Goal: Task Accomplishment & Management: Complete application form

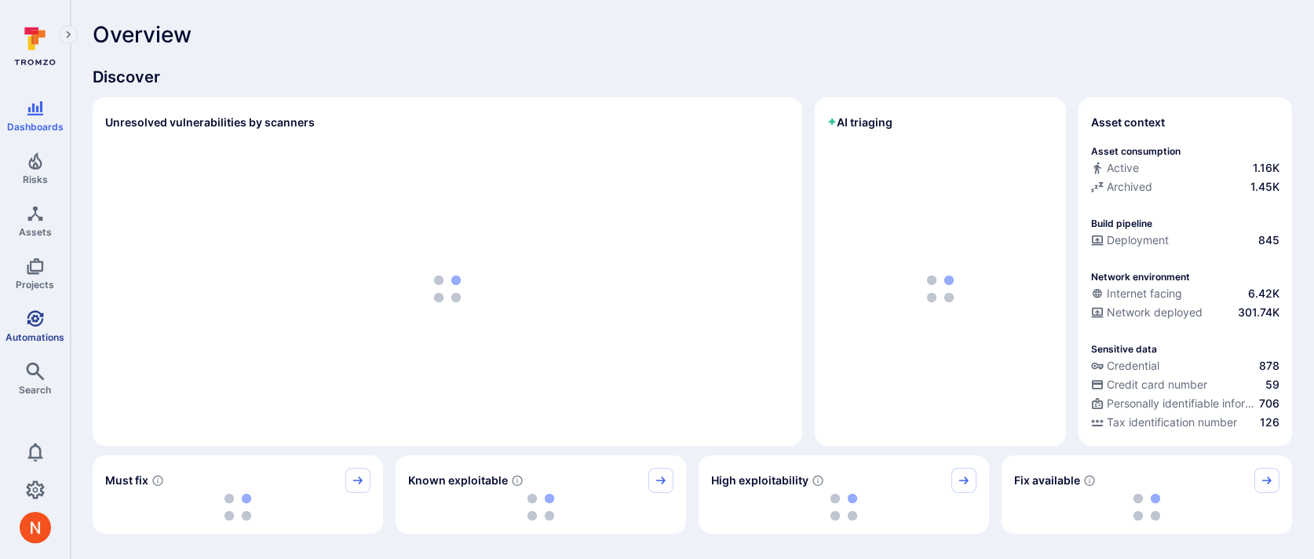
click at [27, 310] on icon "Automations" at bounding box center [35, 318] width 19 height 19
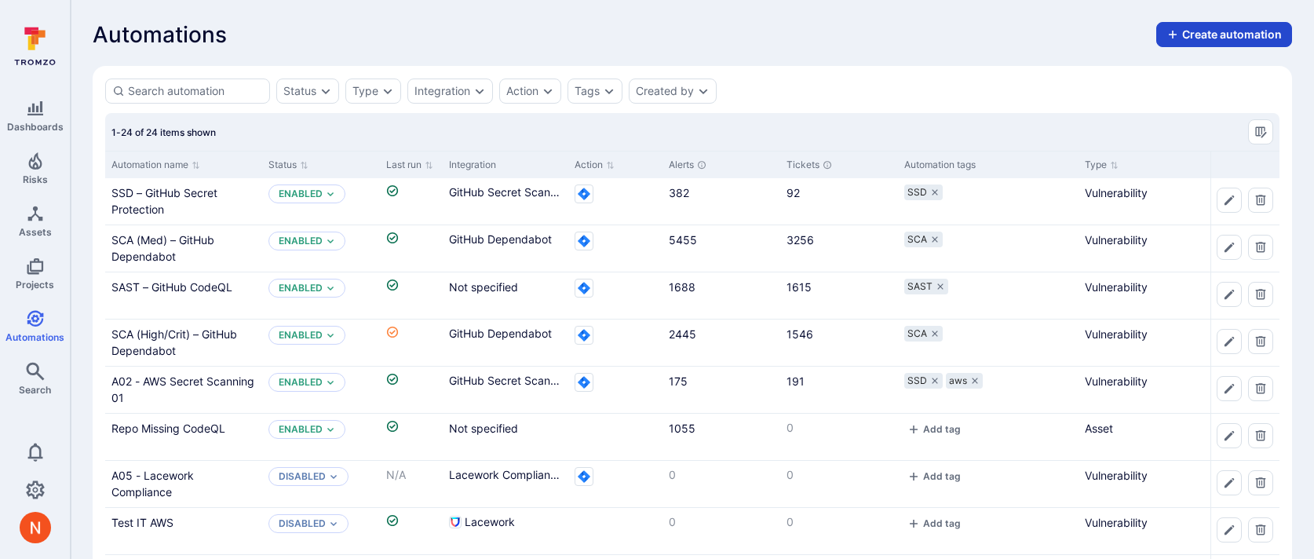
click at [1189, 30] on button "Create automation" at bounding box center [1224, 34] width 136 height 25
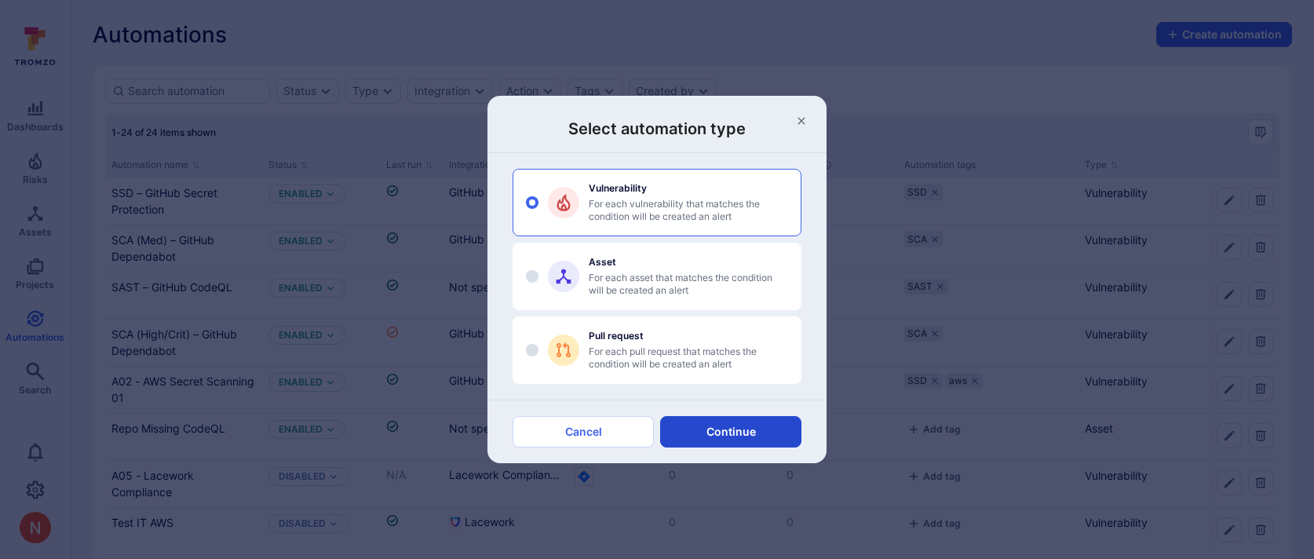
click at [735, 427] on button "Continue" at bounding box center [730, 431] width 141 height 31
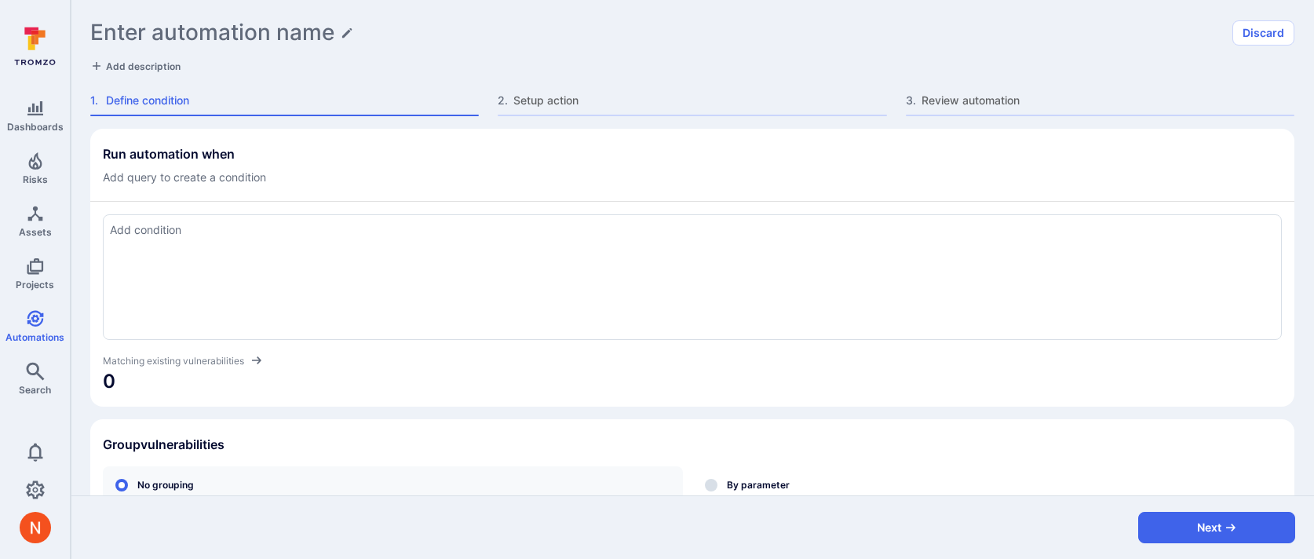
click at [399, 250] on div at bounding box center [692, 277] width 1179 height 126
click at [481, 411] on div "Run automation when Add query to create a condition tool_name = "wiz" and sever…" at bounding box center [692, 430] width 1204 height 603
click at [505, 361] on div "Matching existing vulnerabilities" at bounding box center [692, 360] width 1179 height 16
click at [534, 222] on textarea "tool_name = "wiz" and severity in ("critical", "high")" at bounding box center [692, 229] width 1165 height 17
type textarea "tool_name = "wiz" and severity in ("critical", "high") and tags = "wiz_vulnerab…"
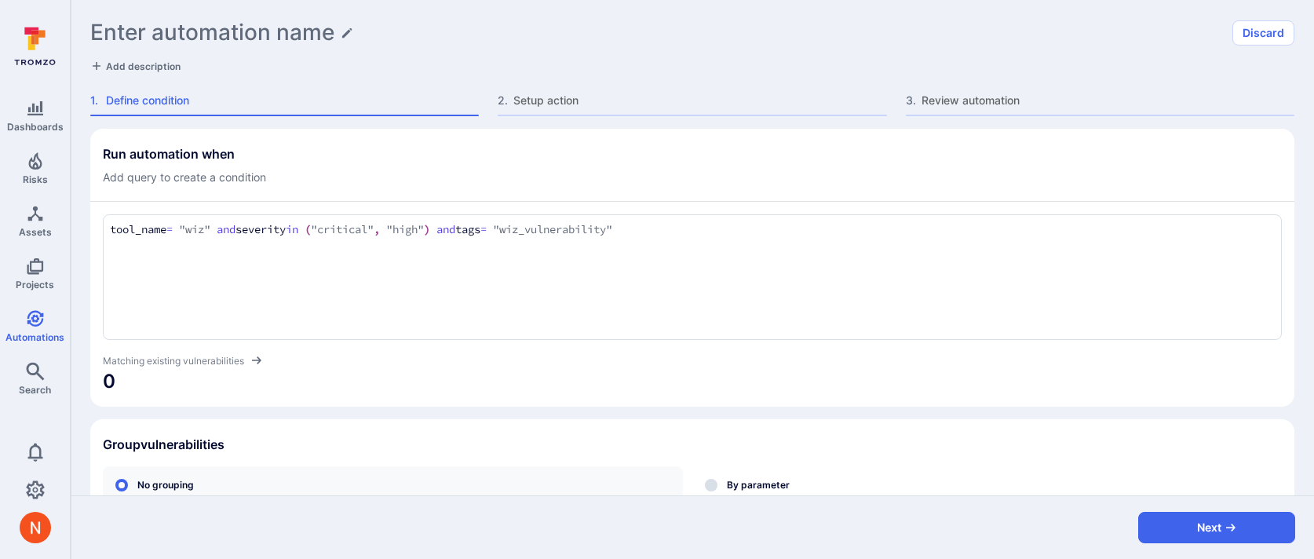
click at [567, 412] on div "Run automation when Add query to create a condition tool_name = "wiz" and sever…" at bounding box center [692, 430] width 1204 height 603
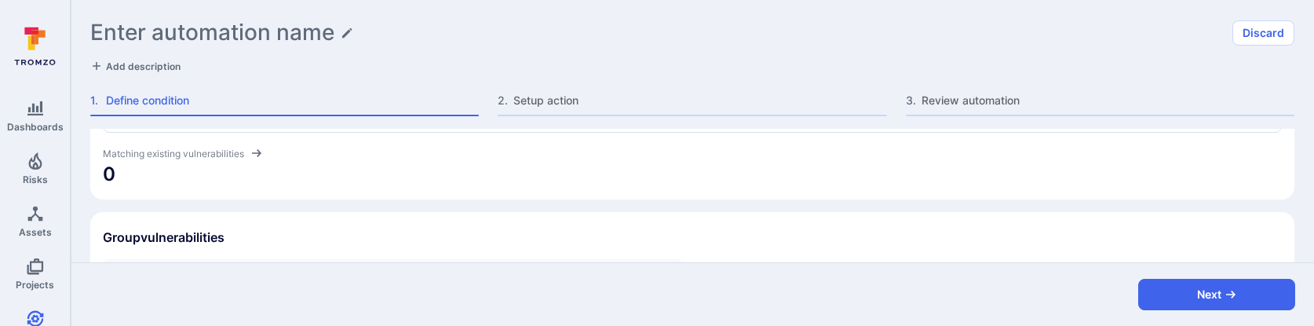
scroll to position [131, 0]
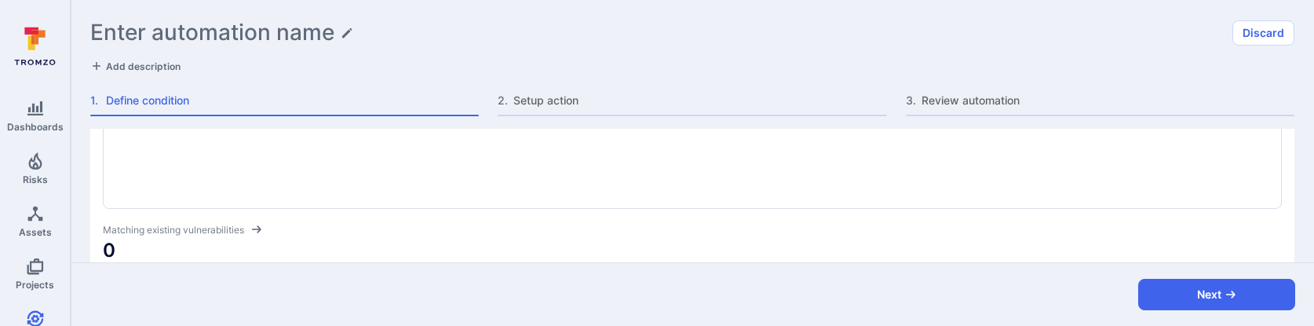
click at [266, 224] on div "Matching existing vulnerabilities" at bounding box center [692, 229] width 1179 height 16
click at [254, 224] on icon at bounding box center [256, 229] width 13 height 13
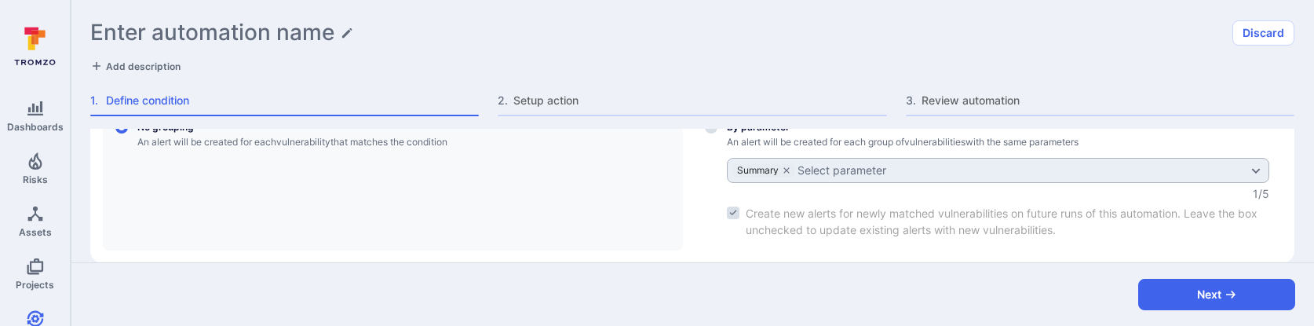
scroll to position [356, 0]
click at [706, 129] on input "By parameter An alert will be created for each group of vulnerabilities with th…" at bounding box center [711, 129] width 13 height 13
radio input "true"
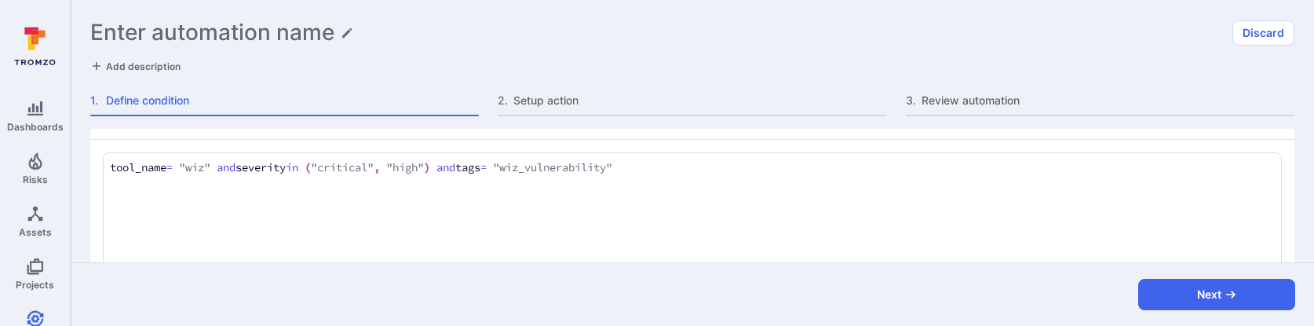
scroll to position [43, 0]
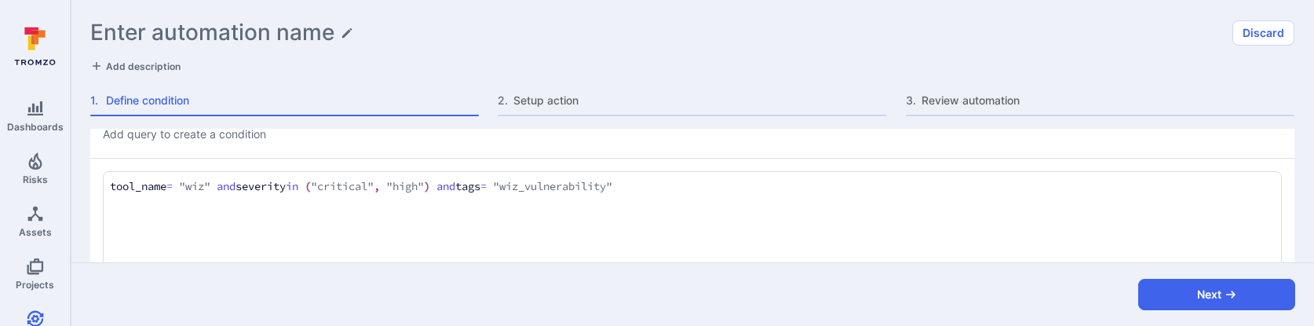
click at [688, 192] on textarea "tool_name = "wiz" and severity in ("critical", "high") and tags = "wiz_vulnerab…" at bounding box center [692, 186] width 1165 height 17
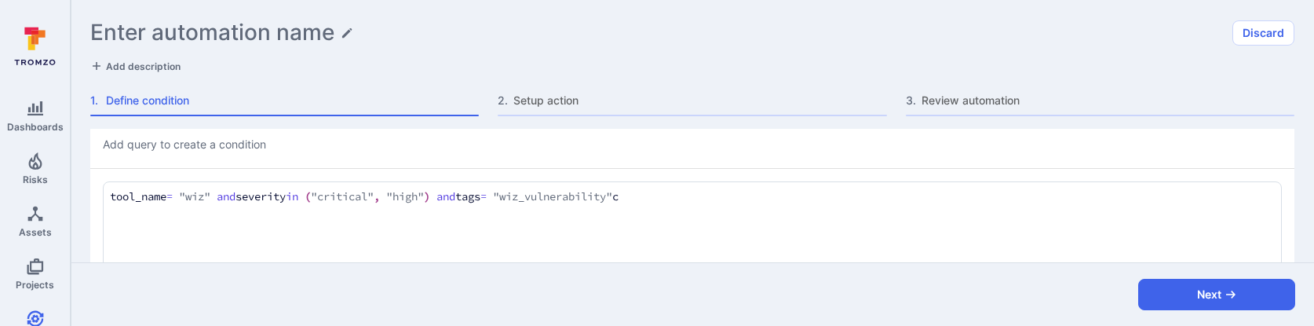
scroll to position [39, 0]
click at [772, 189] on textarea "tool_name = "wiz" and severity in ("critical", "high") and tags = "wiz_vulnerab…" at bounding box center [692, 190] width 1165 height 17
click at [80, 225] on div "Run automation when Add query to create a condition tool_name = "wiz" and sever…" at bounding box center [692, 195] width 1243 height 133
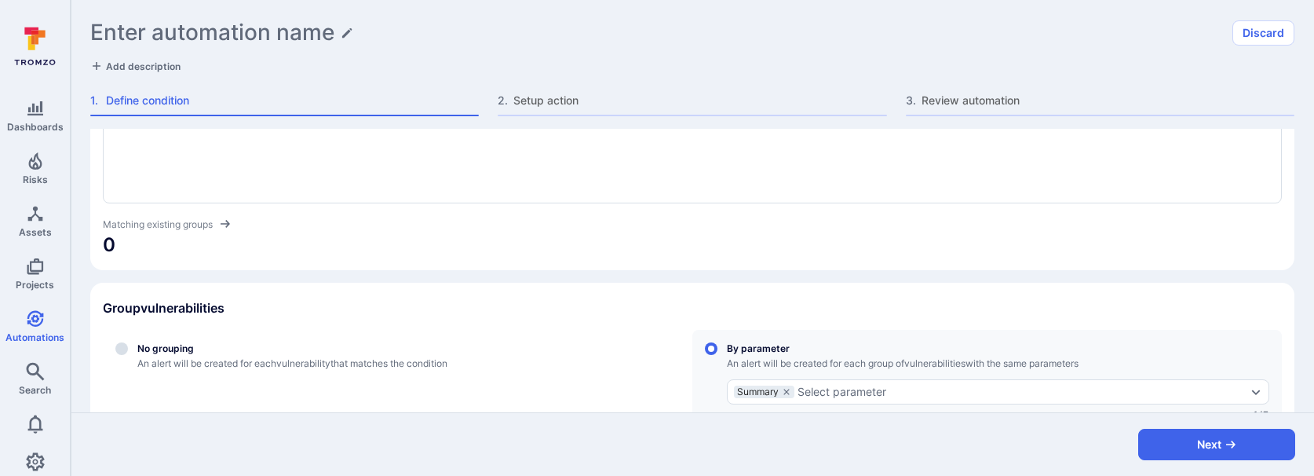
scroll to position [0, 0]
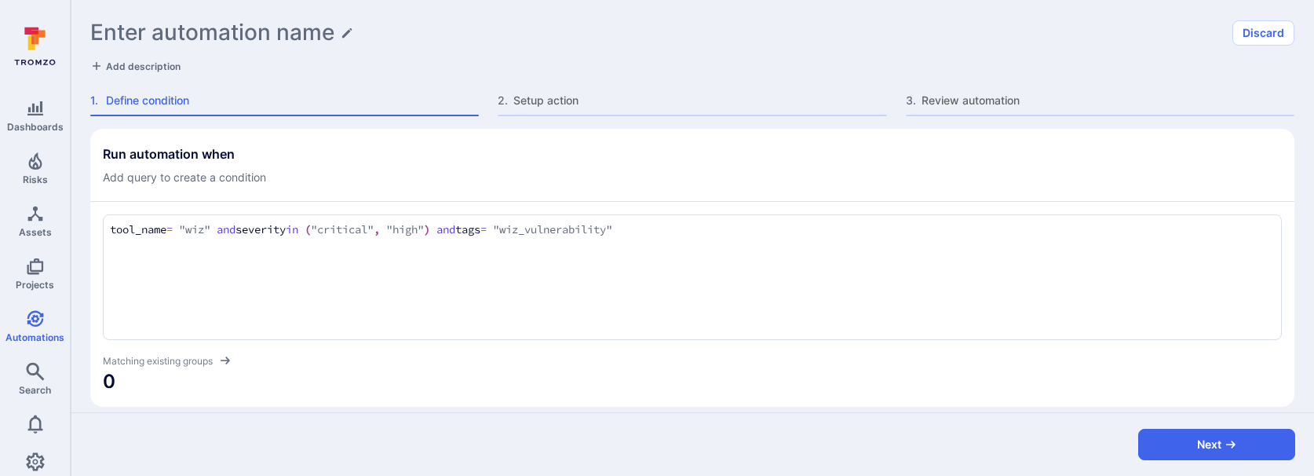
click at [502, 228] on textarea "tool_name = "wiz" and severity in ("critical", "high") and tags = "wiz_vulnerab…" at bounding box center [692, 229] width 1165 height 17
click at [32, 384] on span "Search" at bounding box center [35, 390] width 32 height 12
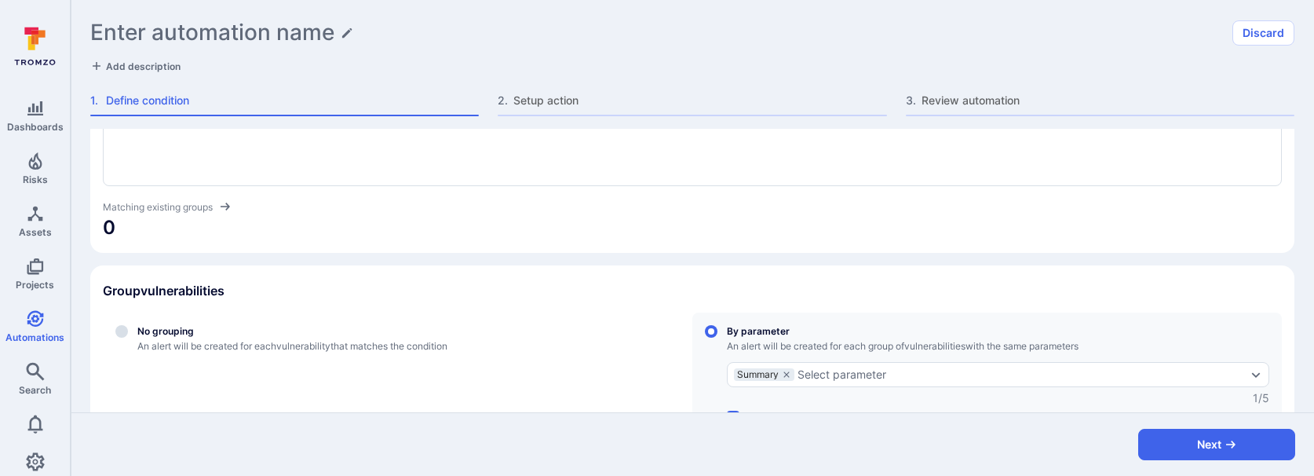
scroll to position [35, 0]
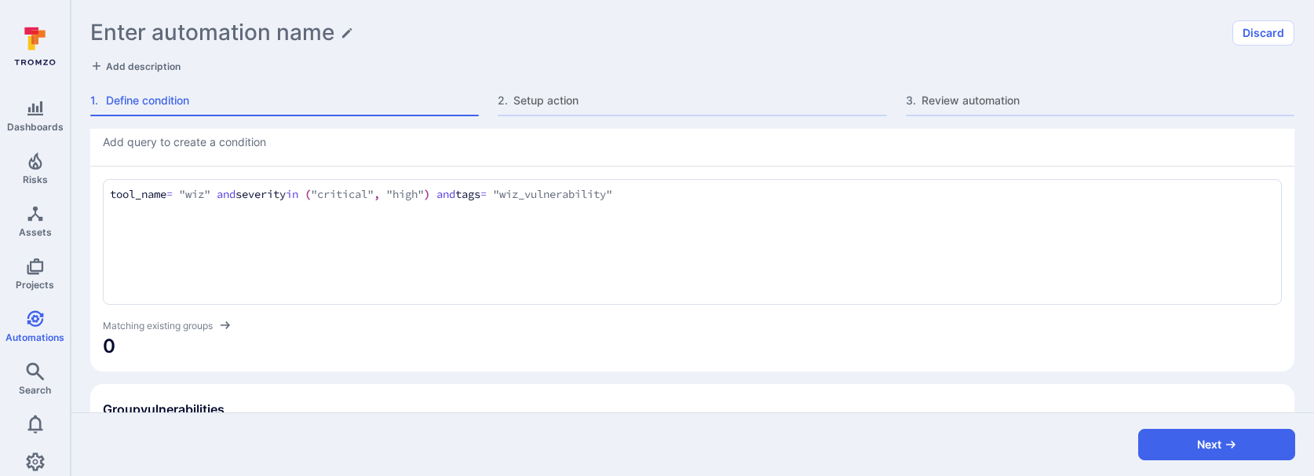
click at [713, 206] on div "tool_name = "wiz" and severity in ("critical", "high") and tags = "wiz_vulnerab…" at bounding box center [692, 242] width 1179 height 126
click at [713, 192] on textarea "tool_name = "wiz" and severity in ("critical", "high") and tags = "wiz_vulnerab…" at bounding box center [692, 194] width 1165 height 17
type textarea "tool_name = "wiz" and severity in ("critical", "high") and tags = "wiz_vulnerab…"
click at [722, 352] on span "0" at bounding box center [692, 346] width 1179 height 25
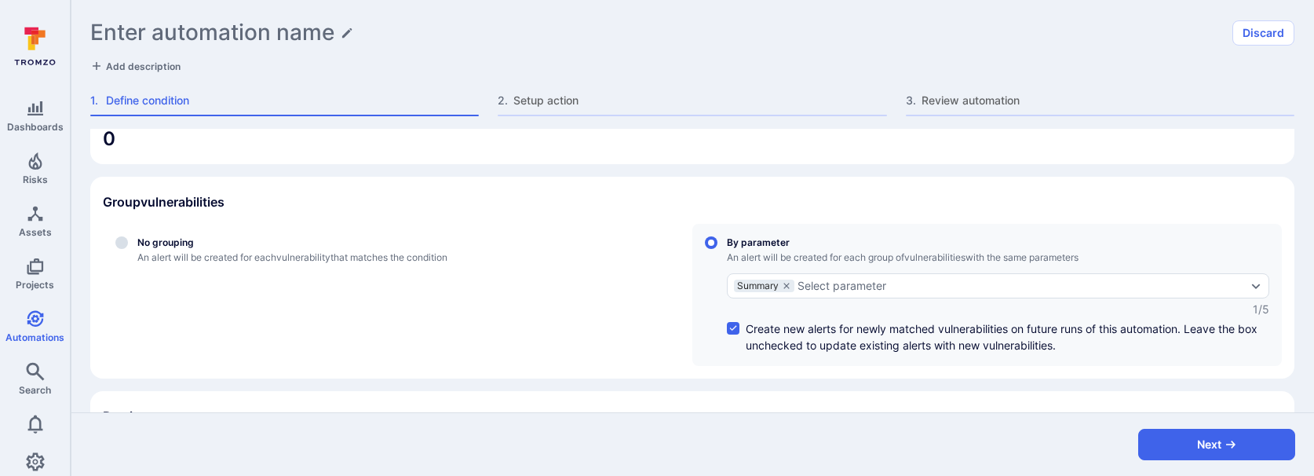
scroll to position [310, 0]
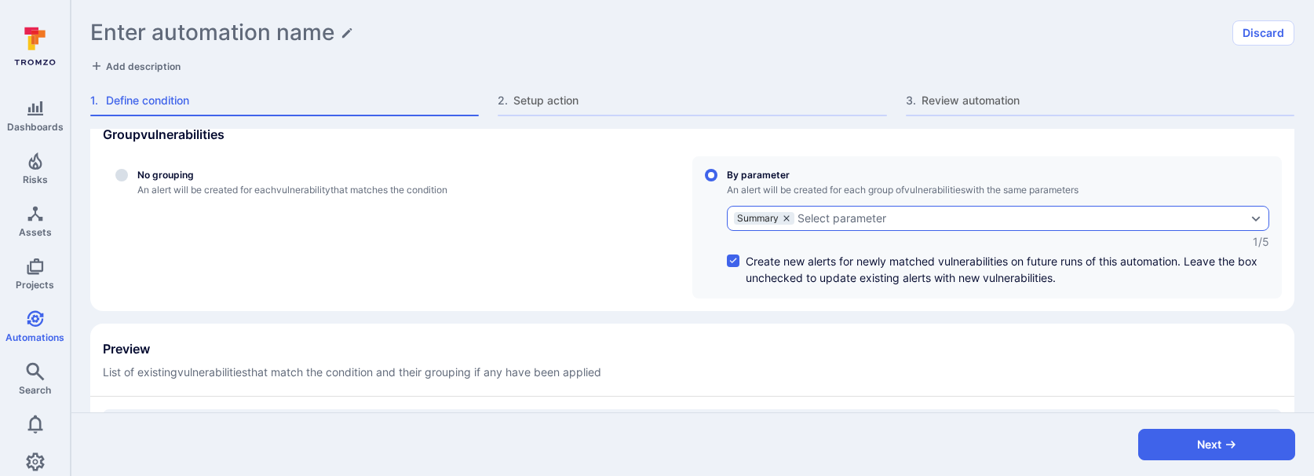
click at [790, 217] on icon "grouping parameters" at bounding box center [786, 217] width 9 height 9
click at [717, 181] on input "By parameter An alert will be created for each group of vulnerabilities with th…" at bounding box center [711, 175] width 13 height 13
click at [790, 217] on div "Select parameter" at bounding box center [778, 218] width 89 height 13
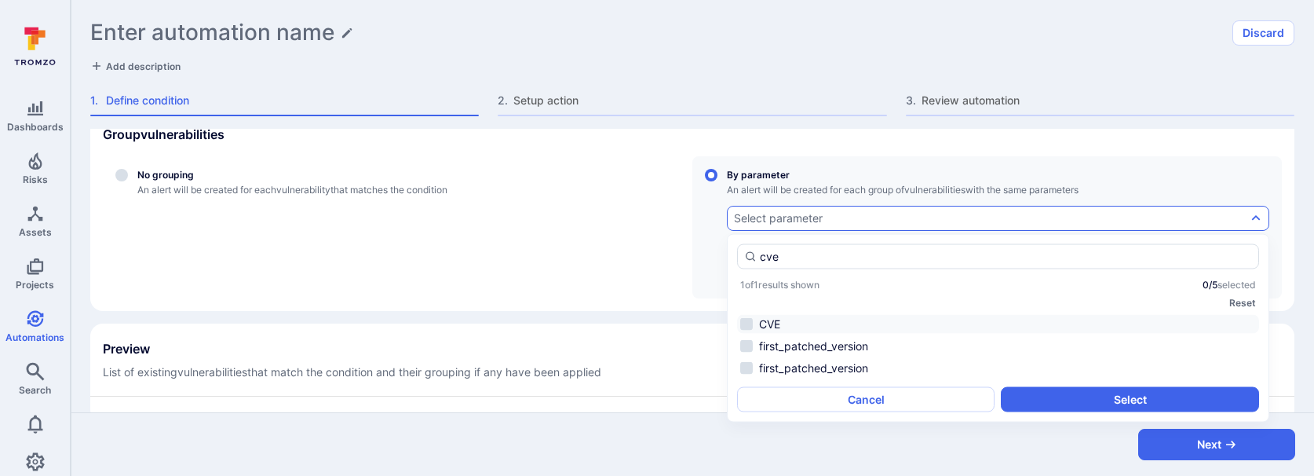
click at [764, 329] on li "CVE" at bounding box center [998, 324] width 522 height 19
click at [839, 254] on input "cve" at bounding box center [1006, 257] width 492 height 16
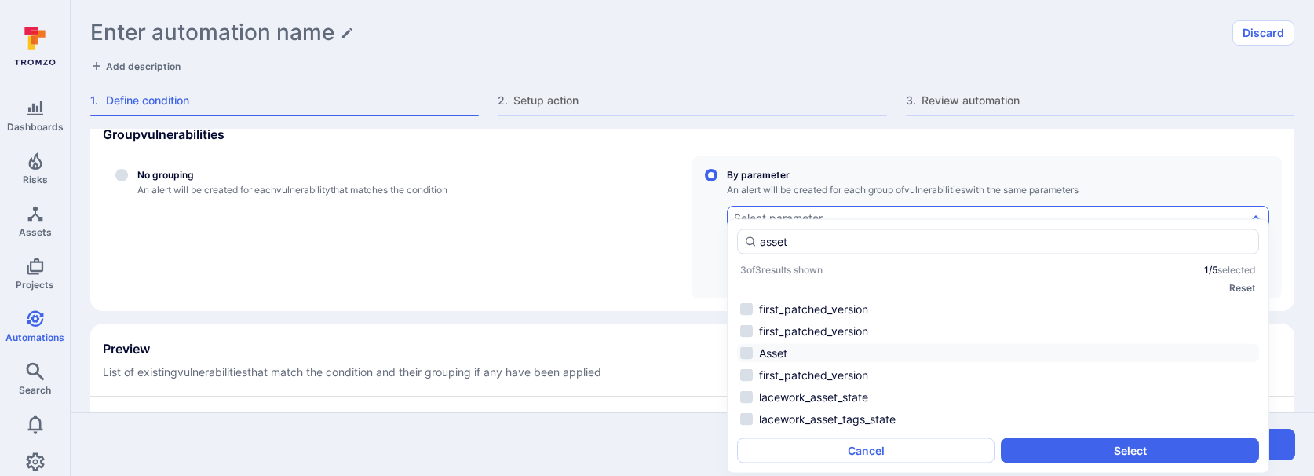
click at [775, 358] on li "Asset" at bounding box center [998, 353] width 522 height 19
type input "asset"
click at [1075, 450] on button "Select" at bounding box center [1129, 450] width 257 height 25
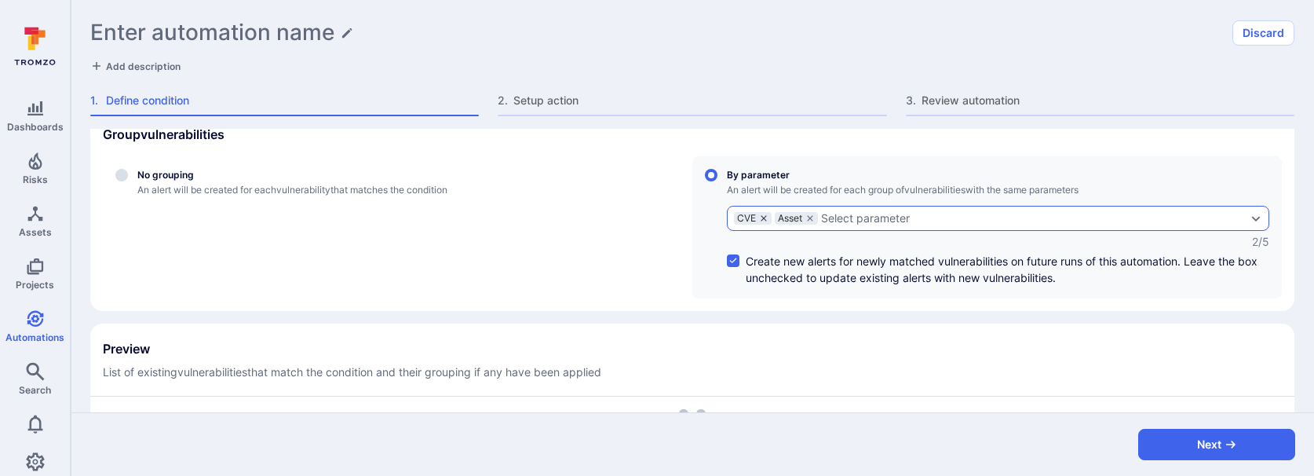
click at [765, 217] on icon "grouping parameters" at bounding box center [763, 217] width 9 height 9
click at [717, 181] on input "By parameter An alert will be created for each group of vulnerabilities with th…" at bounding box center [711, 175] width 13 height 13
click at [808, 217] on div "Select parameter" at bounding box center [824, 218] width 89 height 13
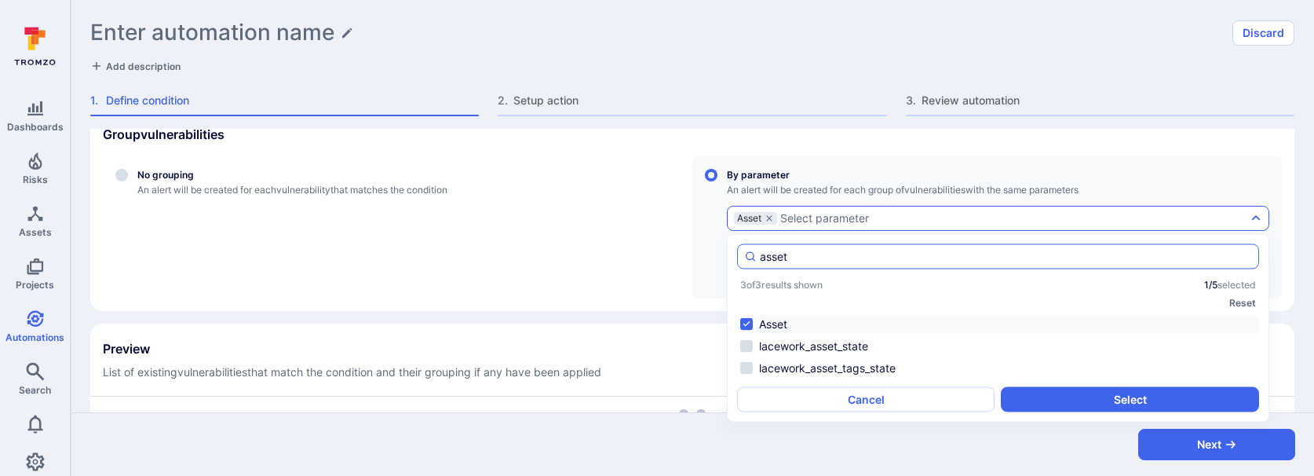
click at [780, 259] on input "asset" at bounding box center [1006, 257] width 492 height 16
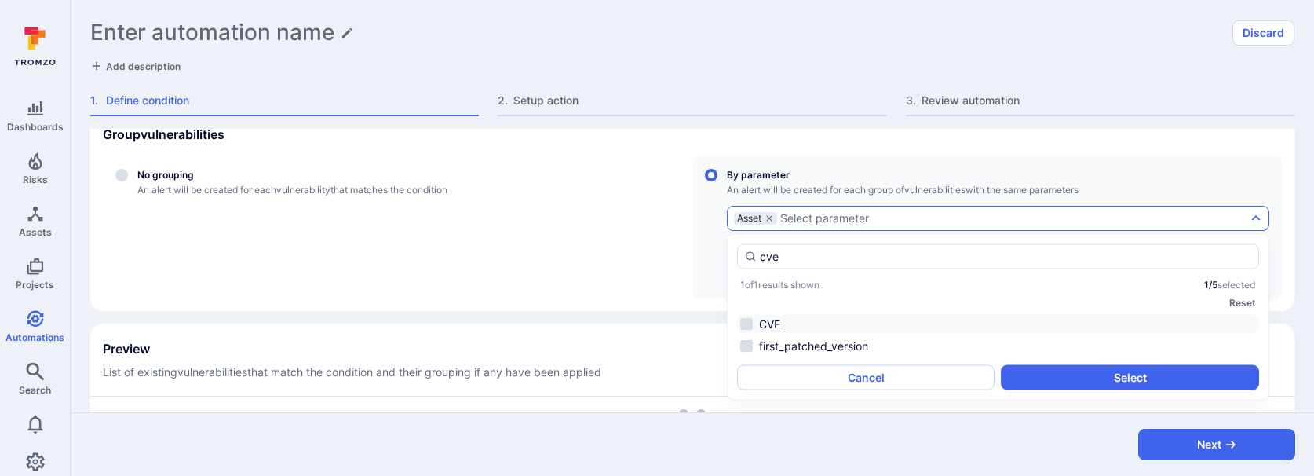
click at [779, 325] on li "CVE" at bounding box center [998, 324] width 522 height 19
type input "cve"
click at [1032, 365] on button "Select" at bounding box center [1129, 377] width 257 height 25
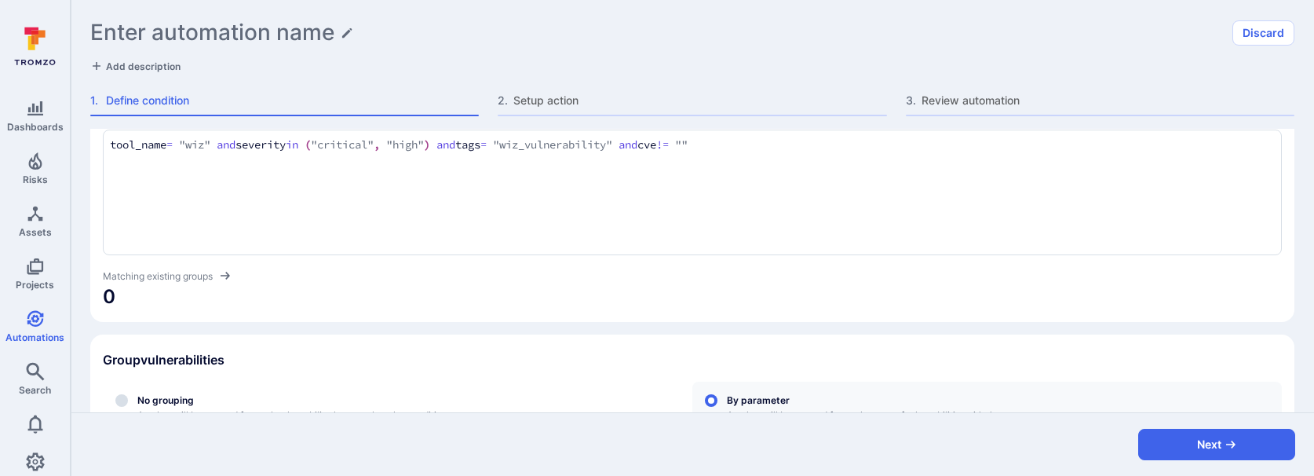
scroll to position [0, 0]
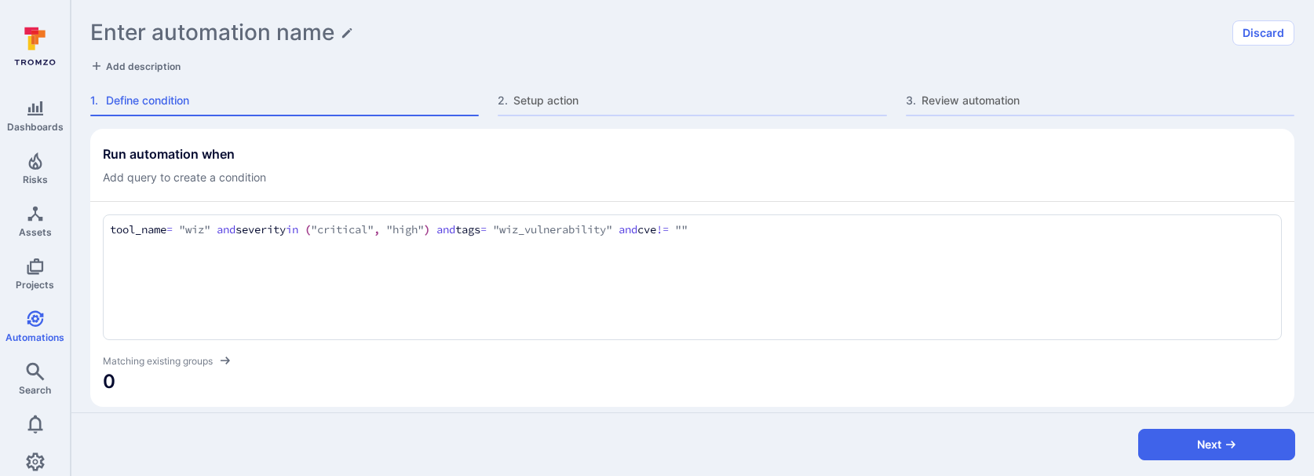
click at [798, 226] on textarea "tool_name = "wiz" and severity in ("critical", "high") and tags = "wiz_vulnerab…" at bounding box center [692, 229] width 1165 height 17
type textarea "tool_name = "wiz" and severity in ("critical", "high") and tags = "wiz_vulnerab…"
click at [763, 359] on div "Matching existing groups" at bounding box center [692, 360] width 1179 height 16
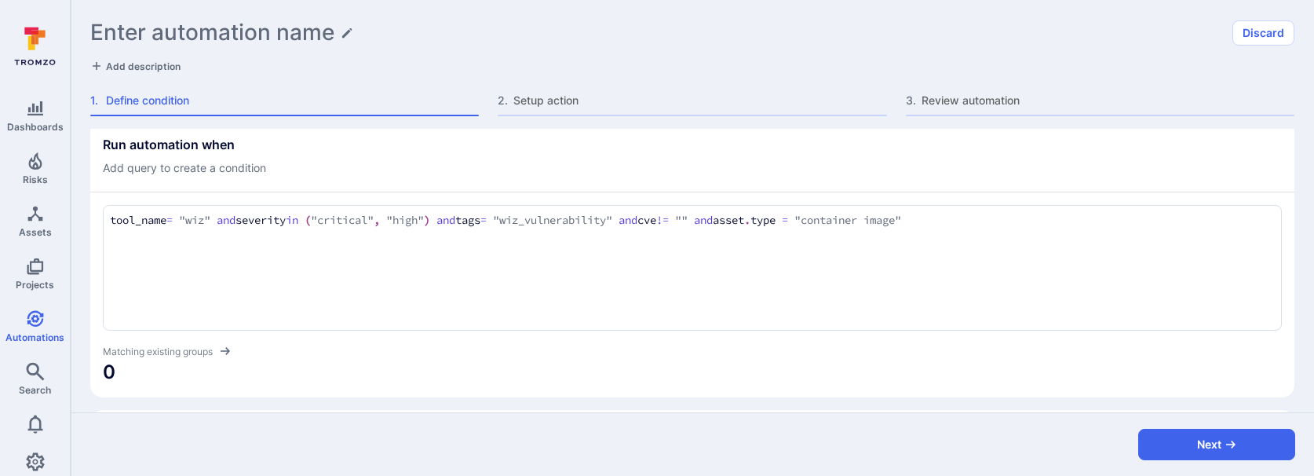
scroll to position [12, 0]
click at [228, 35] on h1 "Enter automation name" at bounding box center [212, 33] width 244 height 26
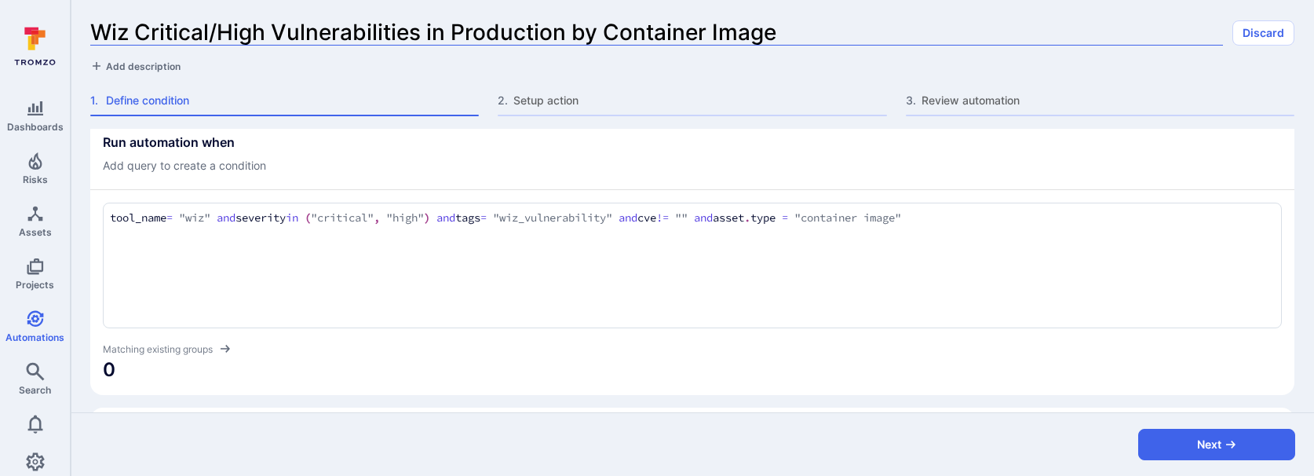
click at [467, 29] on input "Wiz Critical/High Vulnerabilities in Production by Container Image" at bounding box center [656, 33] width 1133 height 26
type input "Wiz Critical/High Vulnerabilities by Container Image"
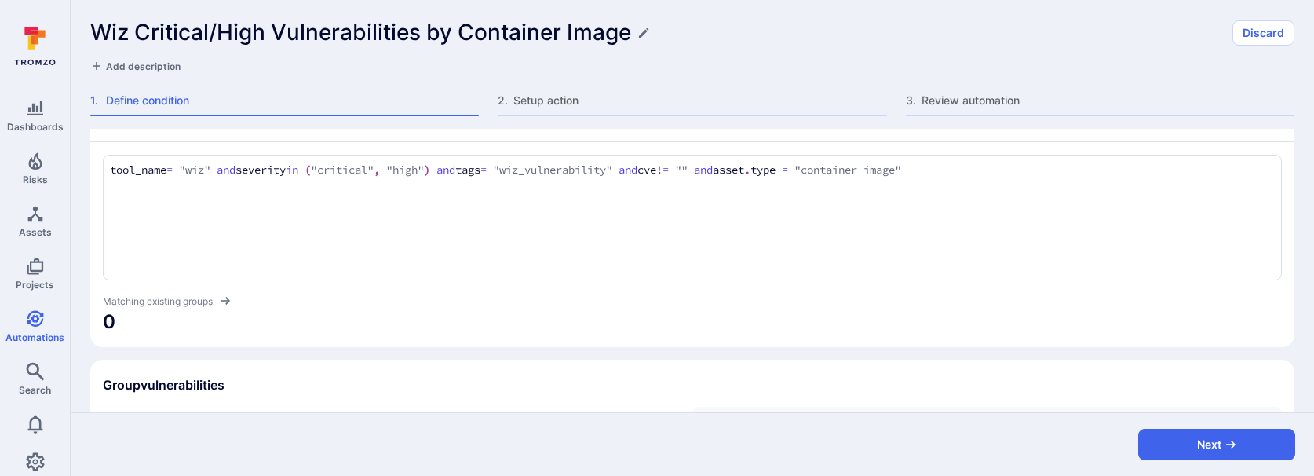
scroll to position [65, 0]
click at [1034, 168] on textarea "tool_name = "wiz" and severity in ("critical", "high") and tags = "wiz_vulnerab…" at bounding box center [692, 164] width 1165 height 17
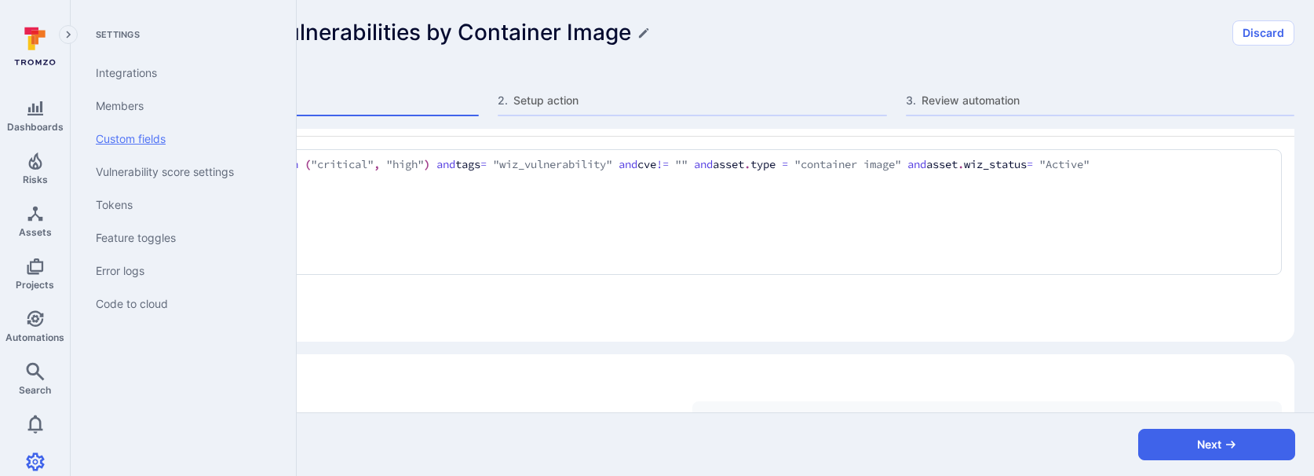
click at [155, 140] on link "Custom fields" at bounding box center [180, 138] width 194 height 33
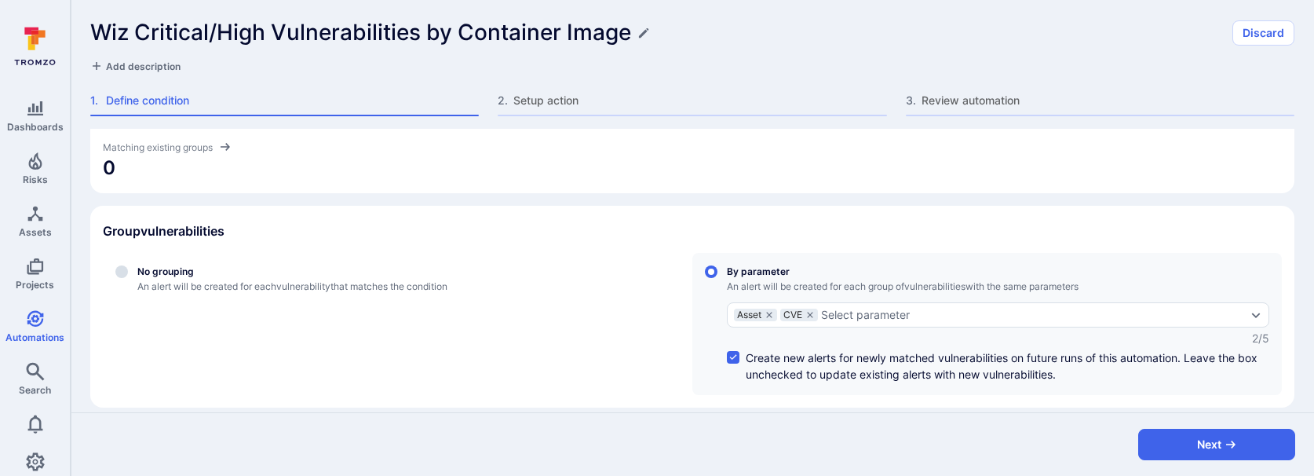
scroll to position [338, 0]
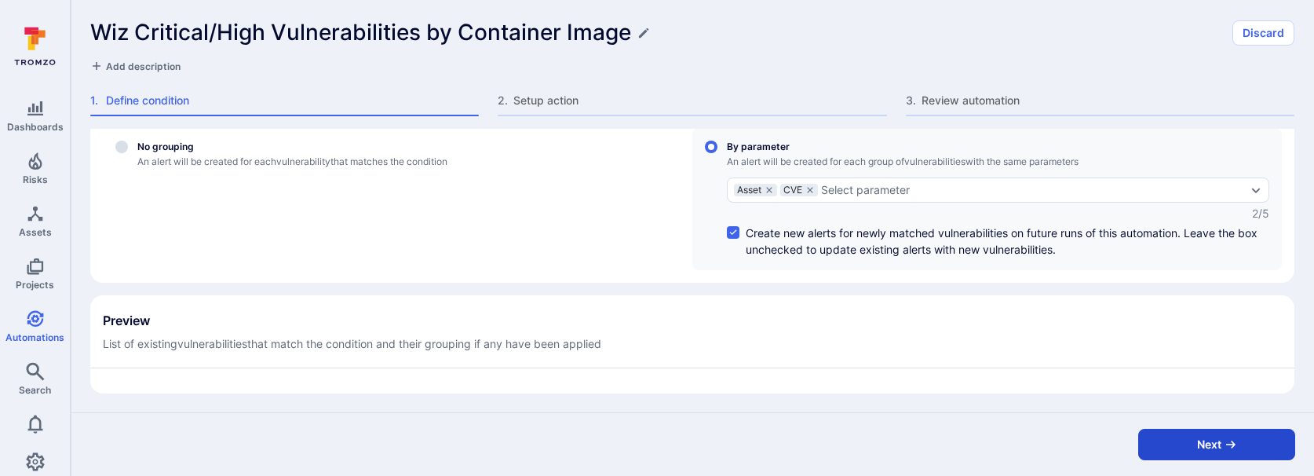
click at [1164, 444] on button "Next" at bounding box center [1216, 444] width 157 height 31
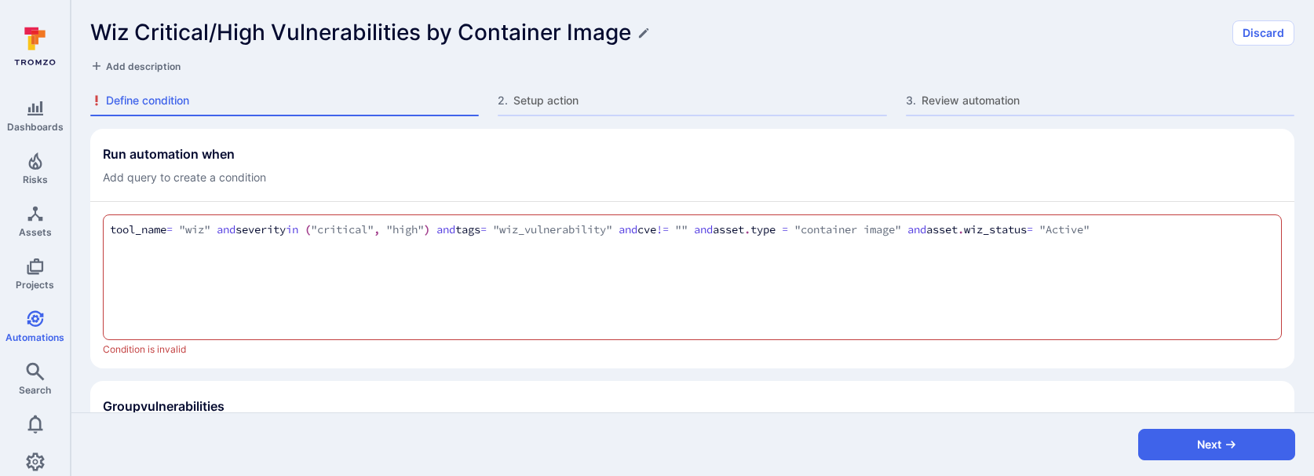
click at [757, 278] on div "tool_name = "wiz" and severity in ("critical", "high") and tags = "wiz_vulnerab…" at bounding box center [692, 277] width 1179 height 126
click at [981, 373] on div "Run automation when Add query to create a condition tool_name = "wiz" and sever…" at bounding box center [692, 411] width 1204 height 564
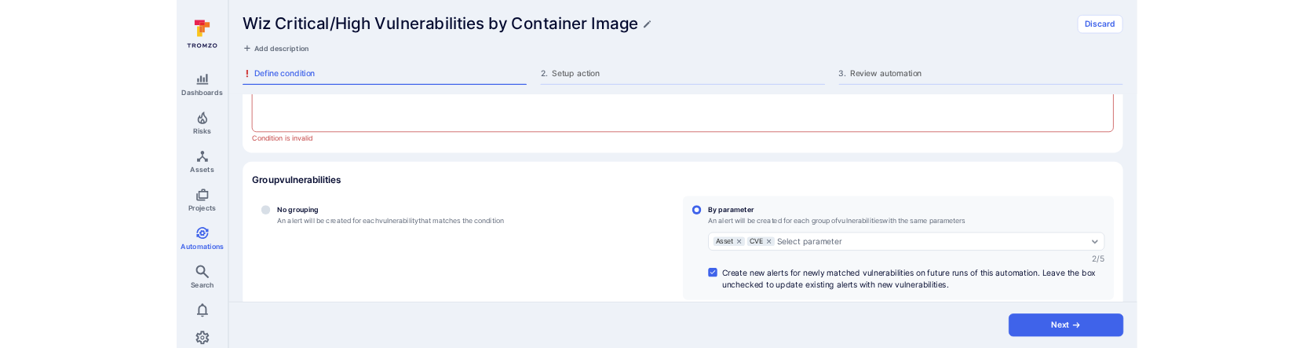
scroll to position [164, 0]
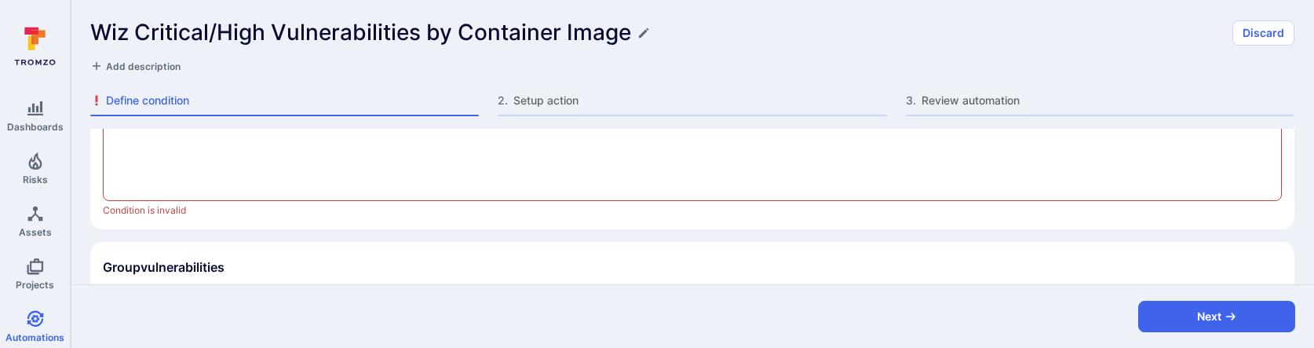
click at [183, 207] on span "Condition is invalid" at bounding box center [692, 210] width 1179 height 13
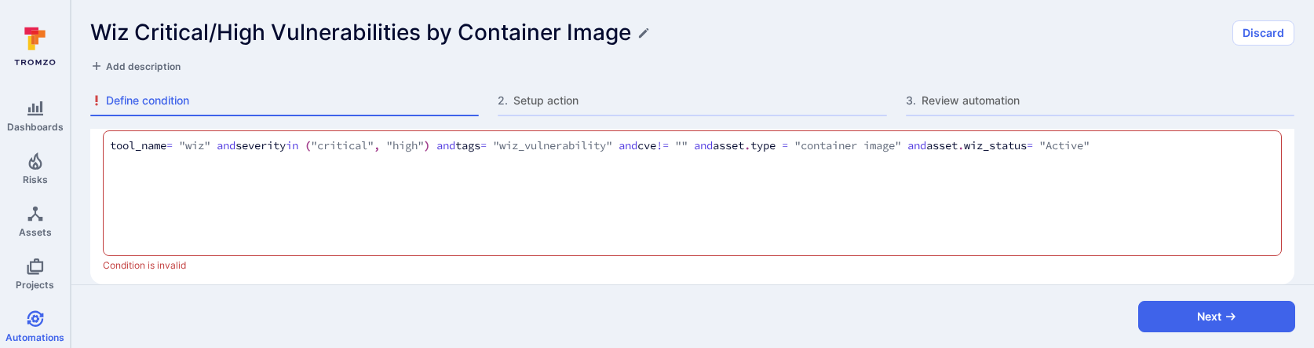
scroll to position [0, 0]
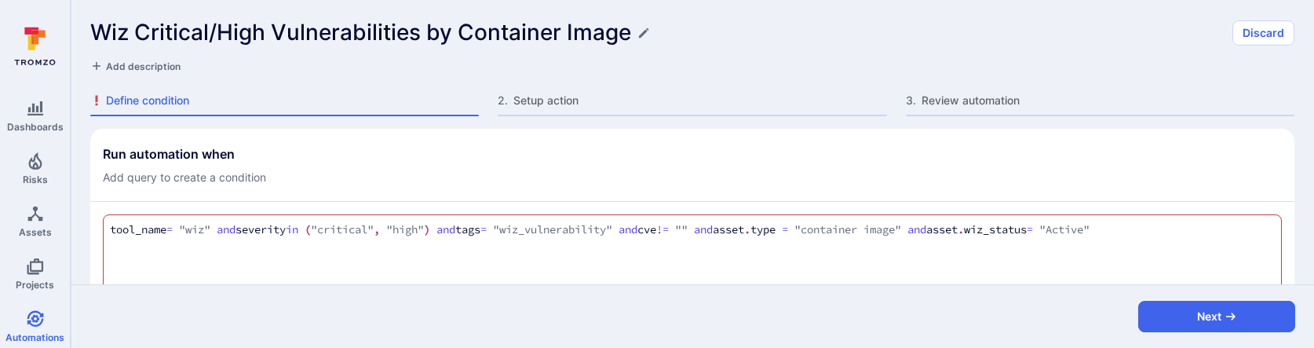
click at [1198, 232] on textarea "tool_name = "wiz" and severity in ("critical", "high") and tags = "wiz_vulnerab…" at bounding box center [692, 229] width 1165 height 17
click at [1235, 227] on textarea "tool_name = "wiz" and severity in ("critical", "high") and tags = "wiz_vulnerab…" at bounding box center [692, 229] width 1165 height 17
click at [1184, 225] on textarea "tool_name = "wiz" and severity in ("critical", "high") and tags = "wiz_vulnerab…" at bounding box center [692, 229] width 1165 height 17
drag, startPoint x: 1001, startPoint y: 236, endPoint x: 1206, endPoint y: 230, distance: 205.7
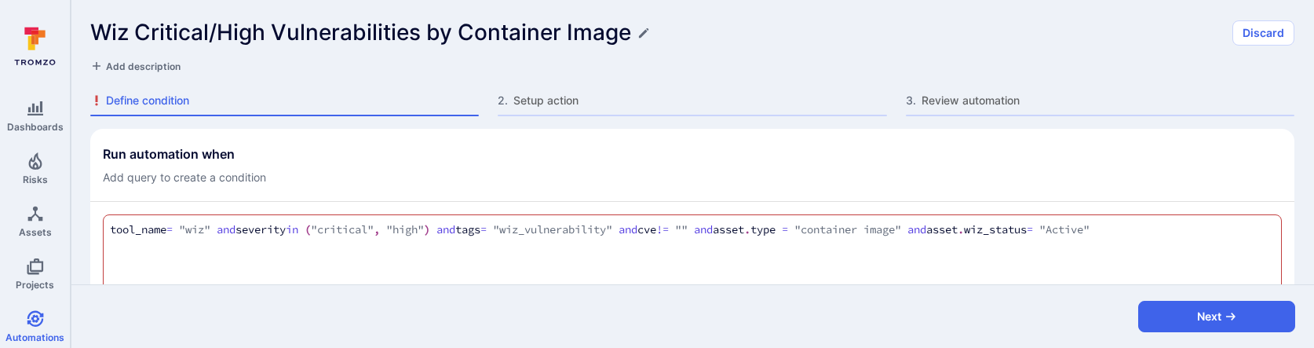
click at [1206, 230] on textarea "tool_name = "wiz" and severity in ("critical", "high") and tags = "wiz_vulnerab…" at bounding box center [692, 229] width 1165 height 17
click at [1204, 230] on textarea "tool_name = "wiz" and severity in ("critical", "high") and tags = "wiz_vulnerab…" at bounding box center [692, 229] width 1165 height 17
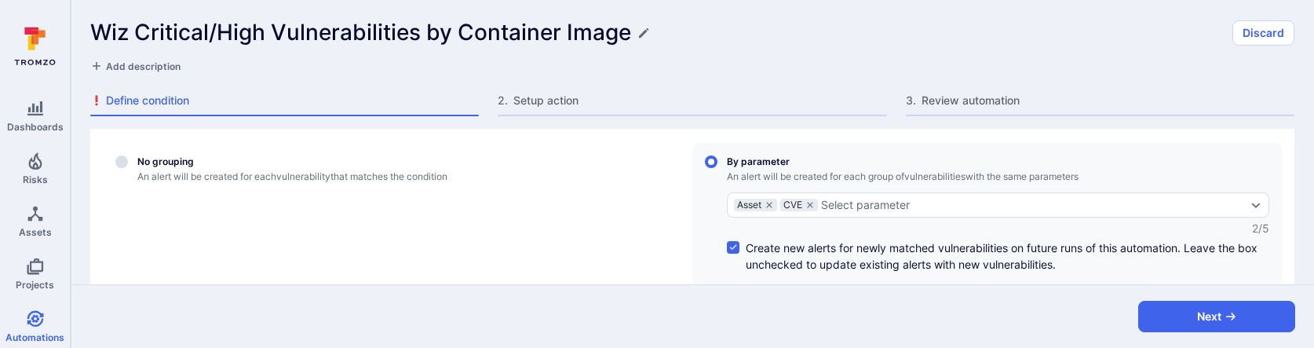
scroll to position [308, 0]
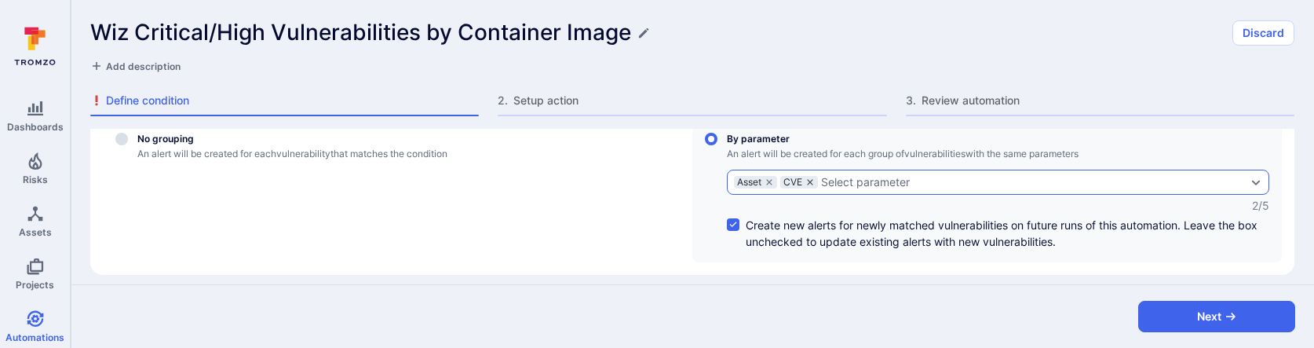
click at [811, 184] on icon "grouping parameters" at bounding box center [809, 181] width 9 height 9
click at [717, 145] on input "By parameter An alert will be created for each group of vulnerabilities with th…" at bounding box center [711, 139] width 13 height 13
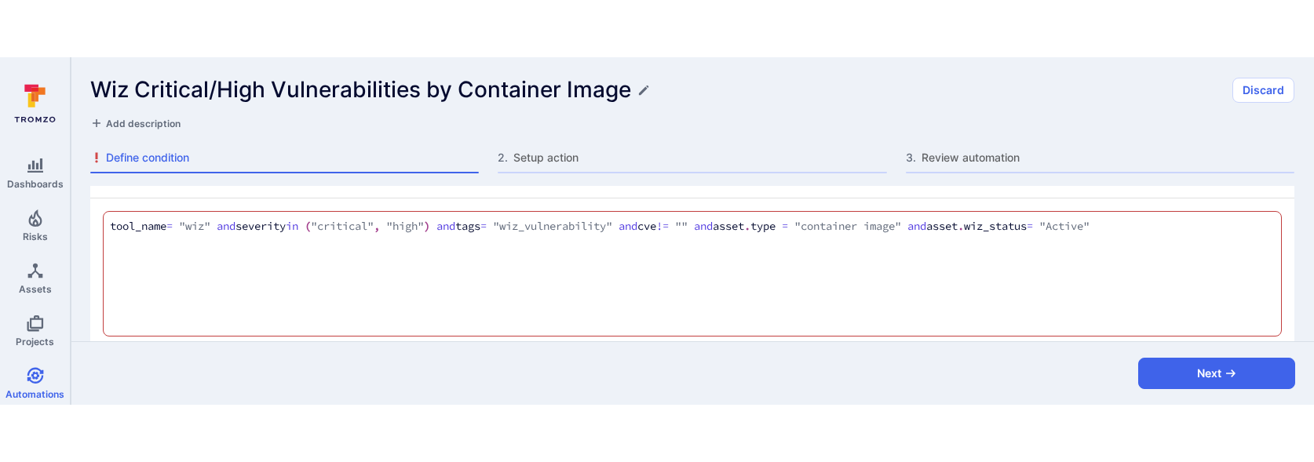
scroll to position [46, 0]
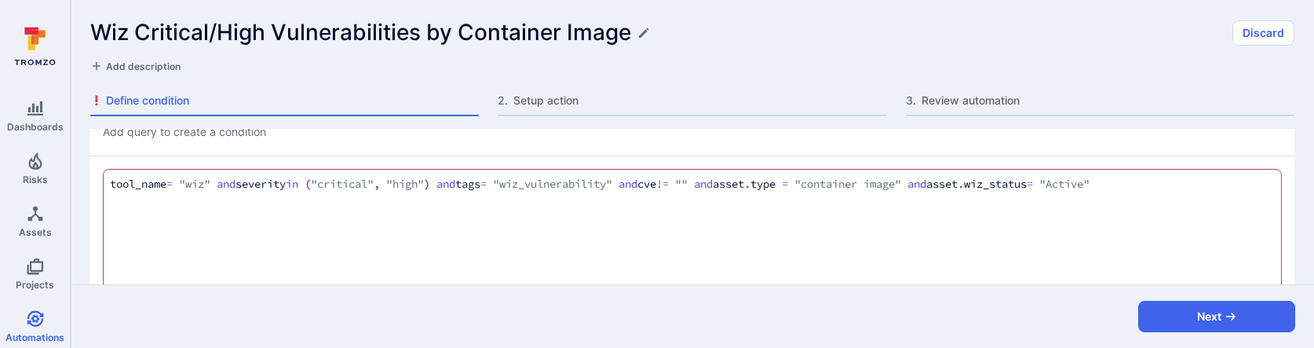
drag, startPoint x: 676, startPoint y: 184, endPoint x: 763, endPoint y: 183, distance: 87.1
click at [763, 183] on textarea "tool_name = "wiz" and severity in ("critical", "high") and tags = "wiz_vulnerab…" at bounding box center [692, 184] width 1165 height 17
type textarea "tool_name = "wiz" and severity in ("critical", "high") and tags = "wiz_vulnerab…"
click at [813, 37] on div "Wiz Critical/High Vulnerabilities by Container Image" at bounding box center [656, 33] width 1133 height 26
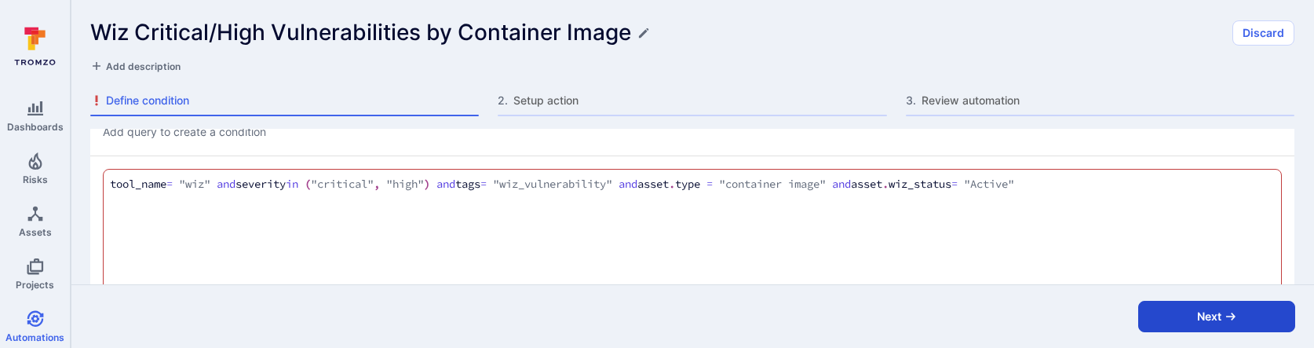
click at [1177, 314] on button "Next" at bounding box center [1216, 316] width 157 height 31
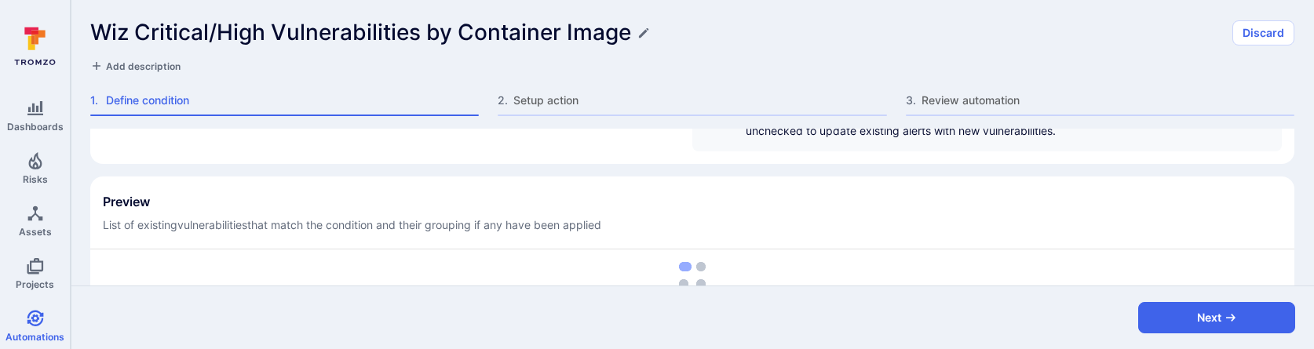
scroll to position [491, 0]
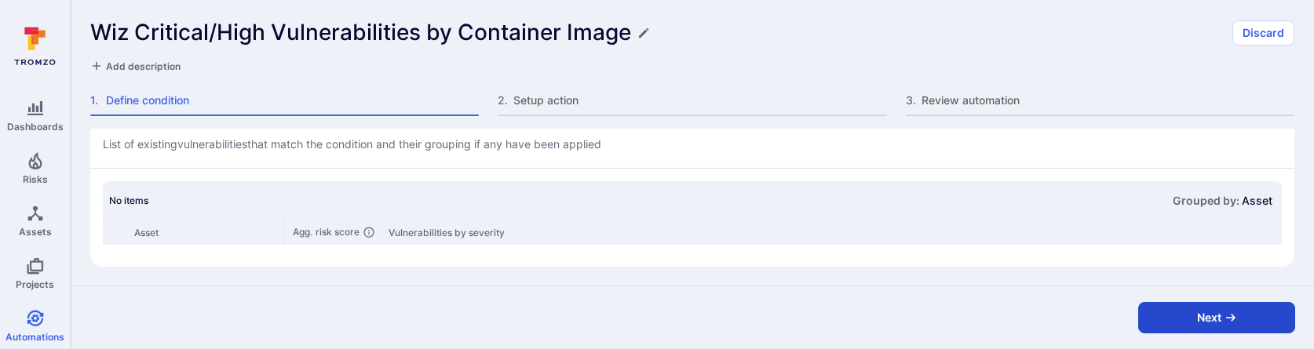
click at [1174, 319] on button "Next" at bounding box center [1216, 317] width 157 height 31
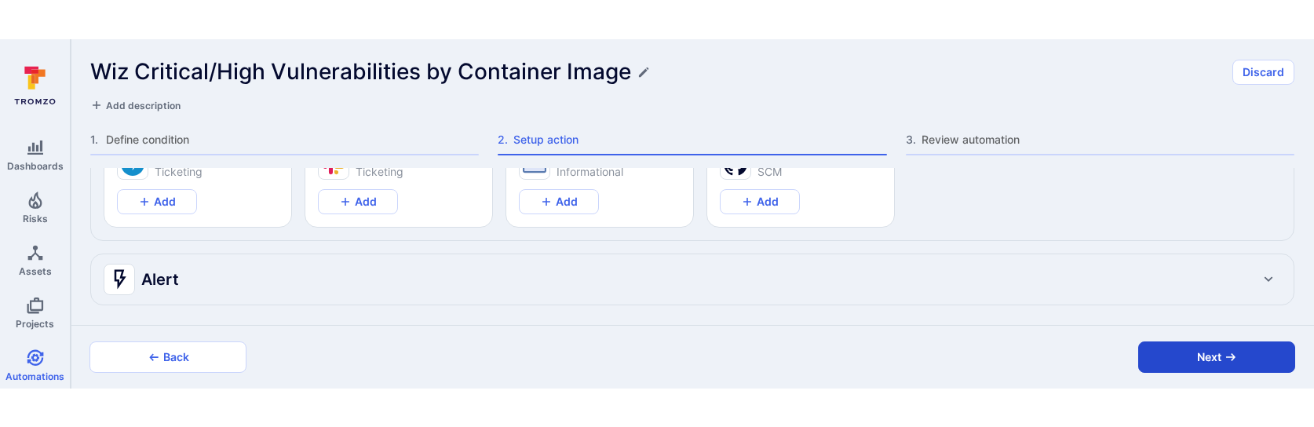
scroll to position [202, 0]
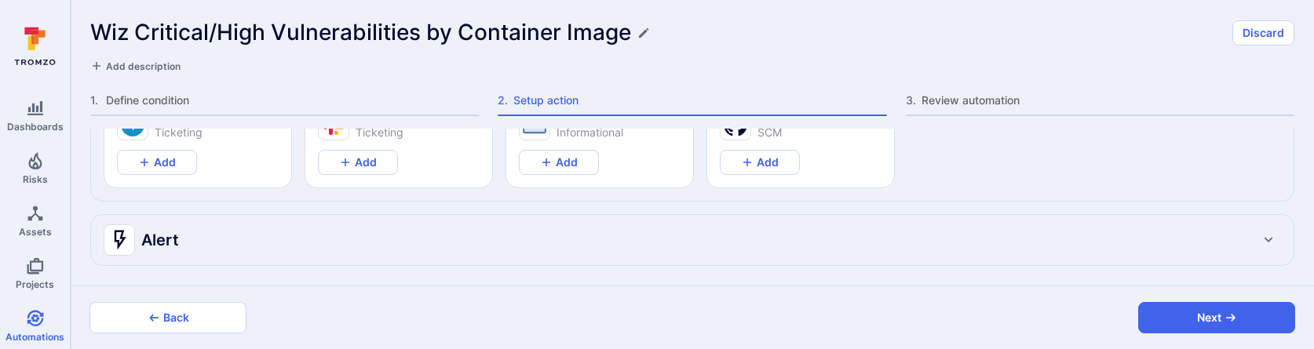
type textarea "x"
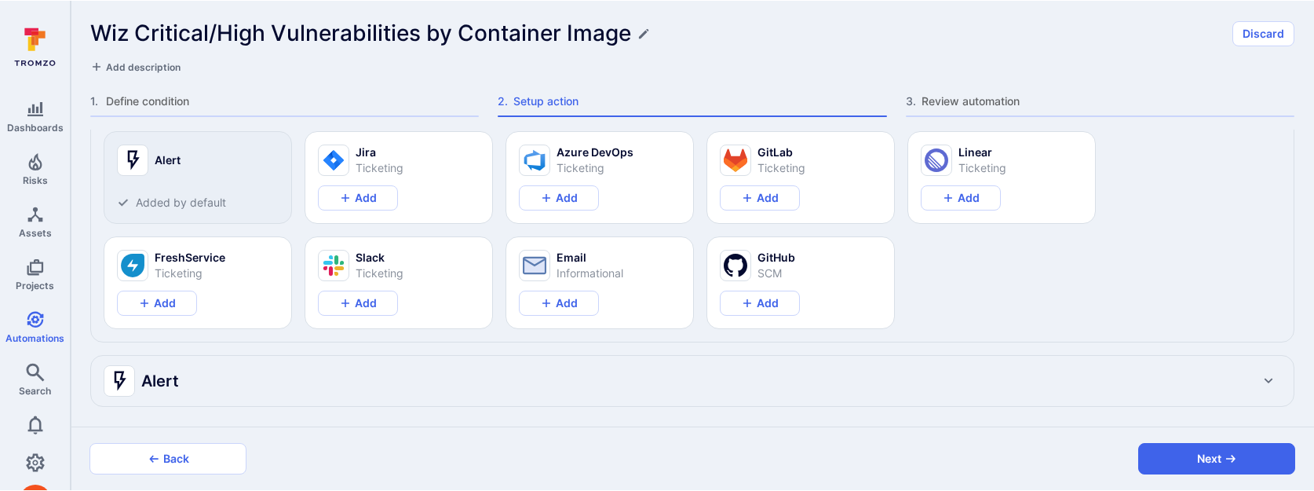
scroll to position [61, 0]
type textarea "x"
click at [374, 377] on div "Alert" at bounding box center [677, 381] width 1146 height 25
type textarea "x"
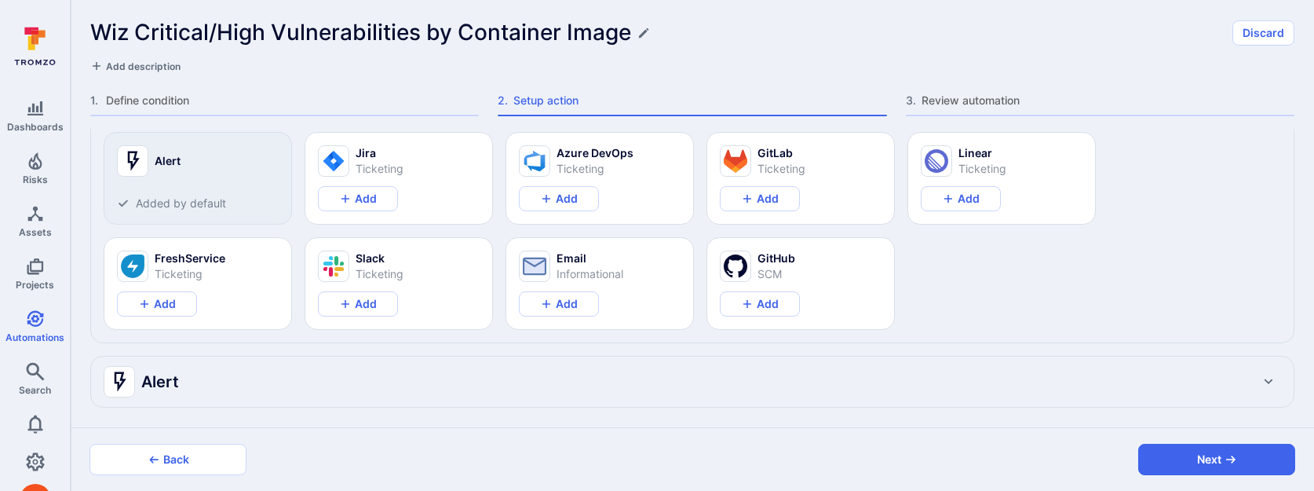
type textarea "x"
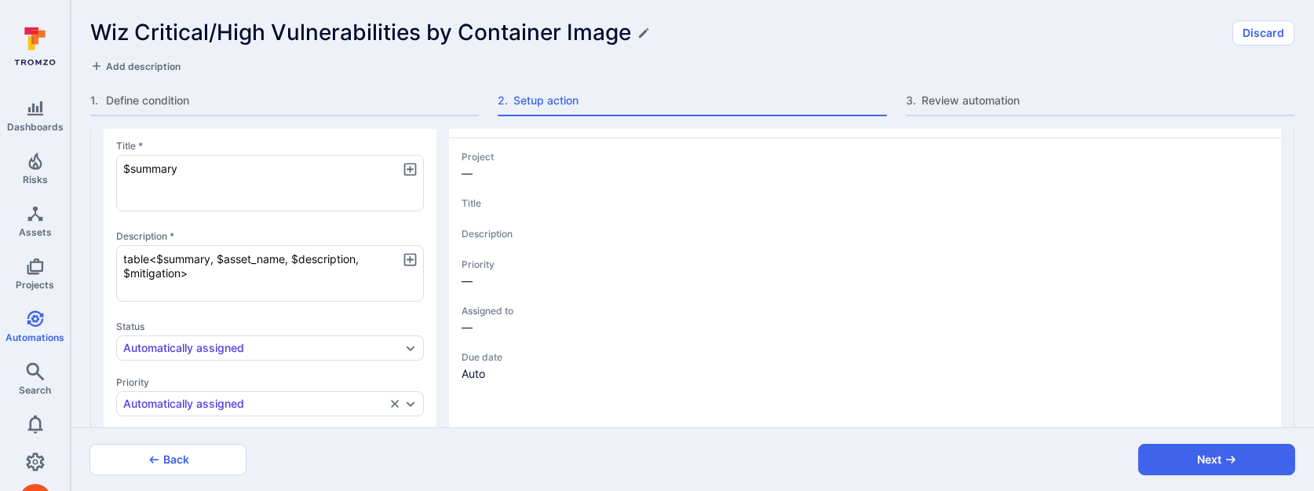
scroll to position [385, 0]
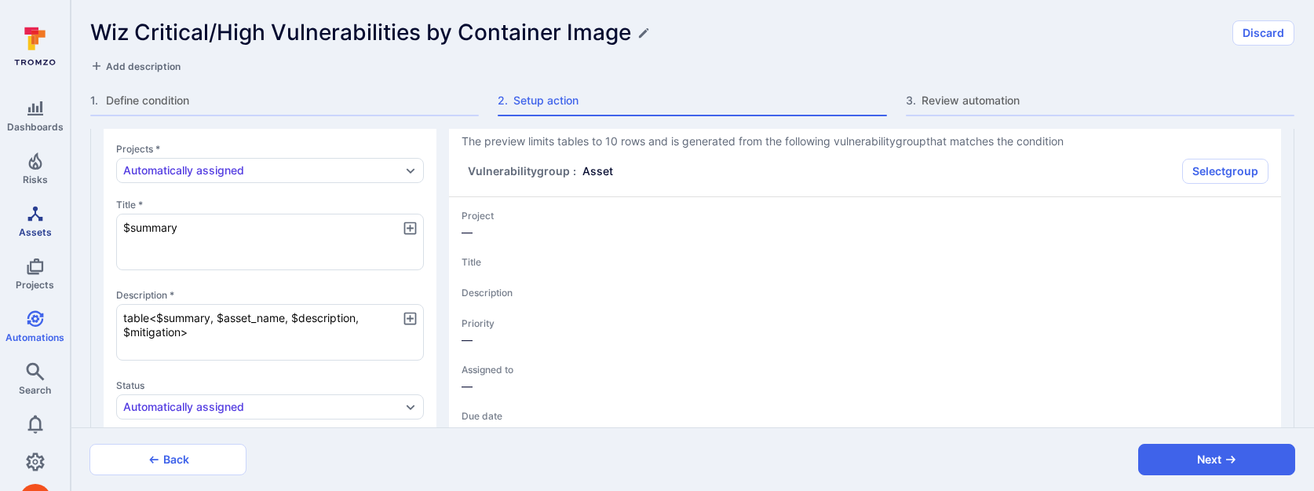
drag, startPoint x: 223, startPoint y: 221, endPoint x: 62, endPoint y: 221, distance: 160.9
click at [61, 221] on div "Dashboards Risks Assets Projects Automations Search 0 Automations Wiz Critical/…" at bounding box center [657, 245] width 1314 height 491
paste textarea "[Wiz] Security $highest_severity vulnerabilities in $asset_name"
type textarea "[Wiz] Security $highest_severity vulnerabilities in $asset_name"
type textarea "x"
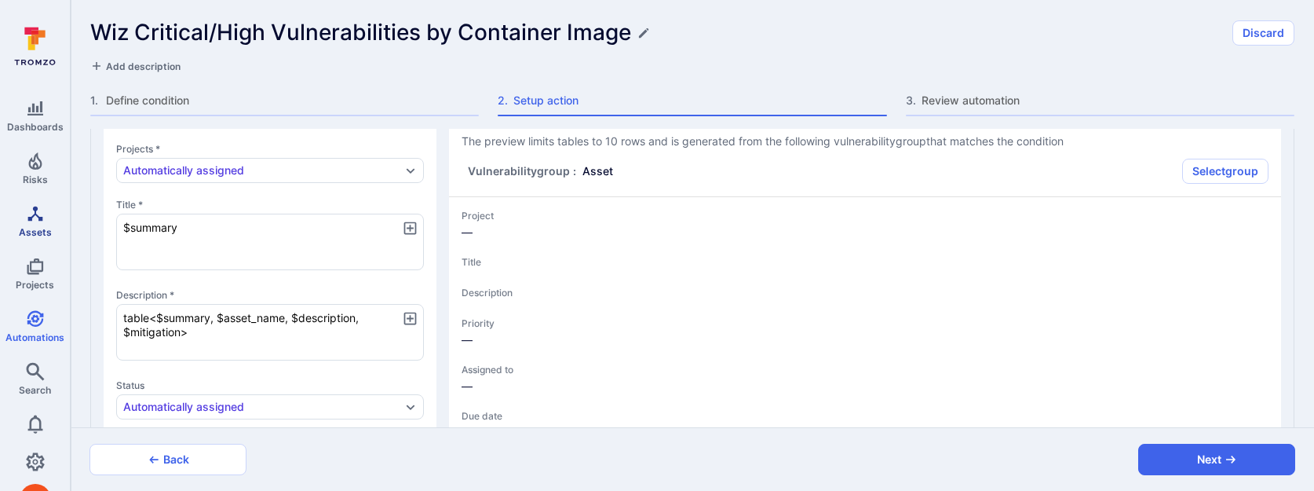
type textarea "x"
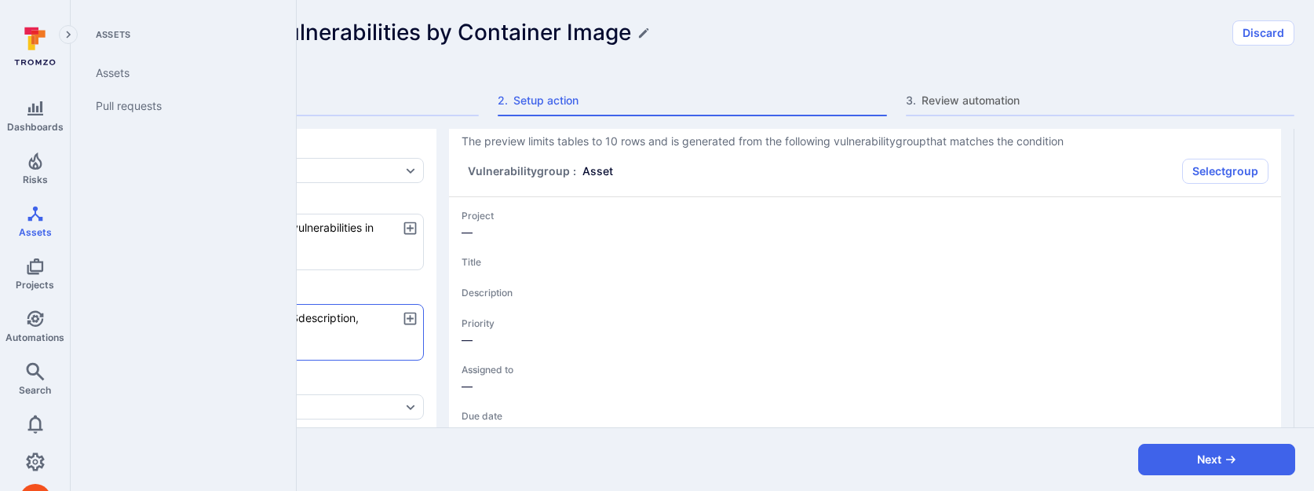
type textarea "x"
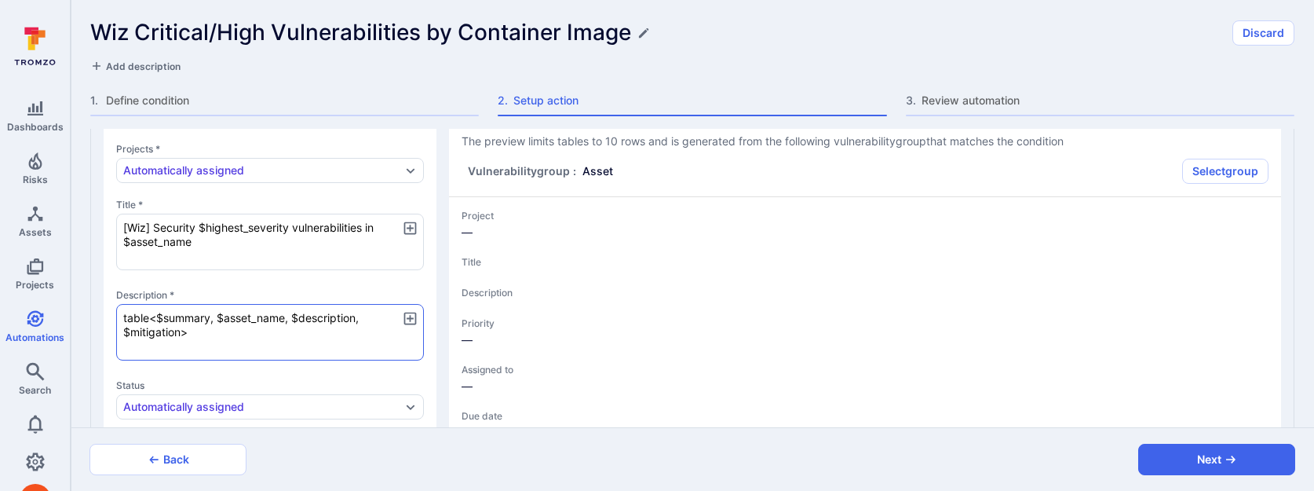
type textarea "[Wiz] Security $highest_severity vulnerabilities in $asset_name"
type textarea "x"
type textarea "[Wiz] Security $highest_severity vulnerabilities in $asset_name"
drag, startPoint x: 204, startPoint y: 333, endPoint x: 84, endPoint y: 302, distance: 123.9
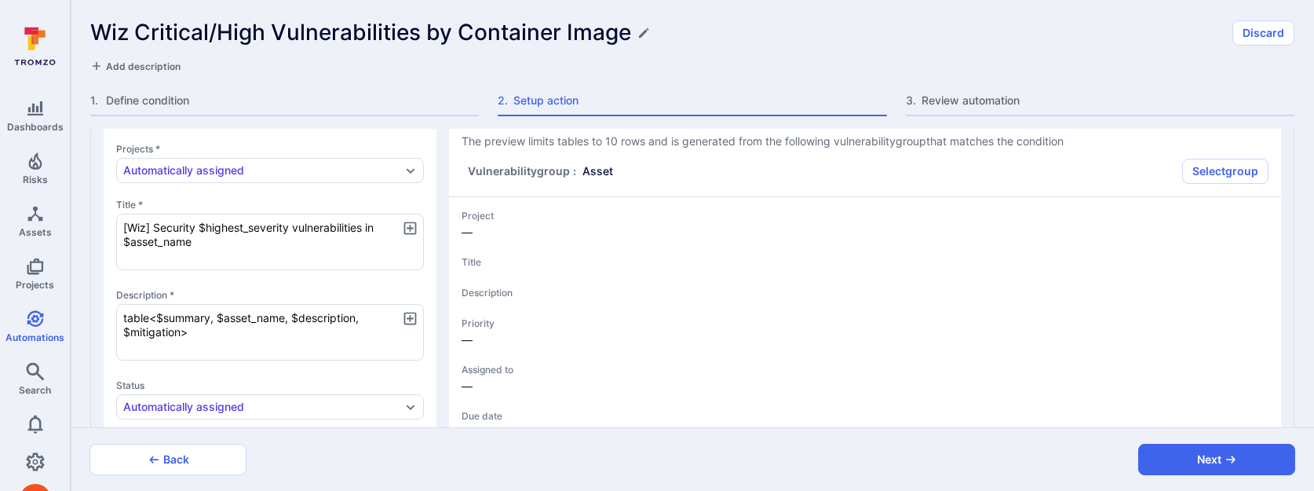
click at [84, 302] on div "Add action 1 Alert Added by default Jira Ticketing Add Azure DevOps Ticketing A…" at bounding box center [692, 278] width 1243 height 298
paste textarea "severity, $description, $scanner_url, $mitigation, $patched_version>"
type textarea "x"
type textarea "table<$summary, $severity, $description, $scanner_url, $mitigation, $patched_ve…"
type textarea "x"
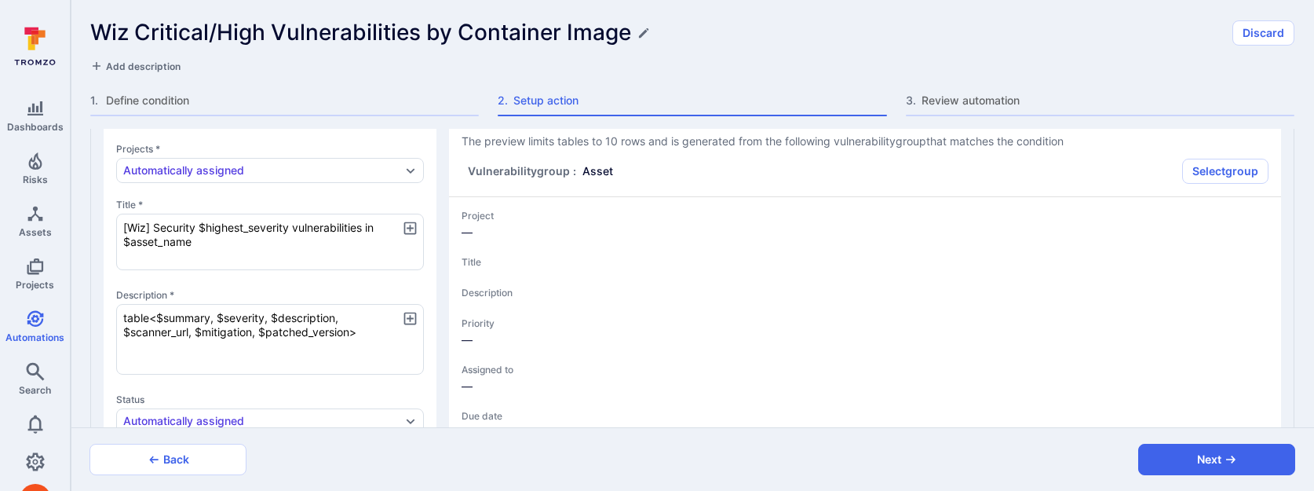
type textarea "x"
type textarea "table<$summary, $severity, $description, $scanner_url, $mitigation, $patched_ve…"
type textarea "x"
type textarea "table<$summary, $severity, $description, $scanner_url, $mitigation, $patched_ve…"
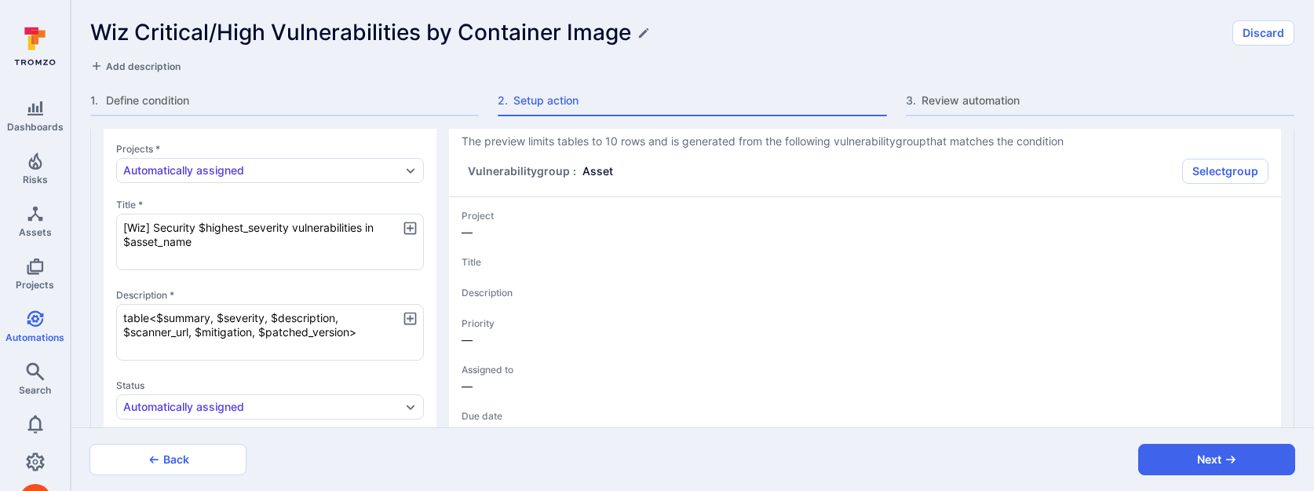
type textarea "x"
click at [123, 313] on textarea "table<$summary, $severity, $description, $scanner_url, $mitigation, $patched_ve…" at bounding box center [270, 329] width 308 height 57
type textarea "x"
type textarea "table<$summary, $severity, $description, $scanner_url, $mitigation, $patched_ve…"
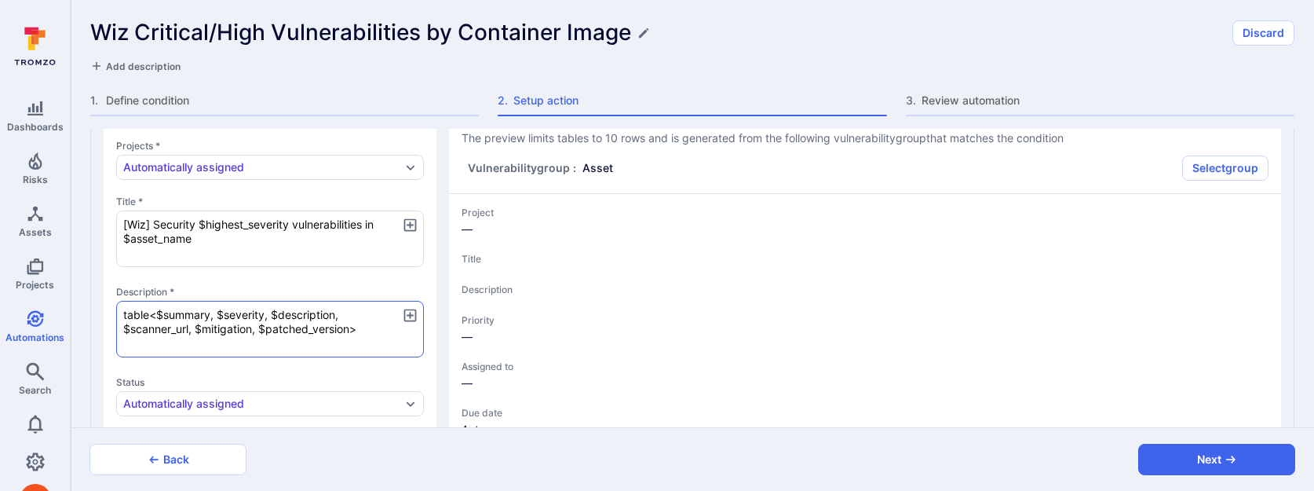
type textarea "x"
type textarea "table<$summary, $severity, $description, $scanner_url, $mitigation, $patched_ve…"
type textarea "x"
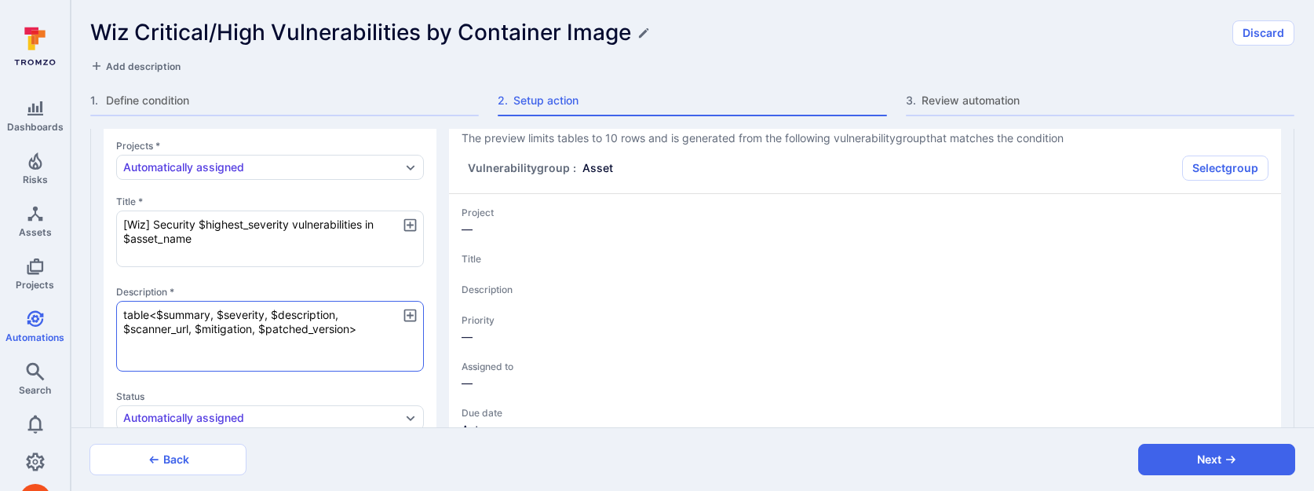
type textarea "R table<$summary, $severity, $description, $scanner_url, $mitigation, $patched_…"
type textarea "x"
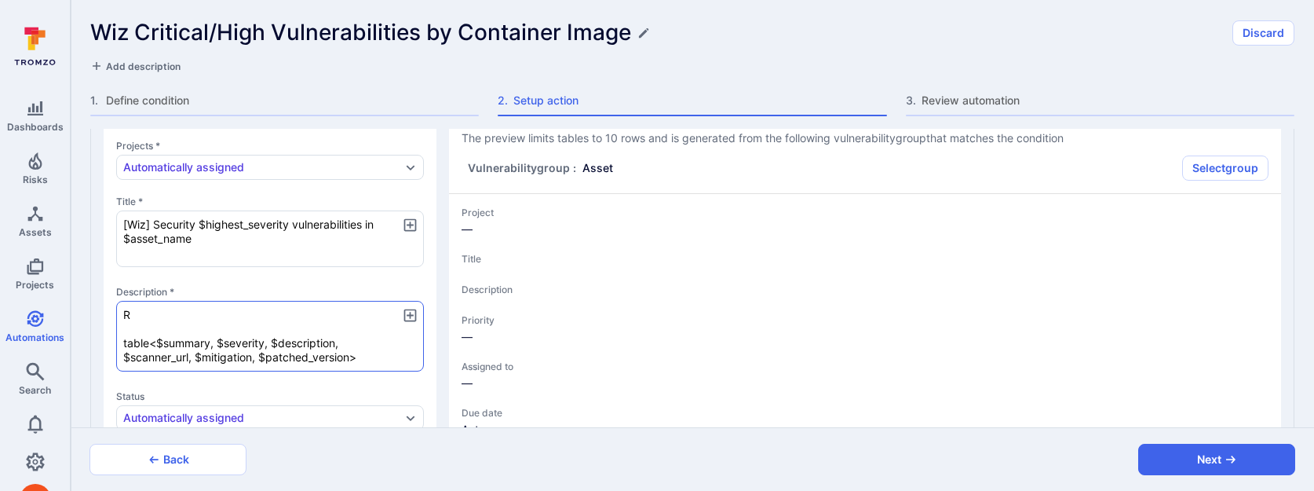
type textarea "x"
type textarea "Re table<$summary, $severity, $description, $scanner_url, $mitigation, $patched…"
type textarea "x"
type textarea "R table<$summary, $severity, $description, $scanner_url, $mitigation, $patched_…"
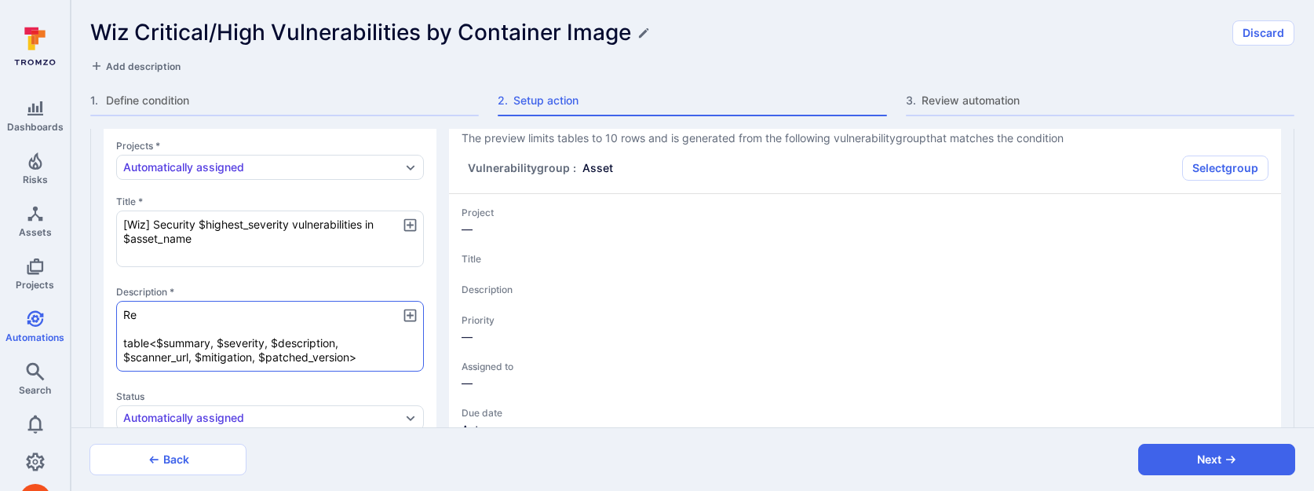
type textarea "x"
type textarea "table<$summary, $severity, $description, $scanner_url, $mitigation, $patched_ve…"
type textarea "x"
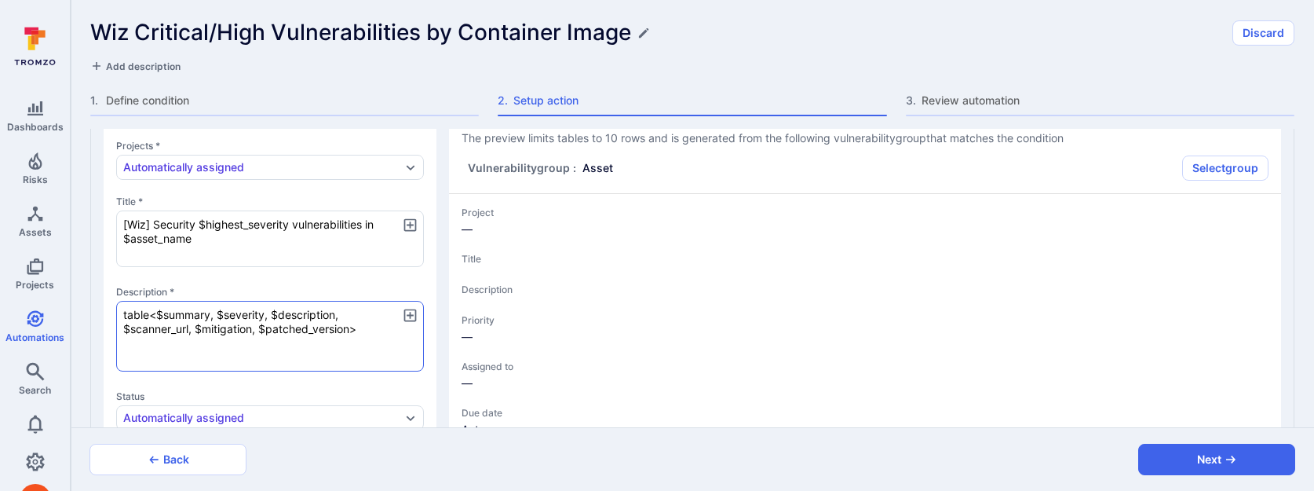
type textarea "x"
type textarea "table<$summary, $severity, $description, $scanner_url, $mitigation, $patched_ve…"
type textarea "x"
type textarea "table<$summary, $severity, $description, $scanner_url, $mitigation, $patched_ve…"
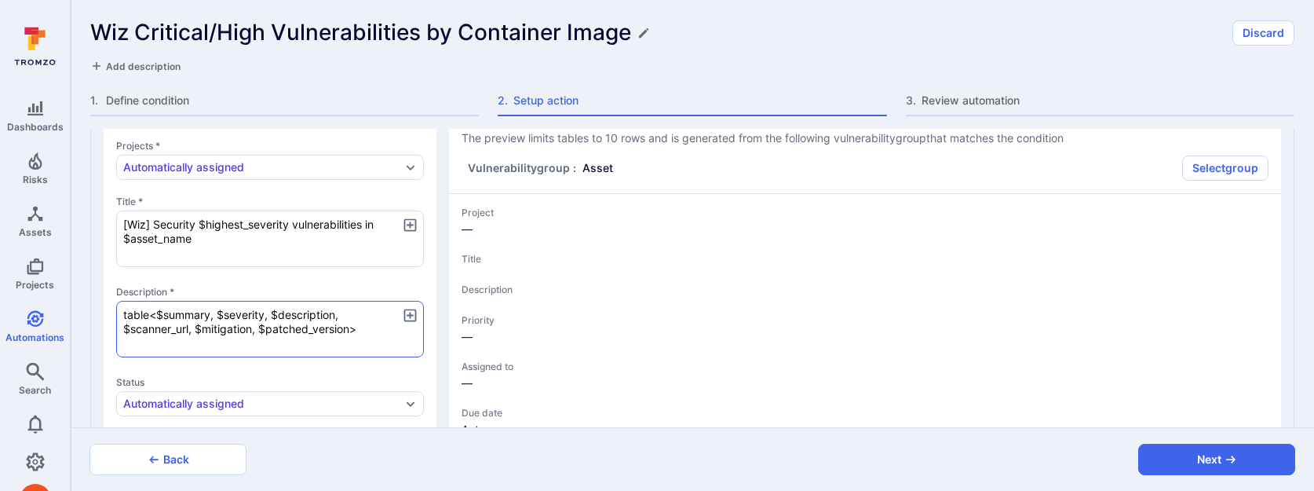
type textarea "x"
type textarea "table<$summary, $severity, $description, $scanner_url, $mitigation, $patched_ve…"
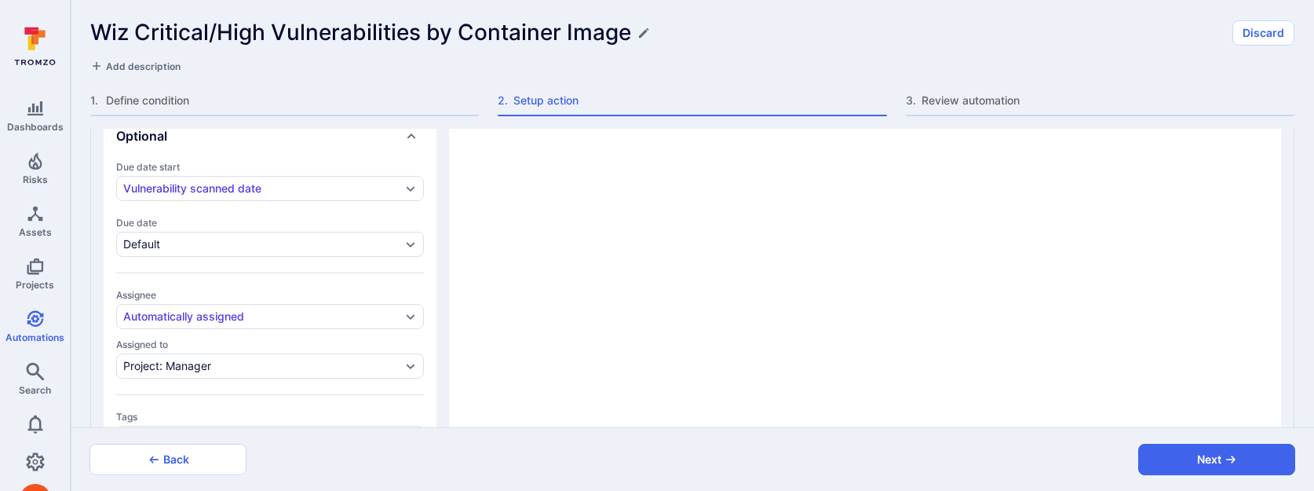
scroll to position [954, 0]
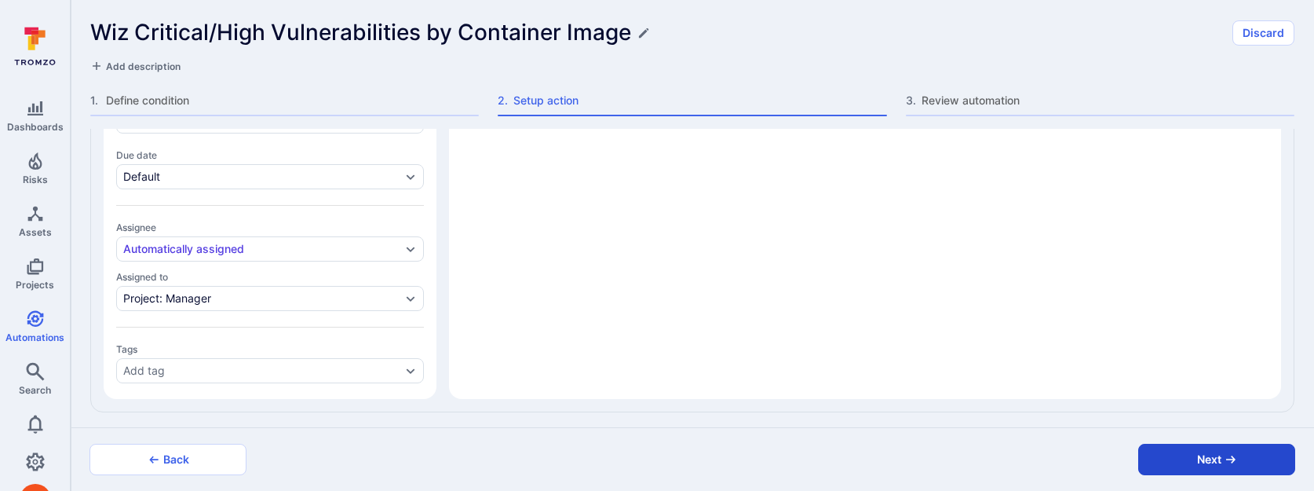
click at [1177, 464] on button "Next" at bounding box center [1216, 458] width 157 height 31
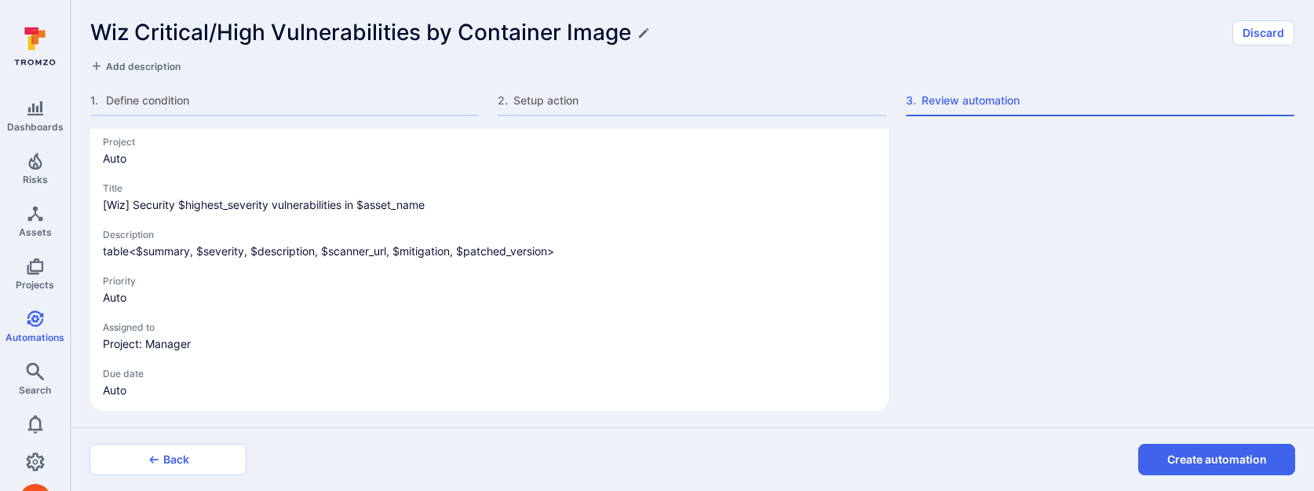
drag, startPoint x: 1173, startPoint y: 465, endPoint x: 1128, endPoint y: 369, distance: 106.7
click at [1128, 369] on form "Wiz Critical/High Vulnerabilities by Container Image Discard Add description 1 …" at bounding box center [692, 245] width 1243 height 491
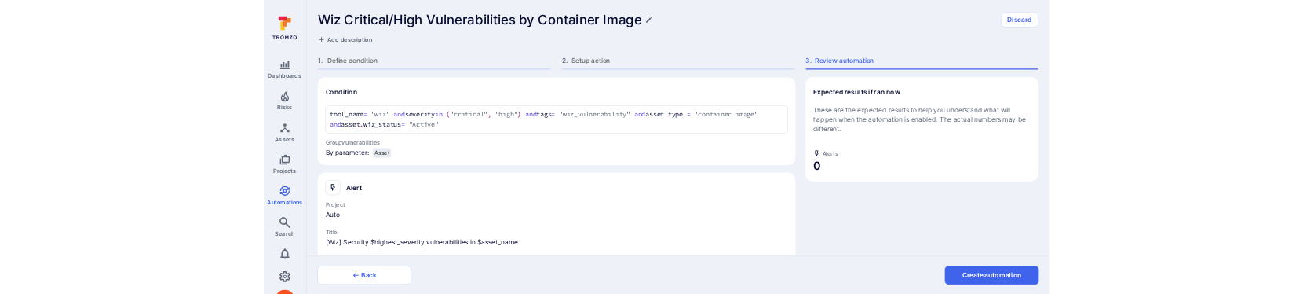
scroll to position [63, 0]
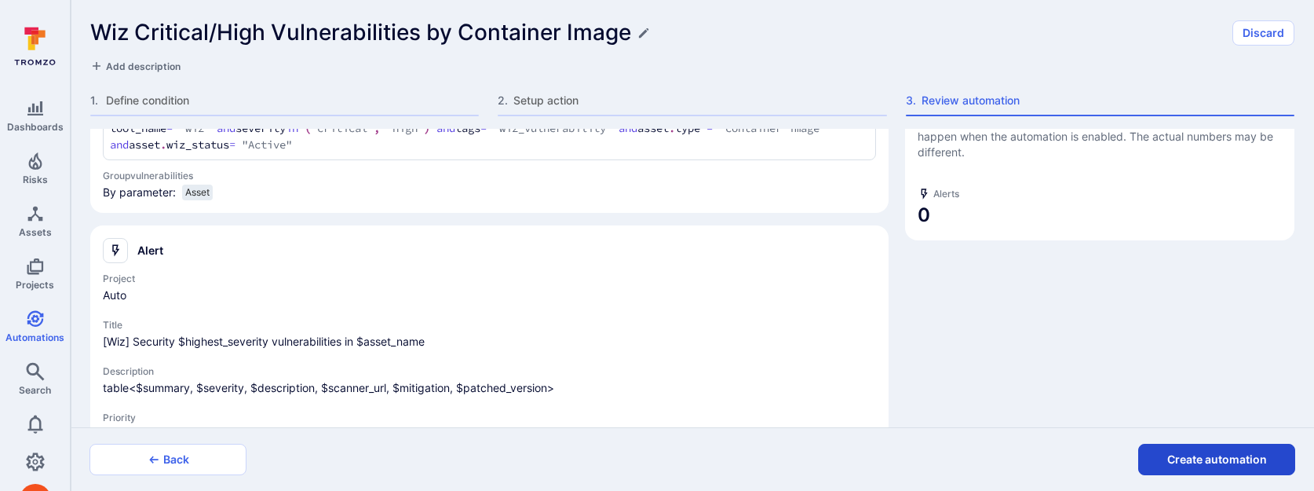
click at [1168, 457] on button "Create automation" at bounding box center [1216, 458] width 157 height 31
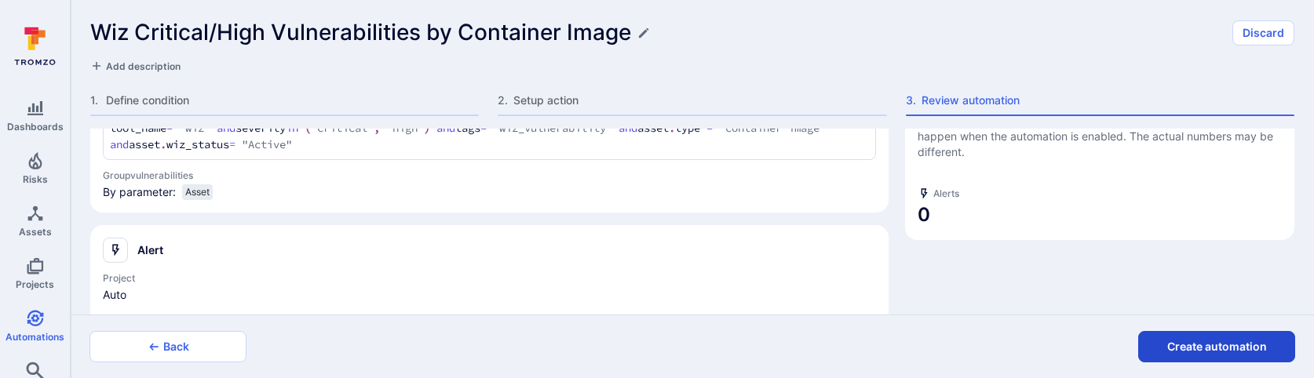
click at [1159, 344] on button "Create automation" at bounding box center [1216, 346] width 157 height 31
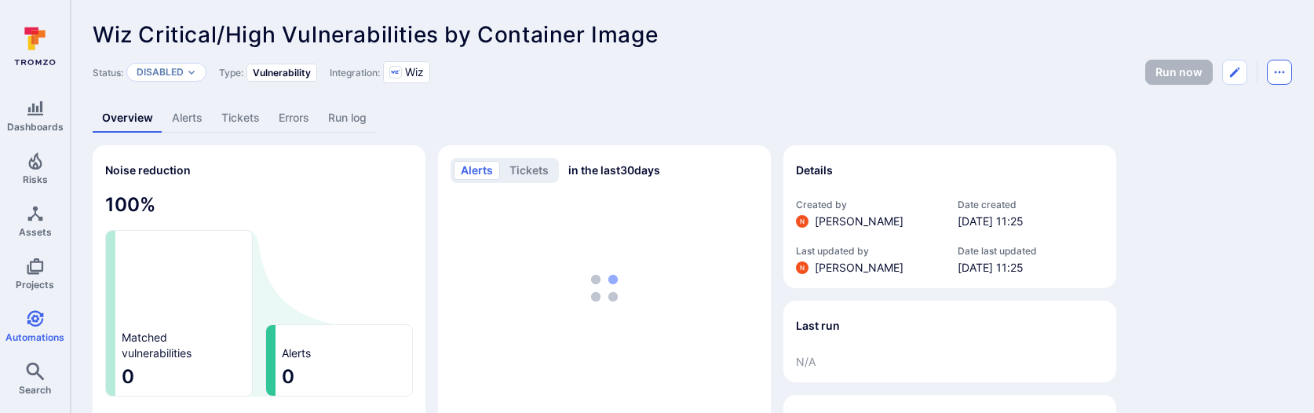
click at [1278, 75] on icon "Automation menu" at bounding box center [1279, 72] width 13 height 13
click at [1219, 113] on li "Duplicate" at bounding box center [1213, 107] width 143 height 25
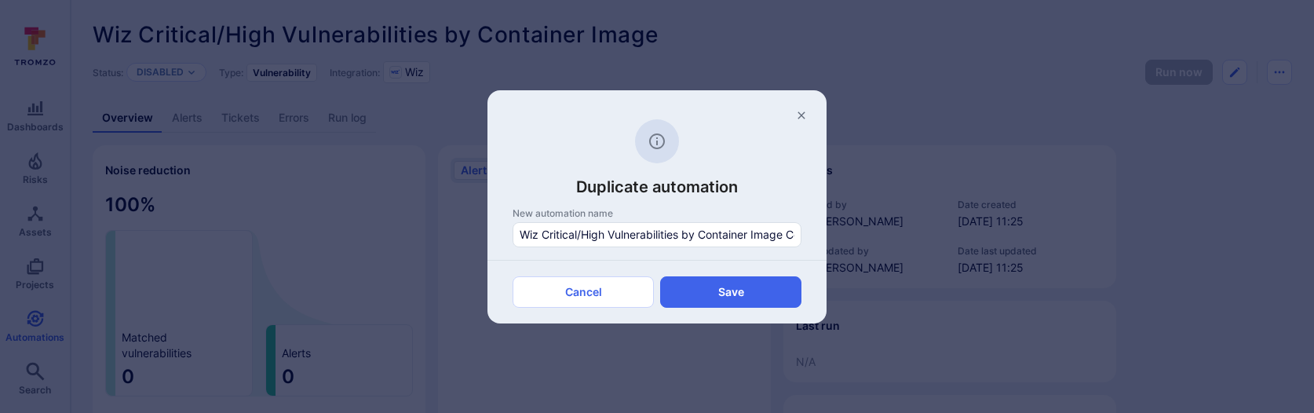
scroll to position [0, 22]
drag, startPoint x: 788, startPoint y: 236, endPoint x: 863, endPoint y: 236, distance: 75.3
click at [863, 236] on div "Duplicate automation New automation name Wiz Critical/High Vulnerabilities by C…" at bounding box center [657, 206] width 1314 height 413
type input "Wiz Critical/High Vulnerabilities by Container Image and CVE"
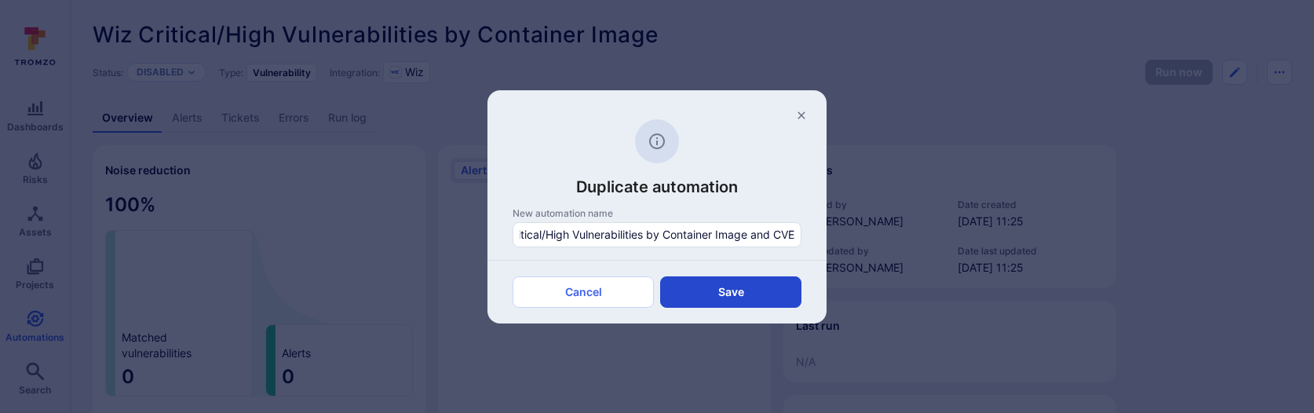
scroll to position [0, 0]
click at [768, 286] on button "Save" at bounding box center [730, 291] width 141 height 31
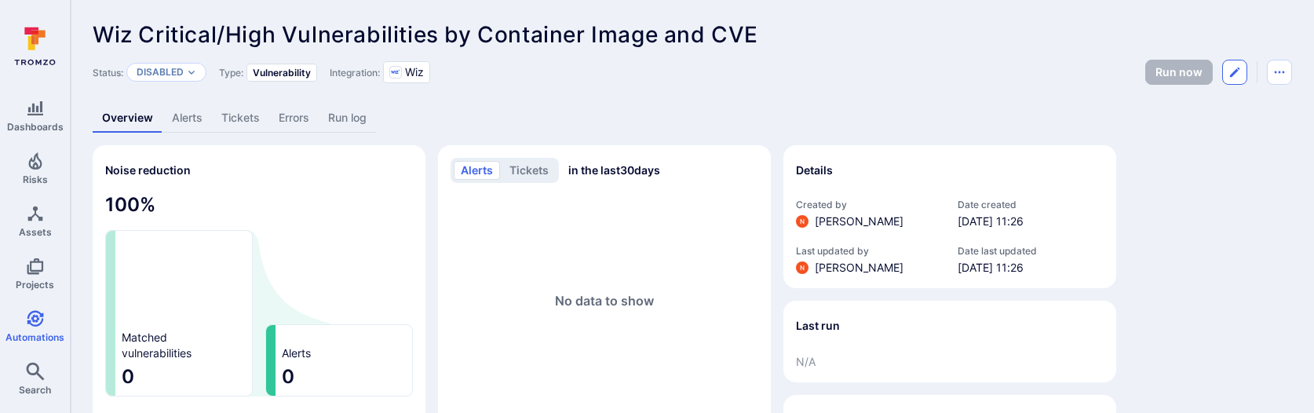
click at [1237, 69] on icon "Edit automation" at bounding box center [1234, 72] width 13 height 13
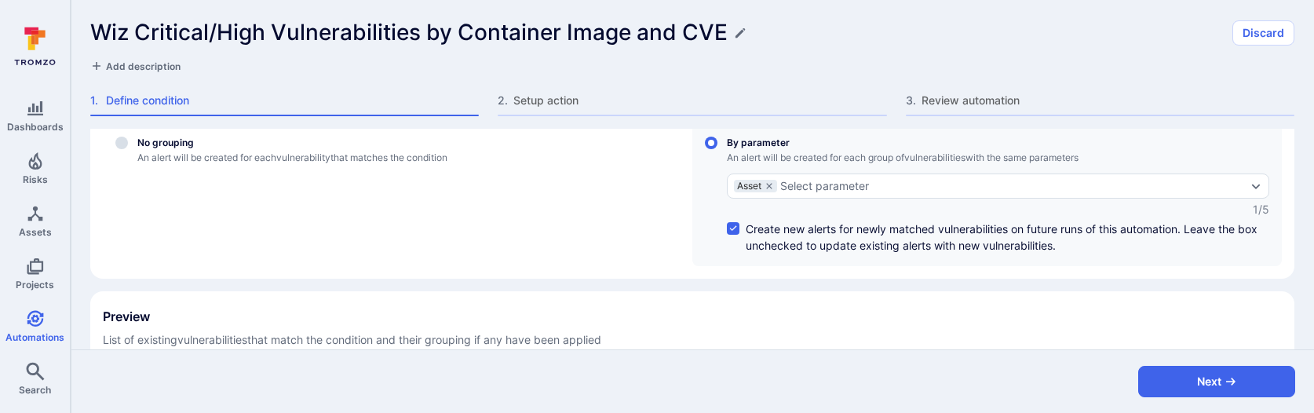
scroll to position [259, 0]
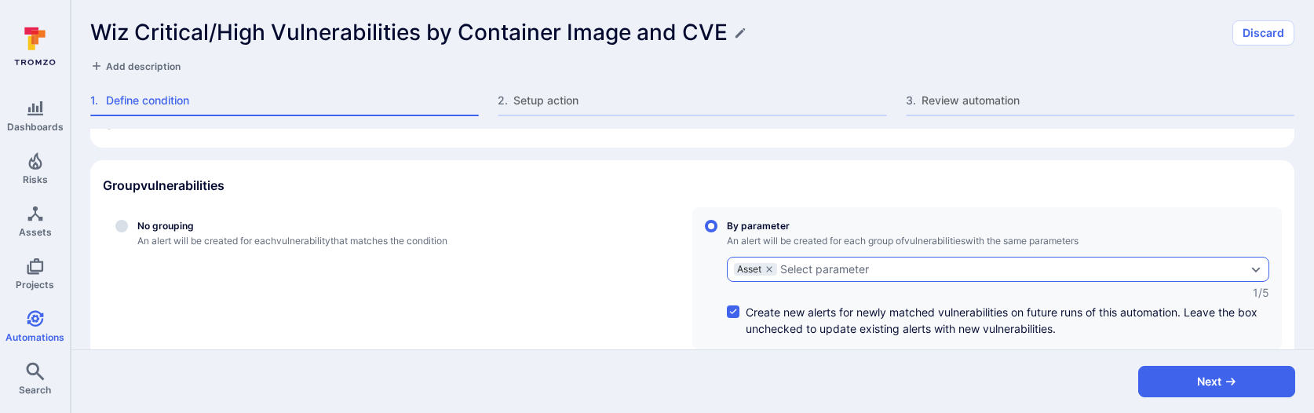
click at [828, 264] on div "Select parameter" at bounding box center [824, 269] width 89 height 13
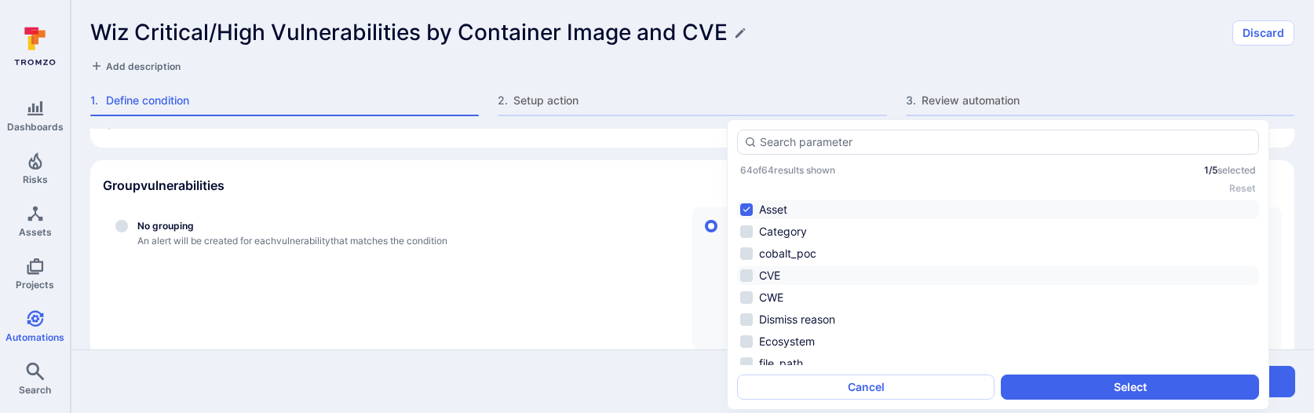
click at [792, 276] on li "CVE" at bounding box center [998, 275] width 522 height 19
click at [1063, 392] on button "Select" at bounding box center [1129, 386] width 257 height 25
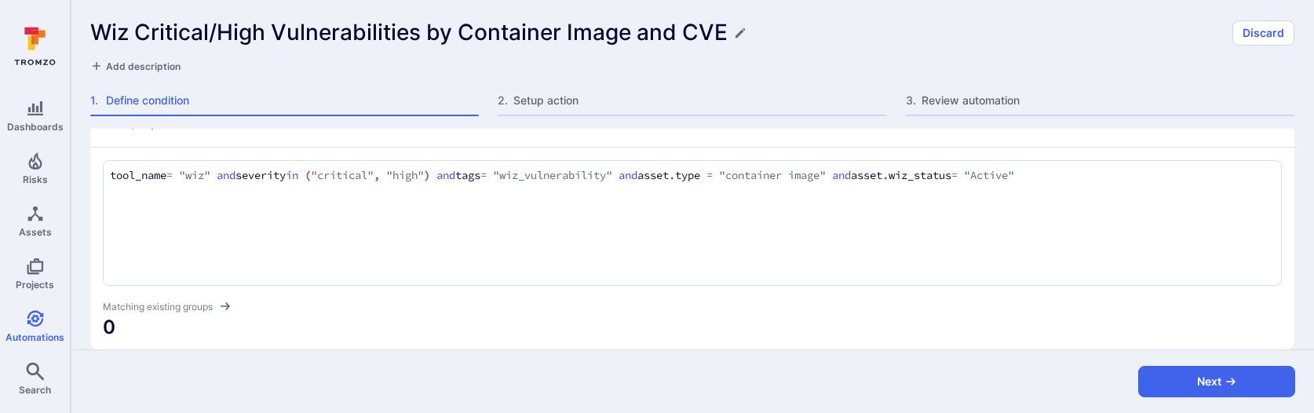
scroll to position [428, 0]
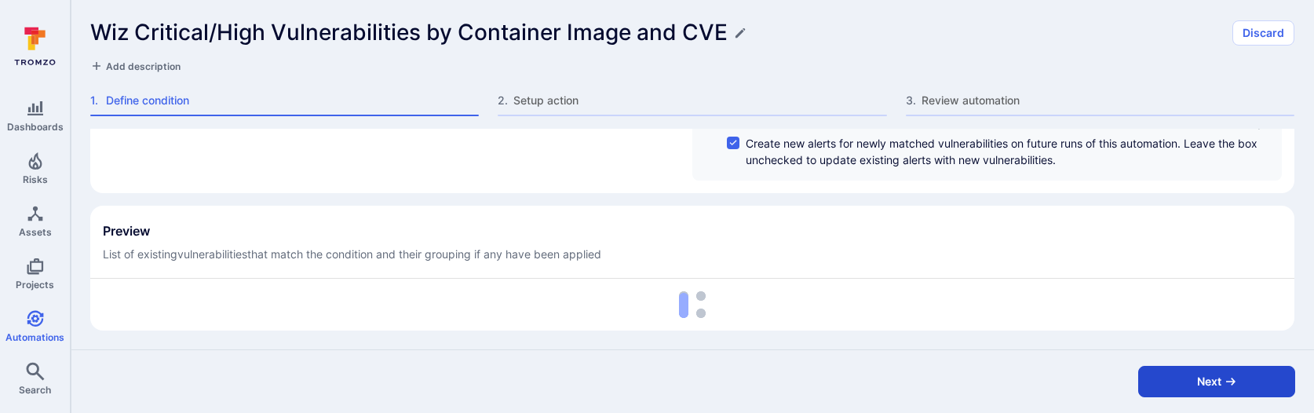
click at [1196, 378] on button "Next" at bounding box center [1216, 381] width 157 height 31
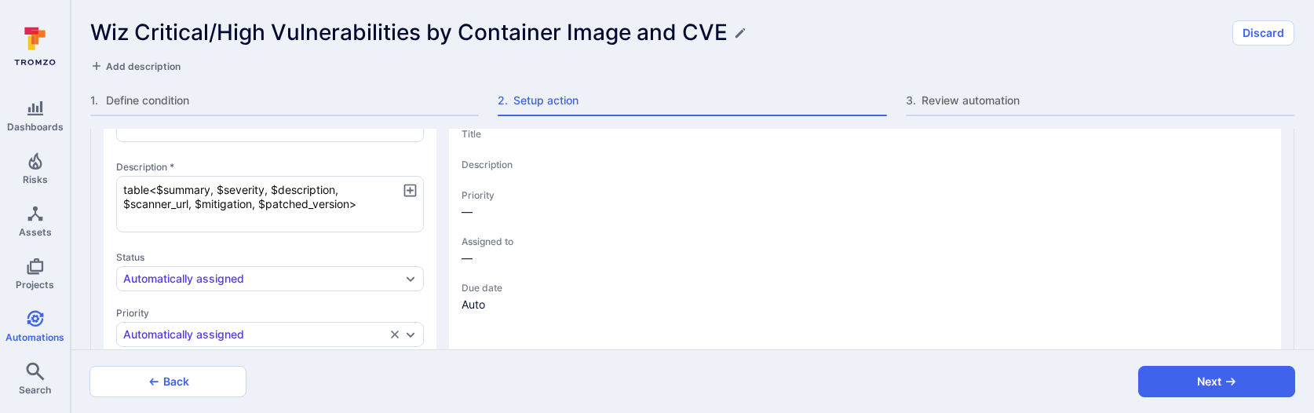
scroll to position [221, 0]
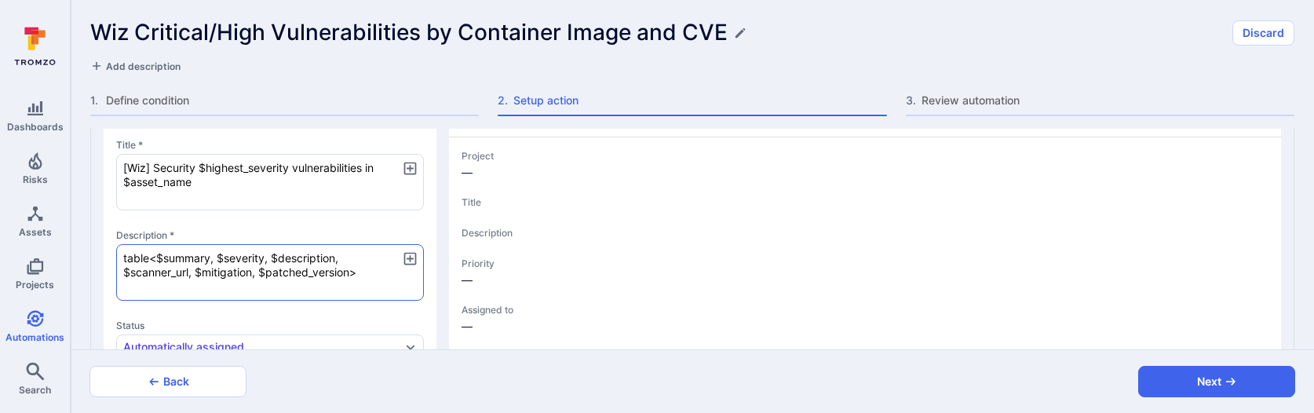
click at [124, 256] on textarea "table<$summary, $severity, $description, $scanner_url, $mitigation, $patched_ve…" at bounding box center [270, 272] width 308 height 57
type textarea "x"
type textarea "table<$summary, $severity, $description, $scanner_url, $mitigation, $patched_ve…"
type textarea "x"
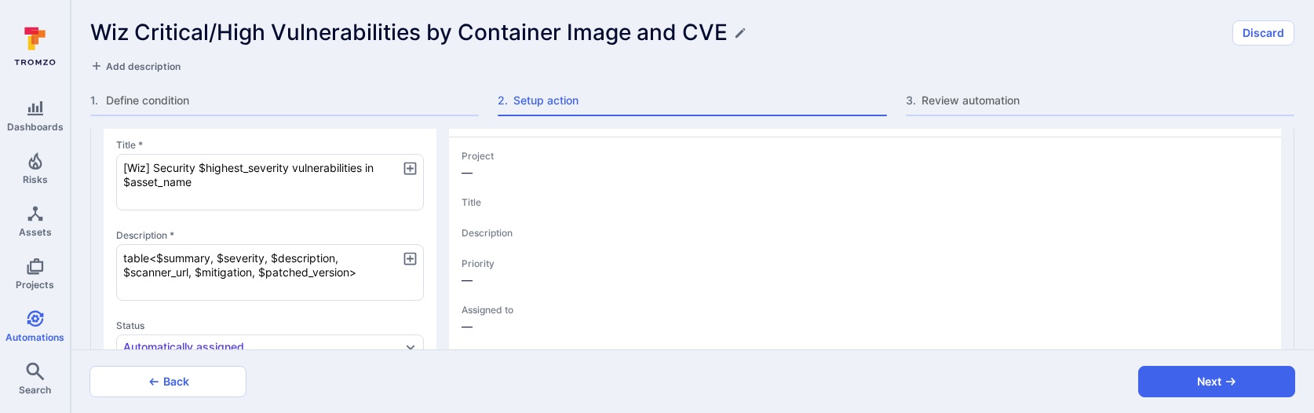
type textarea "table<$summary, $severity, $description, $scanner_url, $mitigation, $patched_ve…"
type textarea "x"
type textarea "R table<$summary, $severity, $description, $scanner_url, $mitigation, $patched_…"
type textarea "x"
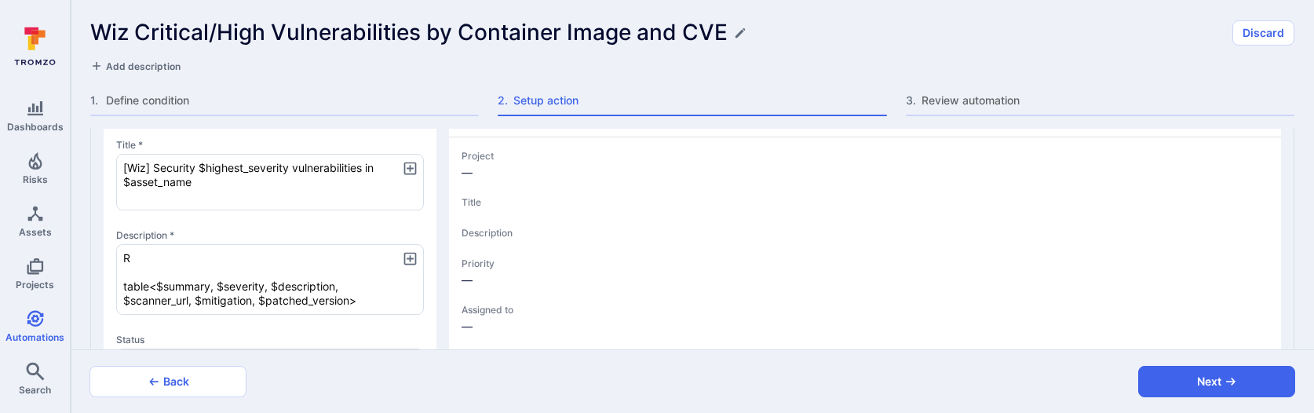
type textarea "x"
type textarea "Re table<$summary, $severity, $description, $scanner_url, $mitigation, $patched…"
type textarea "x"
type textarea "Rec table<$summary, $severity, $description, $scanner_url, $mitigation, $patche…"
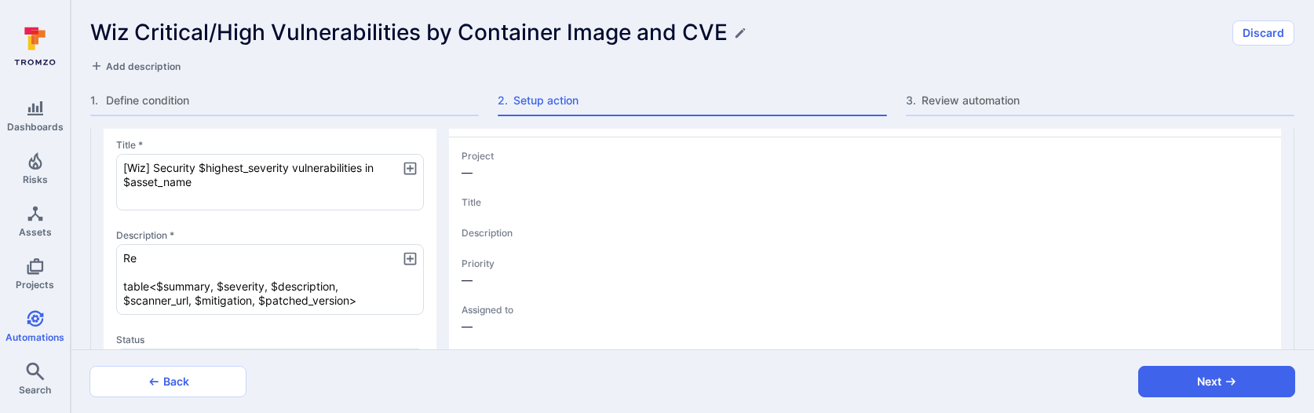
type textarea "x"
type textarea "Reco table<$summary, $severity, $description, $scanner_url, $mitigation, $patch…"
type textarea "x"
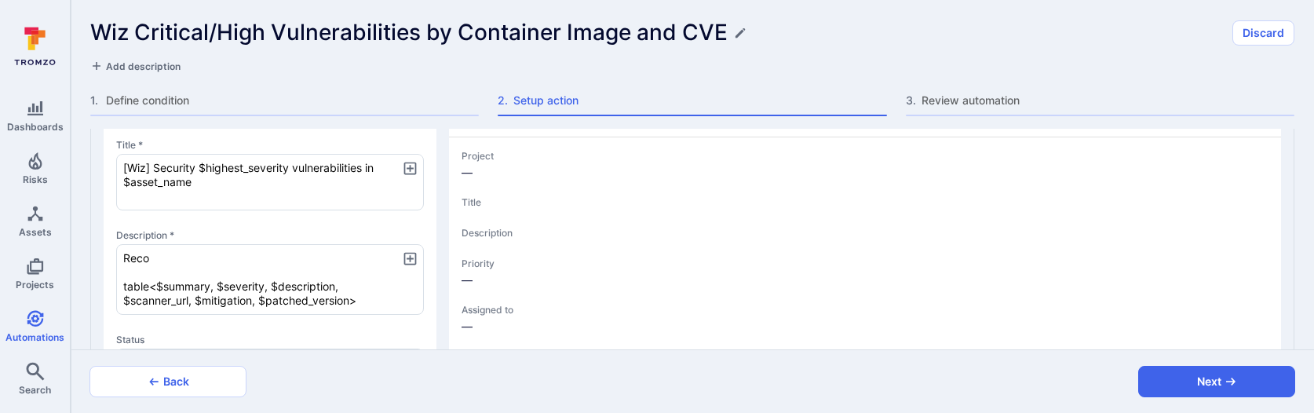
type textarea "Recom table<$summary, $severity, $description, $scanner_url, $mitigation, $patc…"
type textarea "x"
type textarea "Recomm table<$summary, $severity, $description, $scanner_url, $mitigation, $pat…"
type textarea "x"
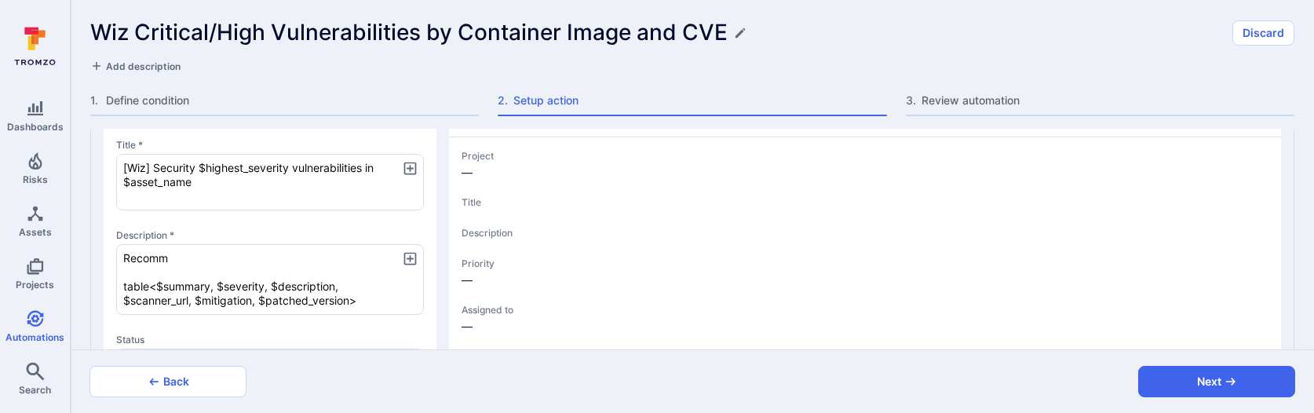
type textarea "x"
type textarea "Recomme table<$summary, $severity, $description, $scanner_url, $mitigation, $pa…"
type textarea "x"
type textarea "Recommen table<$summary, $severity, $description, $scanner_url, $mitigation, $p…"
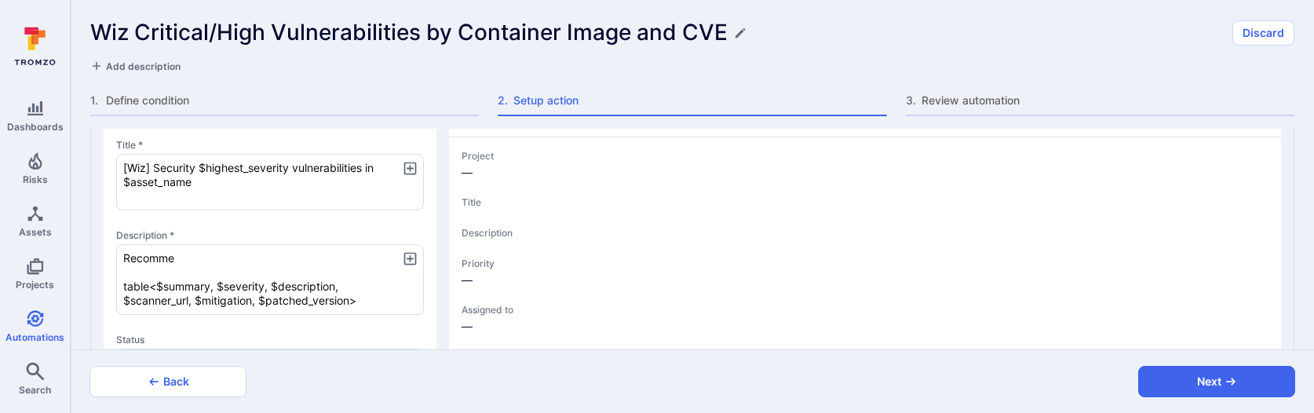
type textarea "x"
type textarea "Recommend table<$summary, $severity, $description, $scanner_url, $mitigation, $…"
type textarea "x"
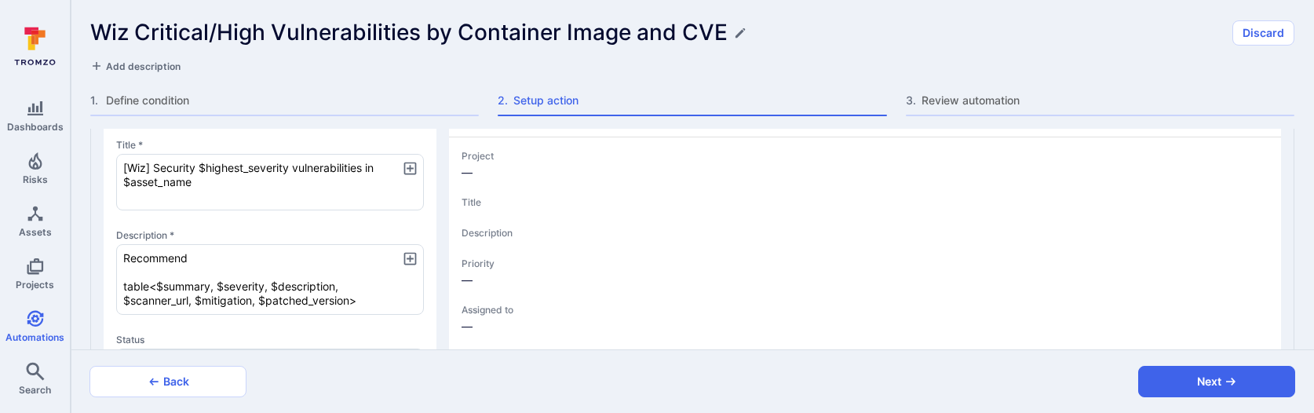
type textarea "Recommende table<$summary, $severity, $description, $scanner_url, $mitigation, …"
type textarea "x"
type textarea "Recommended table<$summary, $severity, $description, $scanner_url, $mitigation,…"
type textarea "x"
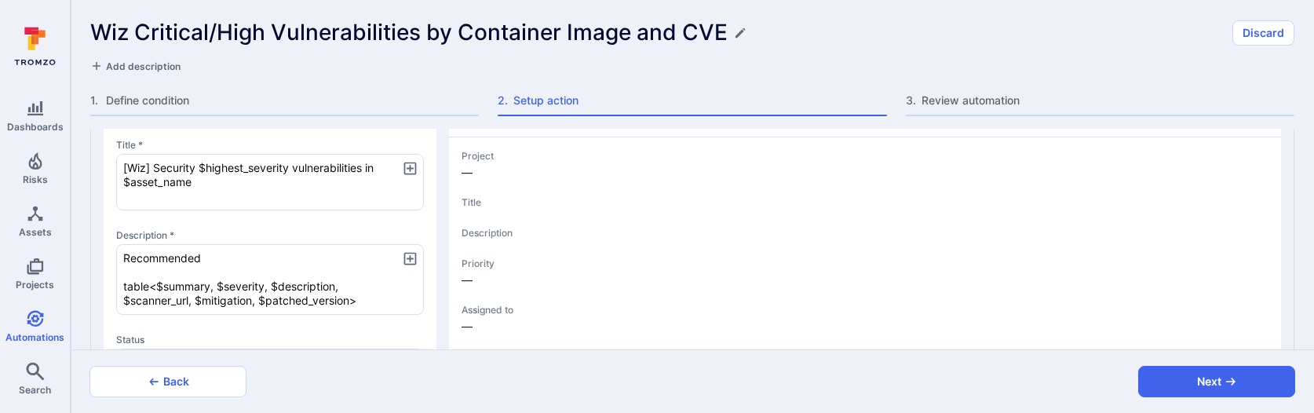
type textarea "x"
type textarea "Recommended table<$summary, $severity, $description, $scanner_url, $mitigation,…"
type textarea "x"
type textarea "Recommended p table<$summary, $severity, $description, $scanner_url, $mitigatio…"
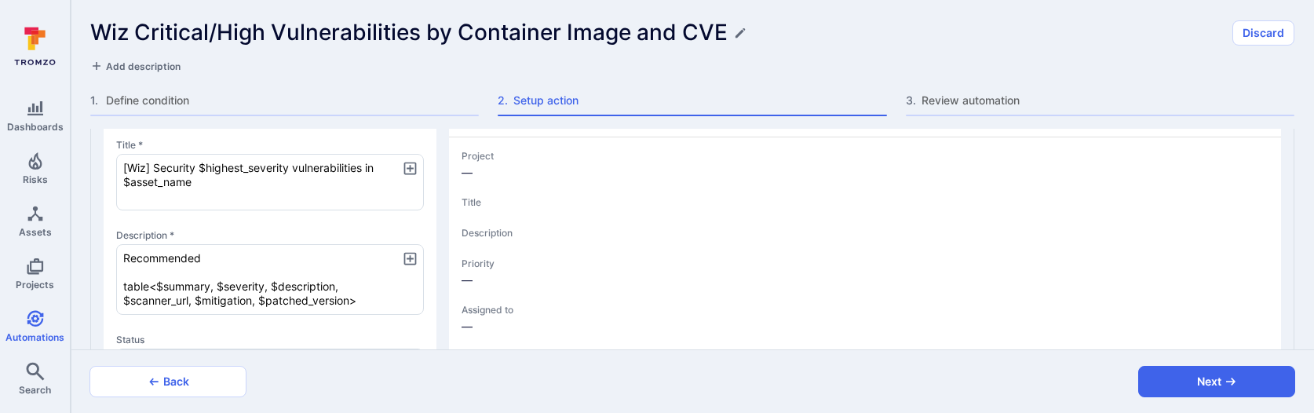
type textarea "x"
type textarea "Recommended pa table<$summary, $severity, $description, $scanner_url, $mitigati…"
type textarea "x"
type textarea "Recommended pat table<$summary, $severity, $description, $scanner_url, $mitigat…"
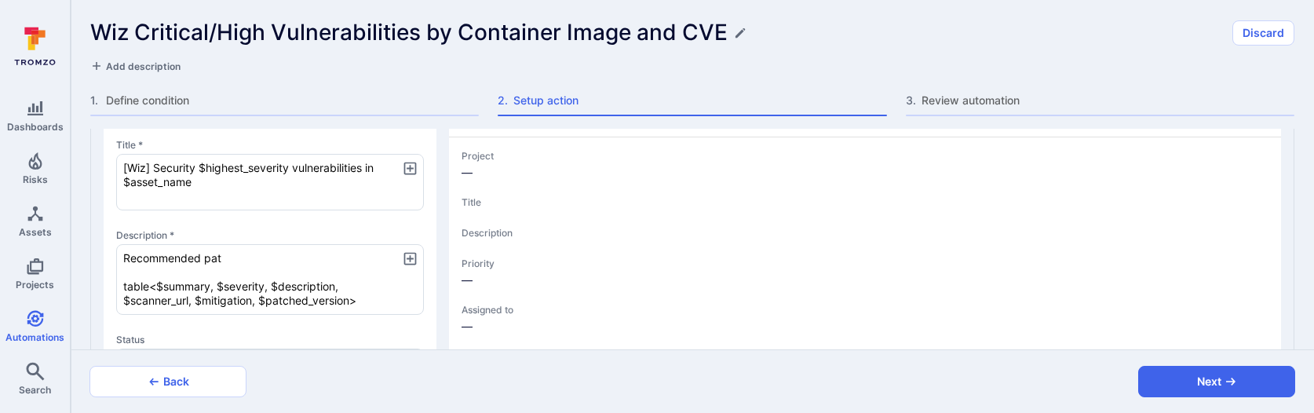
type textarea "x"
type textarea "Recommended patc table<$summary, $severity, $description, $scanner_url, $mitiga…"
type textarea "x"
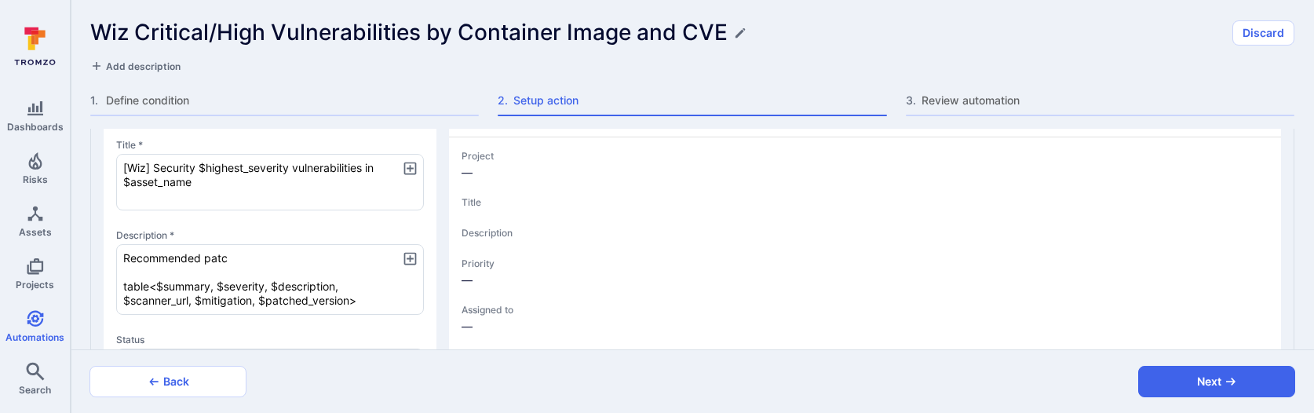
type textarea "x"
type textarea "Recommended patch table<$summary, $severity, $description, $scanner_url, $mitig…"
type textarea "x"
type textarea "Recommended patche table<$summary, $severity, $description, $scanner_url, $miti…"
type textarea "x"
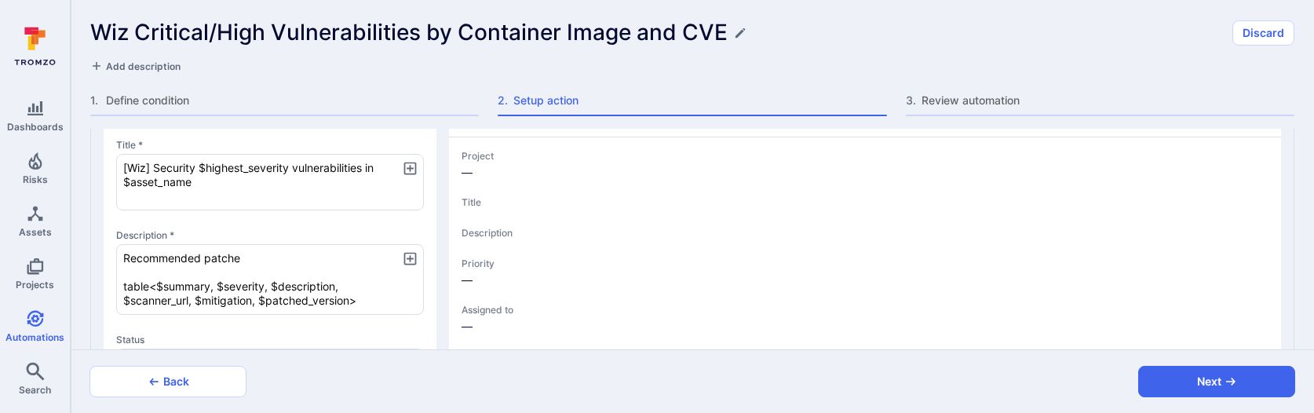
type textarea "x"
type textarea "Recommended patched table<$summary, $severity, $description, $scanner_url, $mit…"
type textarea "x"
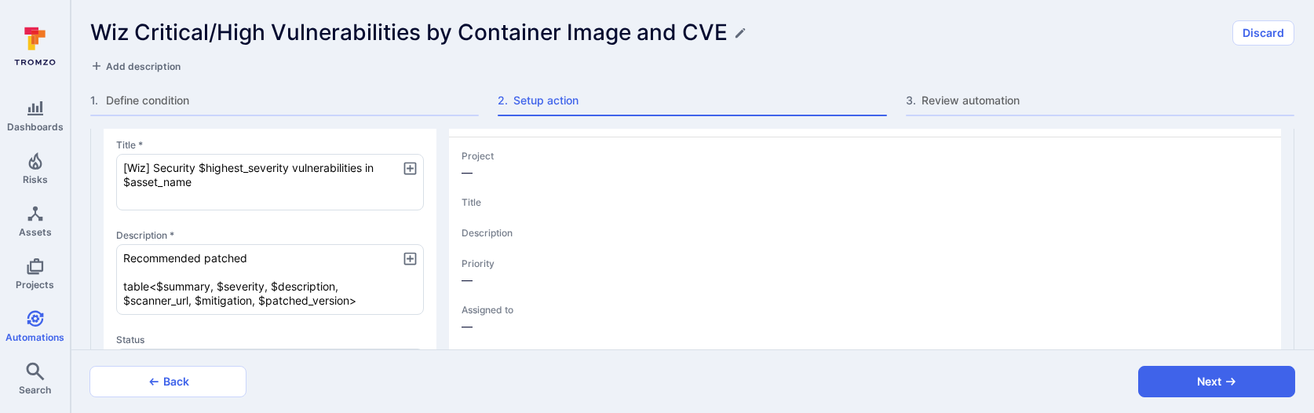
type textarea "Recommended patched table<$summary, $severity, $description, $scanner_url, $mit…"
type textarea "x"
type textarea "Recommended patched v table<$summary, $severity, $description, $scanner_url, $m…"
type textarea "x"
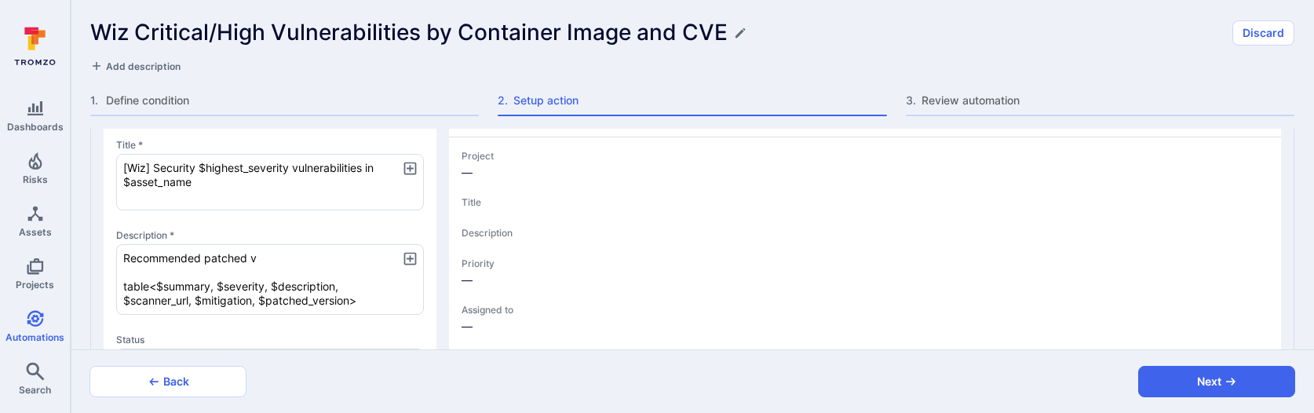
type textarea "x"
type textarea "Recommended patched ve table<$summary, $severity, $description, $scanner_url, $…"
type textarea "x"
type textarea "Recommended patched ver table<$summary, $severity, $description, $scanner_url, …"
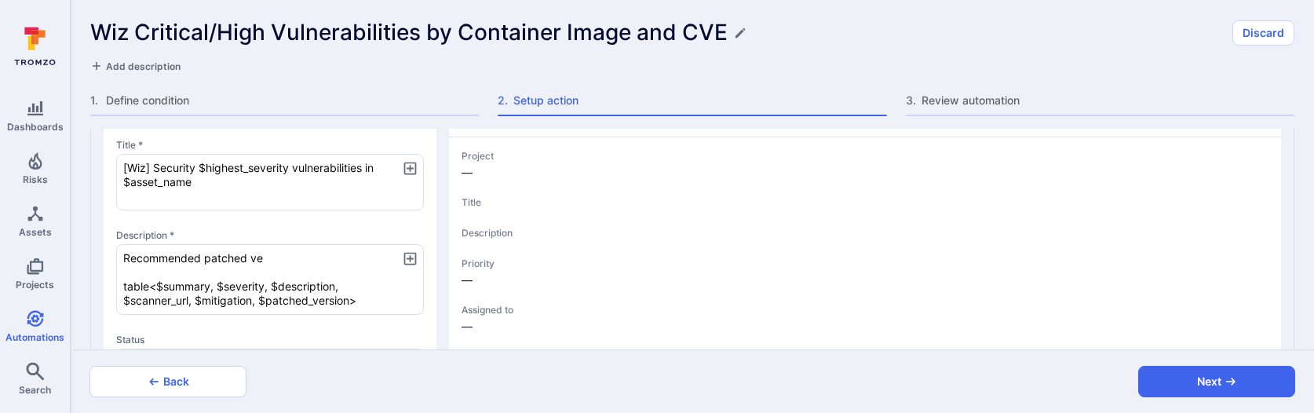
type textarea "x"
type textarea "Recommended patched vers table<$summary, $severity, $description, $scanner_url,…"
type textarea "x"
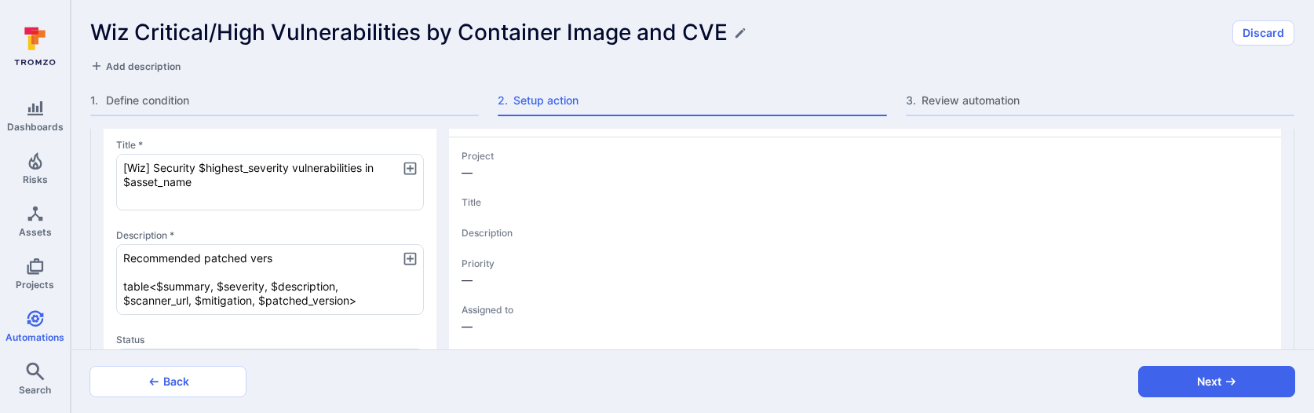
type textarea "Recommended patched versi table<$summary, $severity, $description, $scanner_url…"
type textarea "x"
type textarea "Recommended patched versio table<$summary, $severity, $description, $scanner_ur…"
type textarea "x"
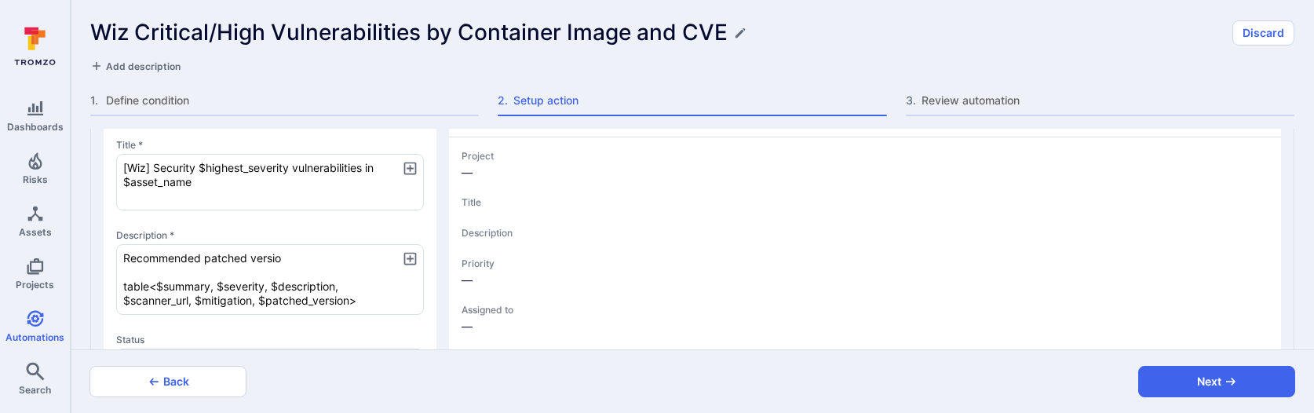
type textarea "x"
type textarea "Recommended patched version table<$summary, $severity, $description, $scanner_u…"
type textarea "x"
type textarea "Recommended patched version: table<$summary, $severity, $description, $scanner_…"
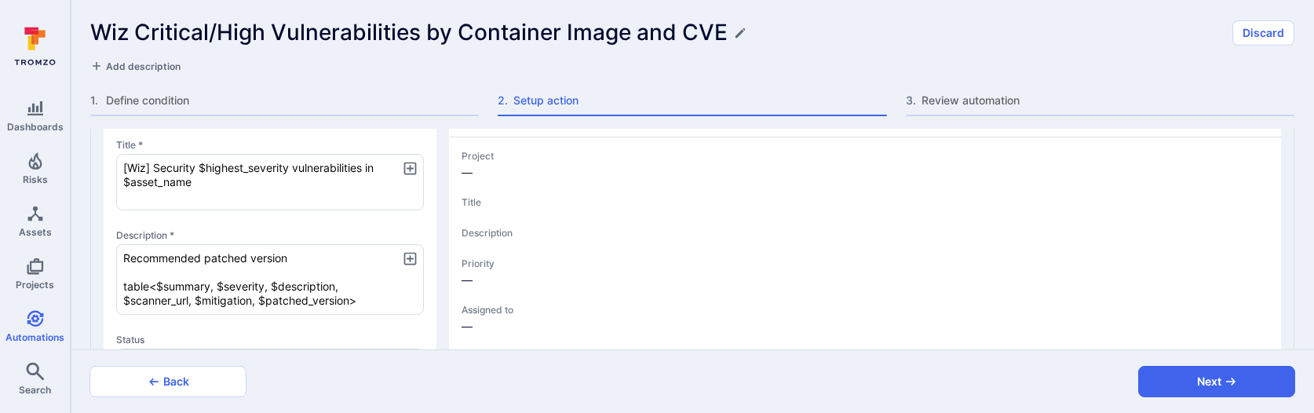
type textarea "x"
type textarea "Recommended patched version: table<$summary, $severity, $description, $scanner_…"
type textarea "x"
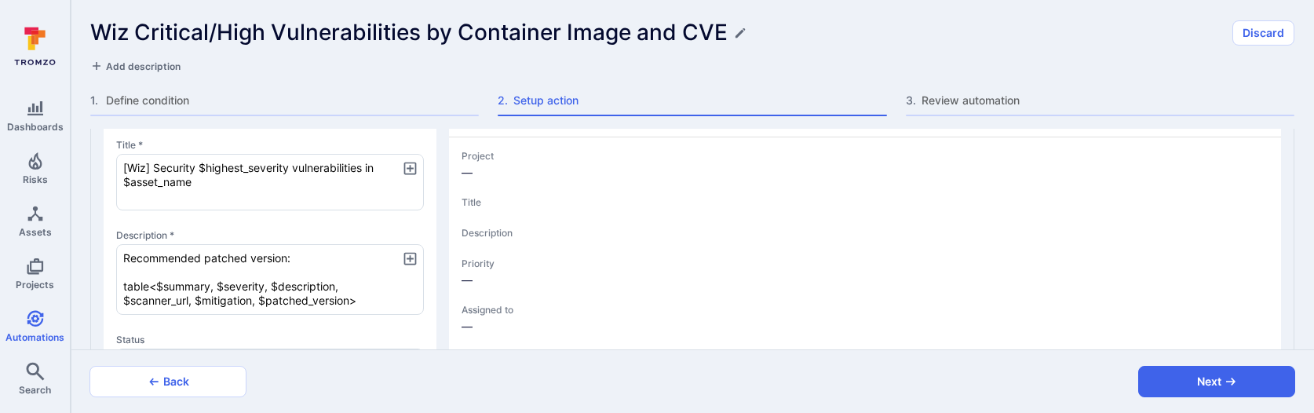
type textarea "Recommended patched version: $ table<$summary, $severity, $description, $scanne…"
type textarea "x"
type textarea "Recommended patched version: $r table<$summary, $severity, $description, $scann…"
type textarea "x"
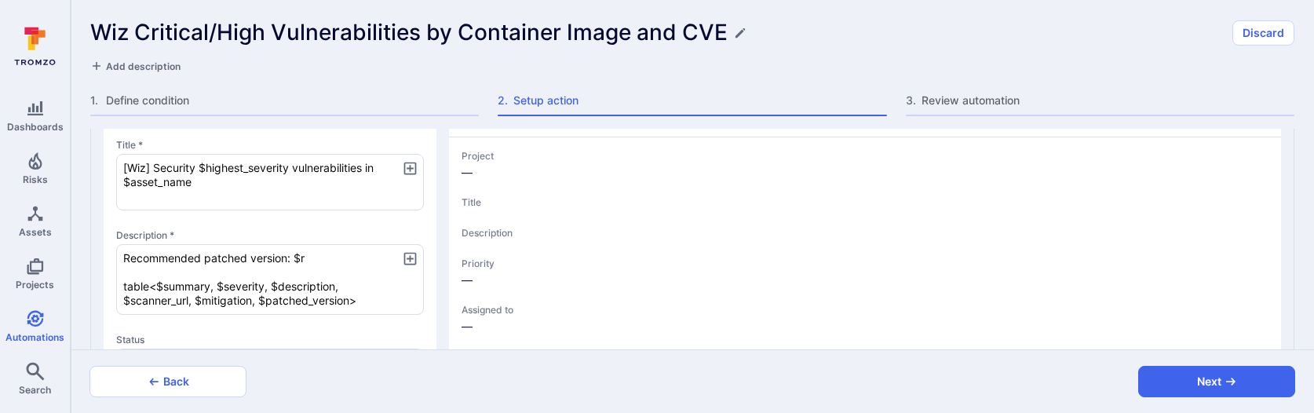
type textarea "x"
type textarea "Recommended patched version: $ table<$summary, $severity, $description, $scanne…"
type textarea "x"
type textarea "Recommended patched version: $r table<$summary, $severity, $description, $scann…"
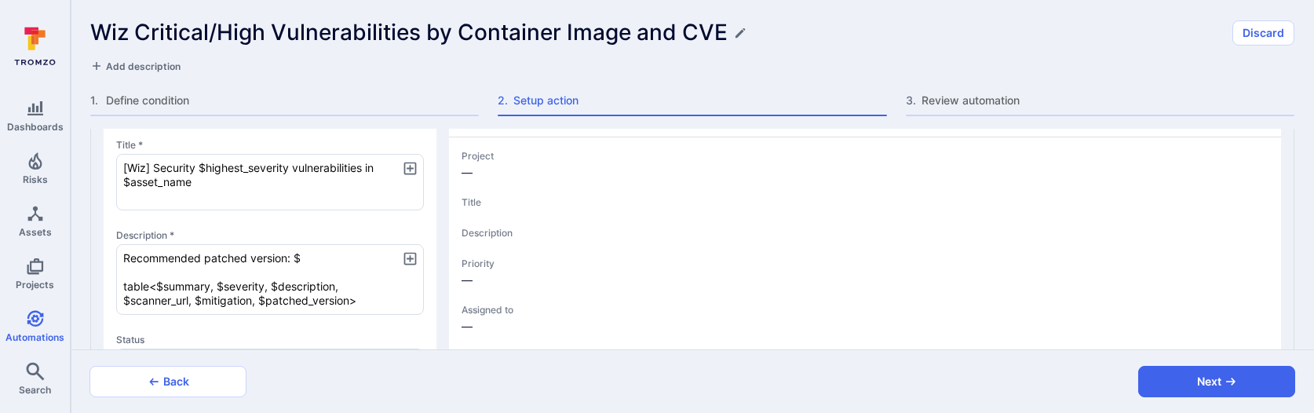
type textarea "x"
type textarea "Recommended patched version: $re table<$summary, $severity, $description, $scan…"
type textarea "x"
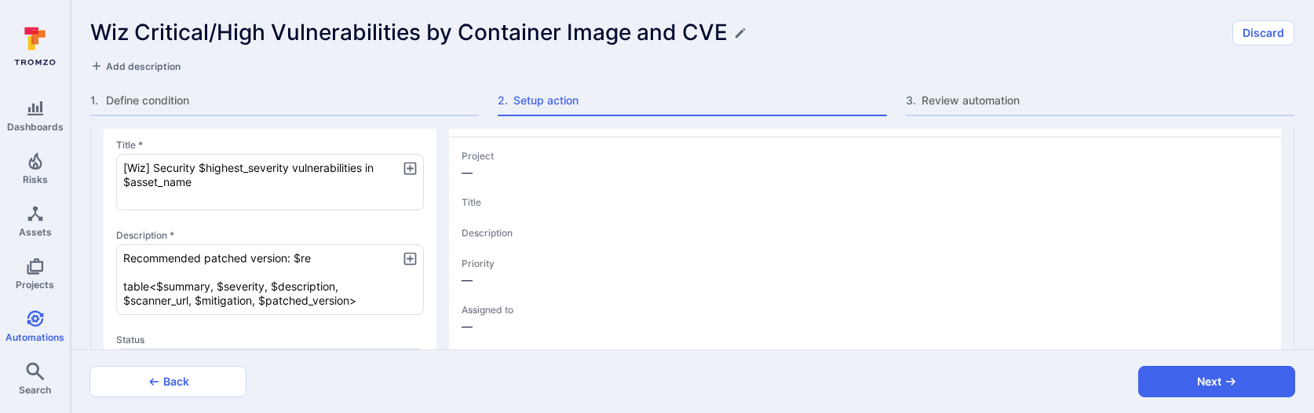
type textarea "Recommended patched version: $rec table<$summary, $severity, $description, $sca…"
type textarea "x"
type textarea "Recommended patched version: $reco table<$summary, $severity, $description, $sc…"
type textarea "x"
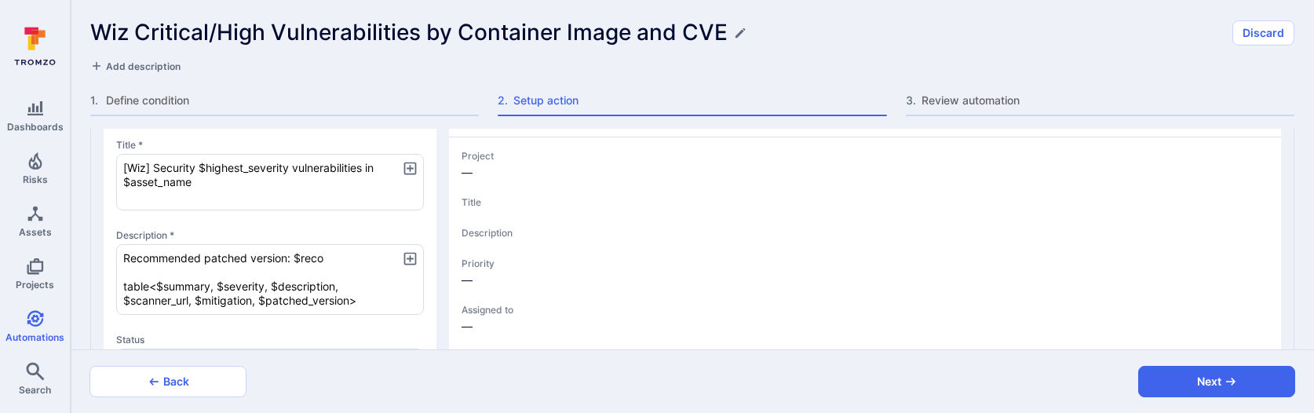
type textarea "x"
type textarea "Recommended patched version: $recom table<$summary, $severity, $description, $s…"
type textarea "x"
type textarea "Recommended patched version: $recomm table<$summary, $severity, $description, $…"
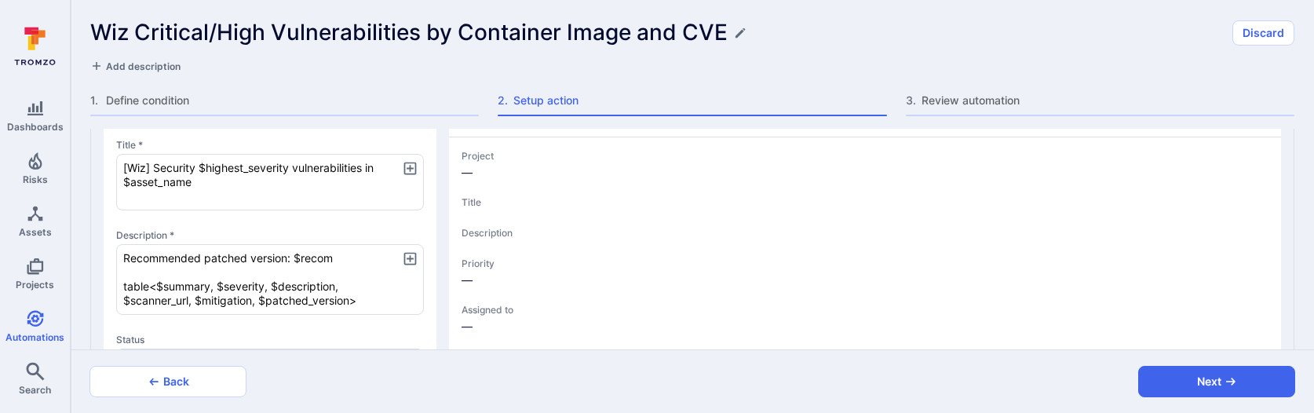
type textarea "x"
type textarea "Recommended patched version: $recomme table<$summary, $severity, $description, …"
type textarea "x"
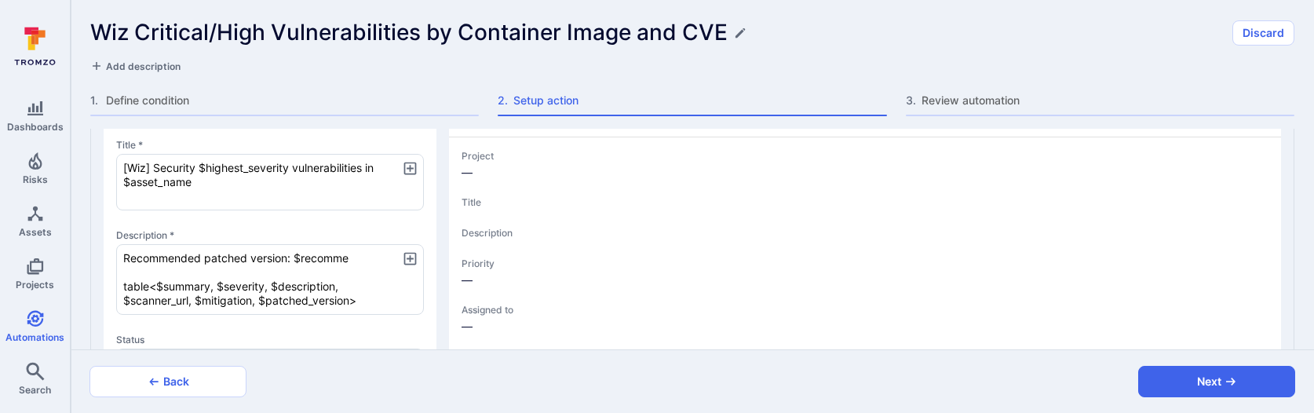
type textarea "Recommended patched version: $recommen table<$summary, $severity, $description,…"
type textarea "x"
type textarea "Recommended patched version: $recommend table<$summary, $severity, $description…"
type textarea "x"
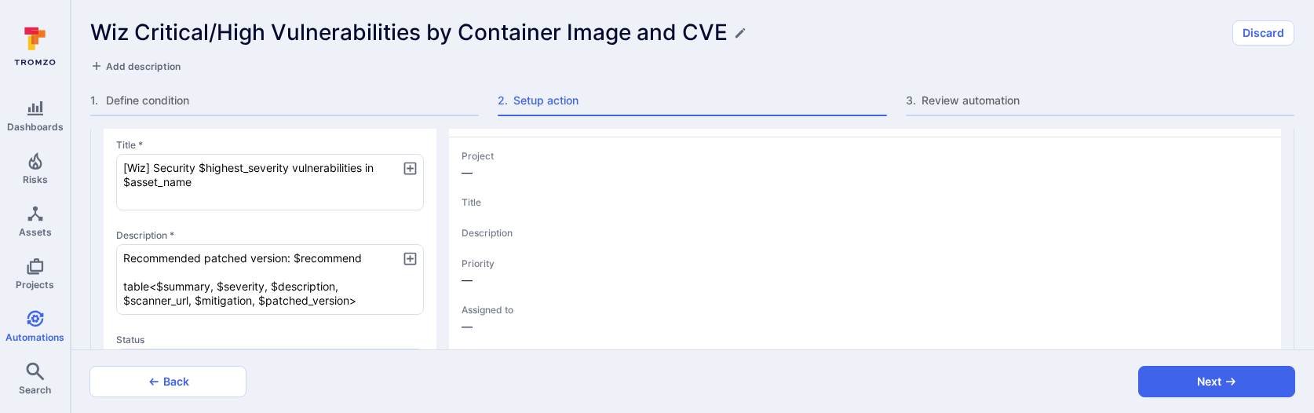
type textarea "x"
type textarea "Recommended patched version: $recommende table<$summary, $severity, $descriptio…"
type textarea "x"
type textarea "Recommended patched version: $recommended table<$summary, $severity, $descripti…"
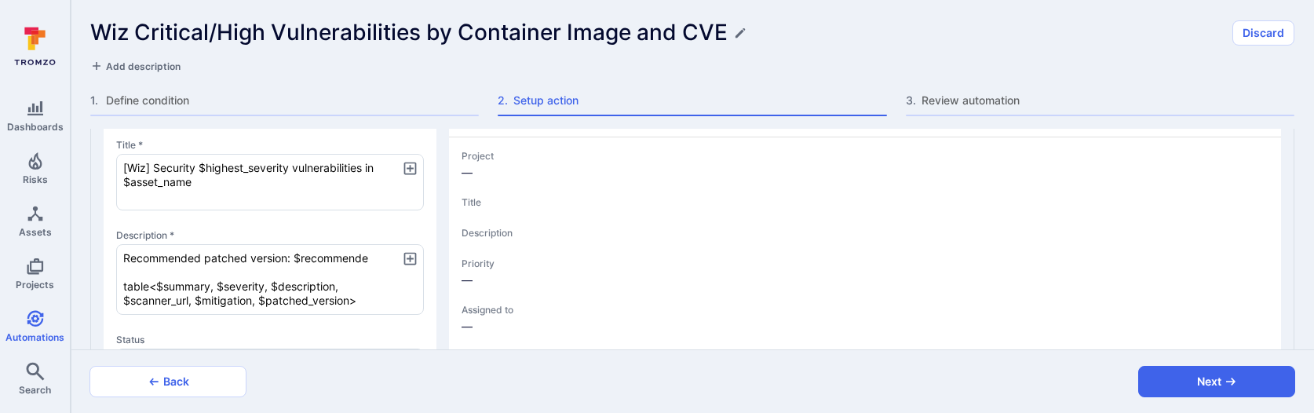
type textarea "x"
type textarea "Recommended patched version: $recommended_ table<$summary, $severity, $descript…"
type textarea "x"
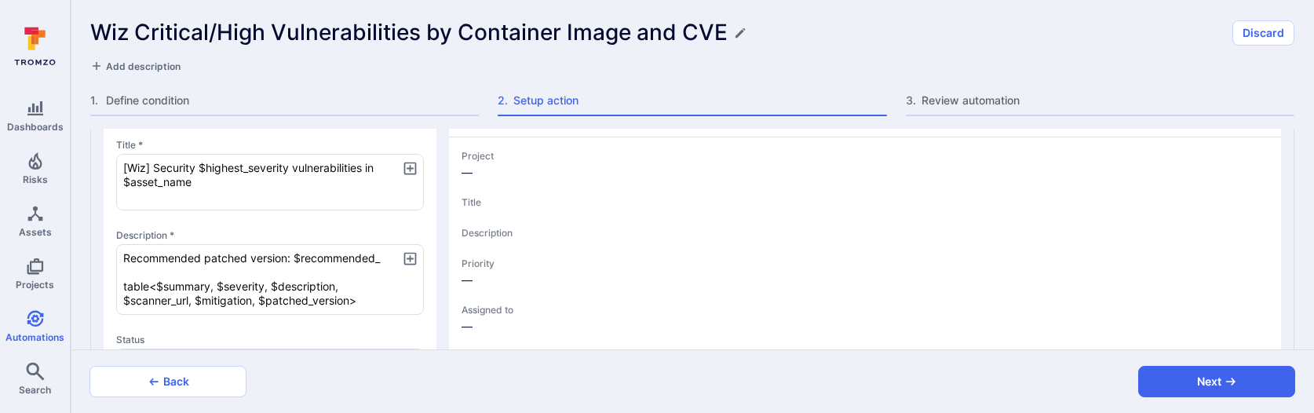
type textarea "Recommended patched version: $recommended_p table<$summary, $severity, $descrip…"
type textarea "x"
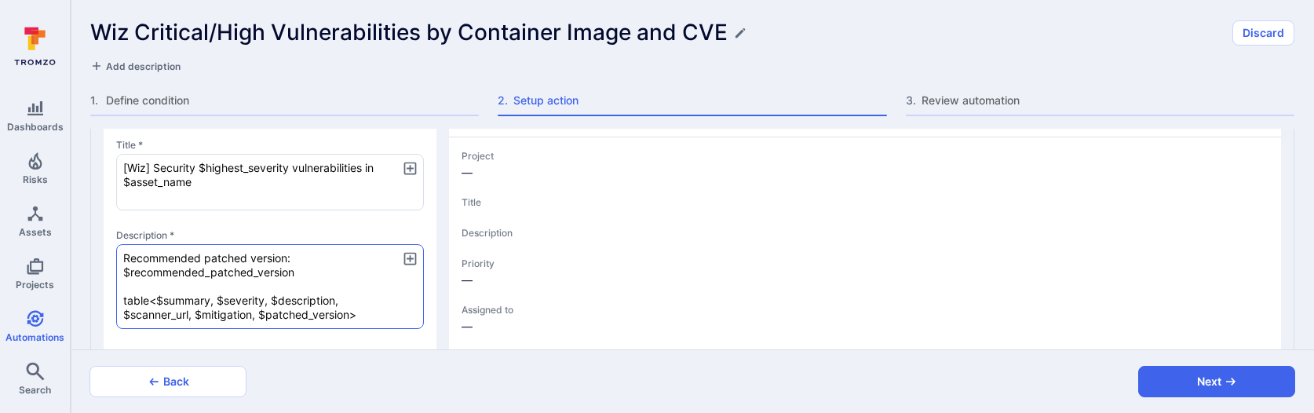
click at [125, 253] on textarea "Recommended patched version: $recommended_patched_version table<$summary, $seve…" at bounding box center [270, 286] width 308 height 85
drag, startPoint x: 201, startPoint y: 179, endPoint x: 135, endPoint y: 185, distance: 66.2
click at [134, 185] on textarea "[Wiz] Security $highest_severity vulnerabilities in $asset_name" at bounding box center [270, 182] width 308 height 57
click at [139, 255] on textarea "<b>Recommended patched version:</b> $recommended_patched_version table<$summary…" at bounding box center [270, 300] width 308 height 113
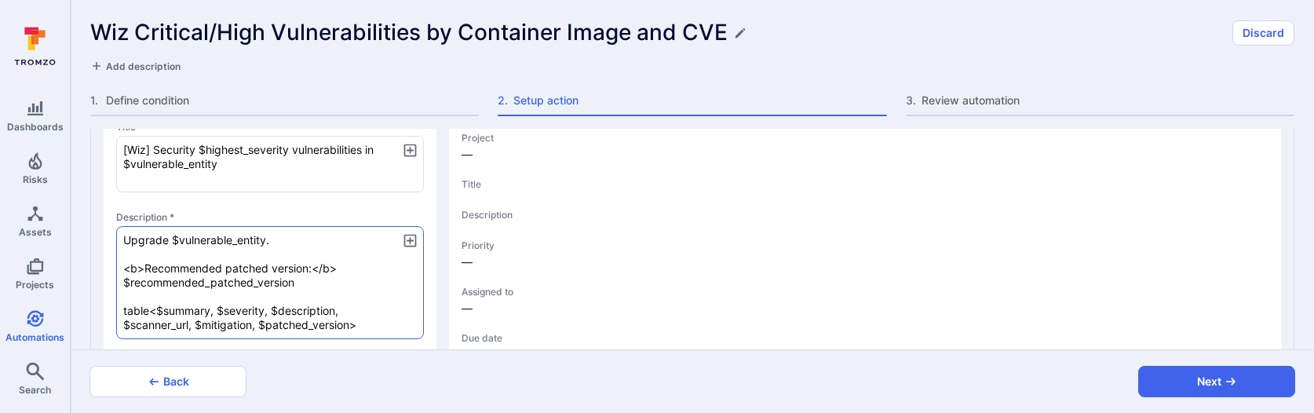
scroll to position [243, 0]
click at [695, 42] on h1 "Wiz Critical/High Vulnerabilities by Container Image and CVE" at bounding box center [408, 33] width 637 height 26
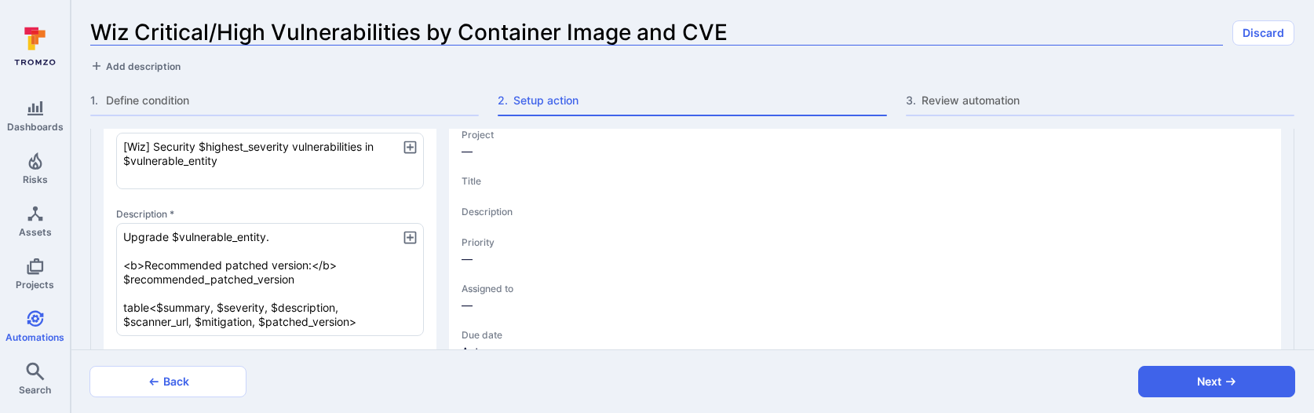
click at [711, 35] on input "Wiz Critical/High Vulnerabilities by Container Image and CVE" at bounding box center [656, 33] width 1133 height 26
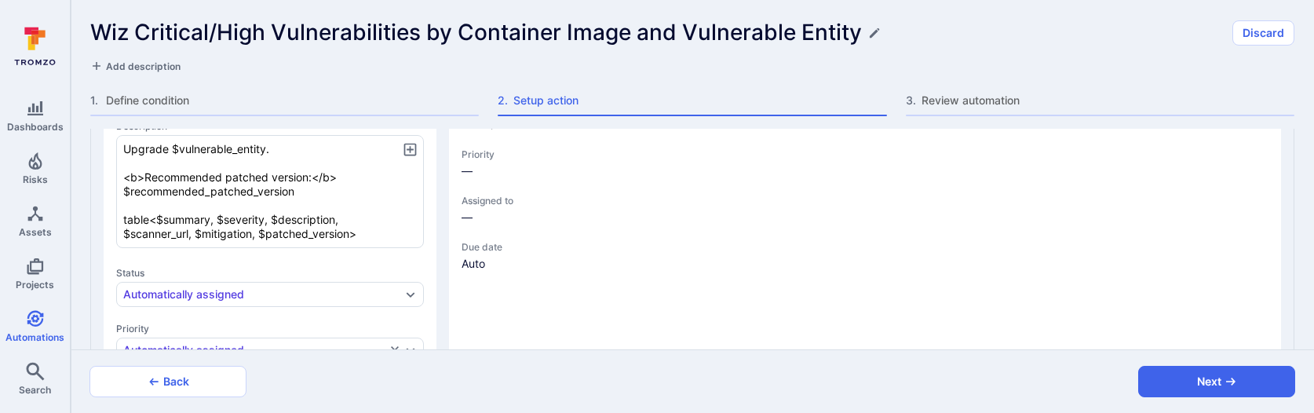
scroll to position [0, 0]
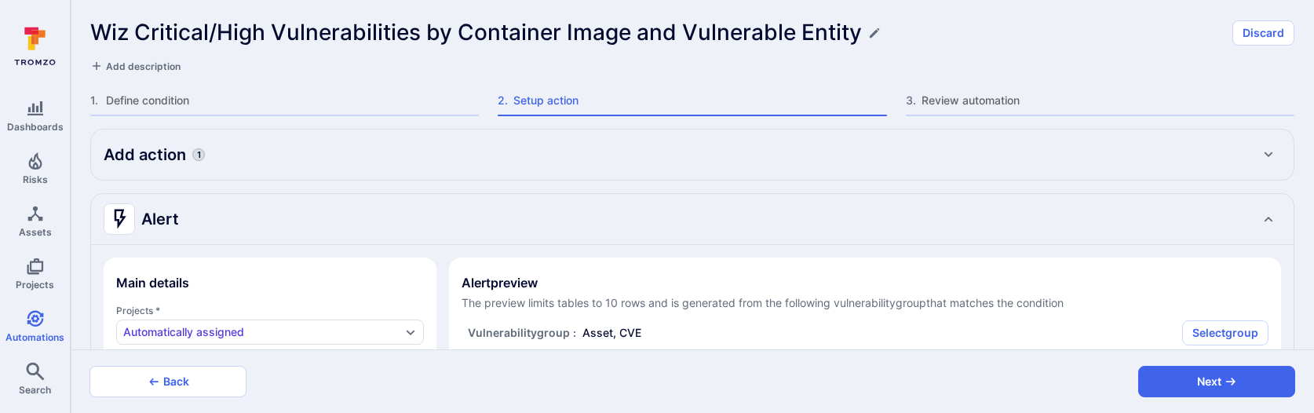
click at [320, 87] on div "Wiz Critical/High Vulnerabilities by Container Image and Vulnerable Entity Disc…" at bounding box center [692, 64] width 1243 height 129
click at [320, 98] on span "Define condition" at bounding box center [292, 101] width 373 height 16
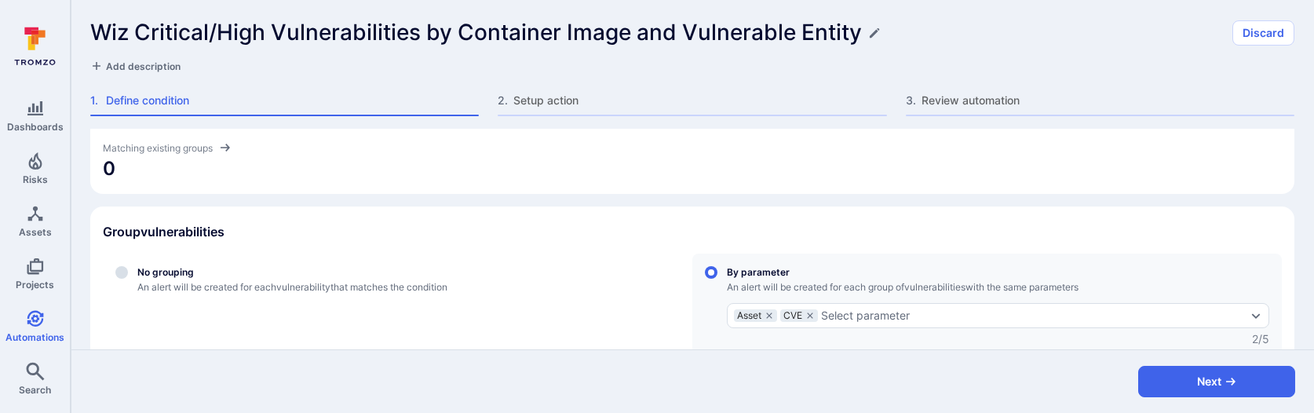
scroll to position [324, 0]
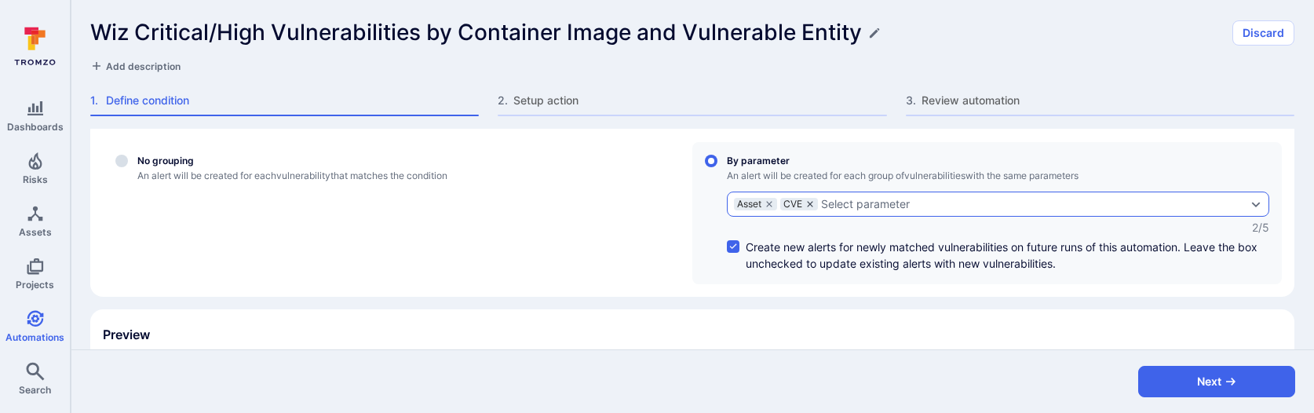
click at [813, 204] on icon "grouping parameters" at bounding box center [809, 203] width 9 height 9
click at [717, 167] on input "By parameter An alert will be created for each group of vulnerabilities with th…" at bounding box center [711, 161] width 13 height 13
click at [813, 204] on div "Select parameter" at bounding box center [824, 204] width 89 height 13
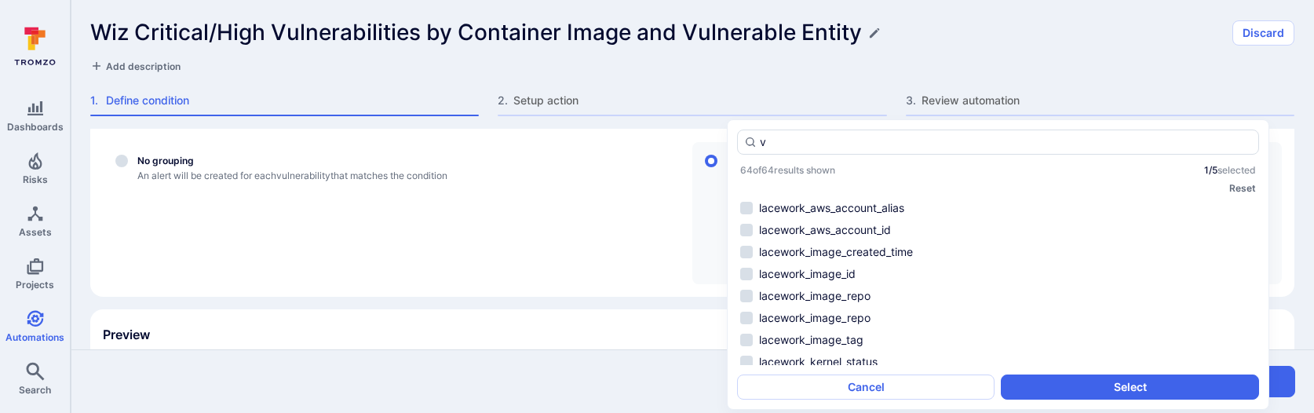
scroll to position [0, 0]
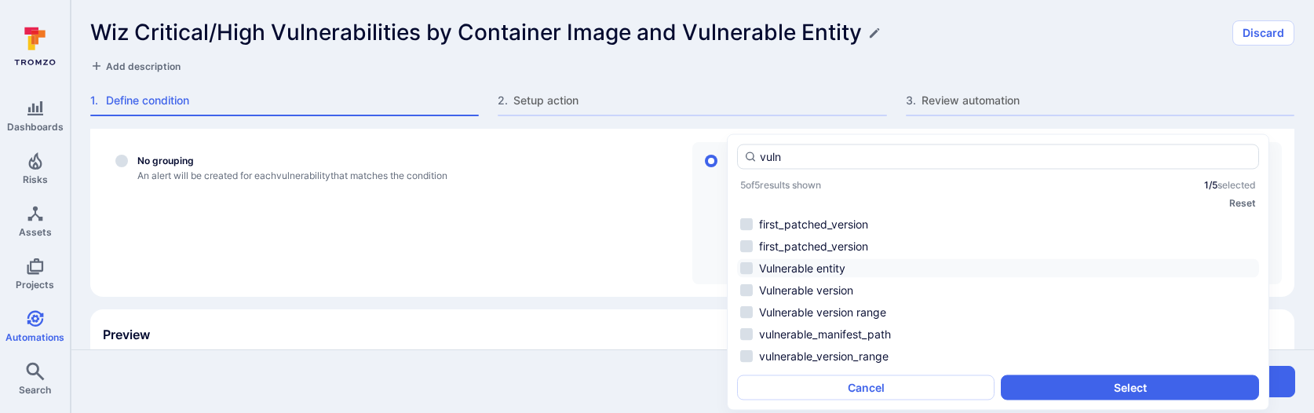
click at [840, 272] on li "Vulnerable entity" at bounding box center [998, 268] width 522 height 19
click at [1077, 394] on button "Select" at bounding box center [1129, 387] width 257 height 25
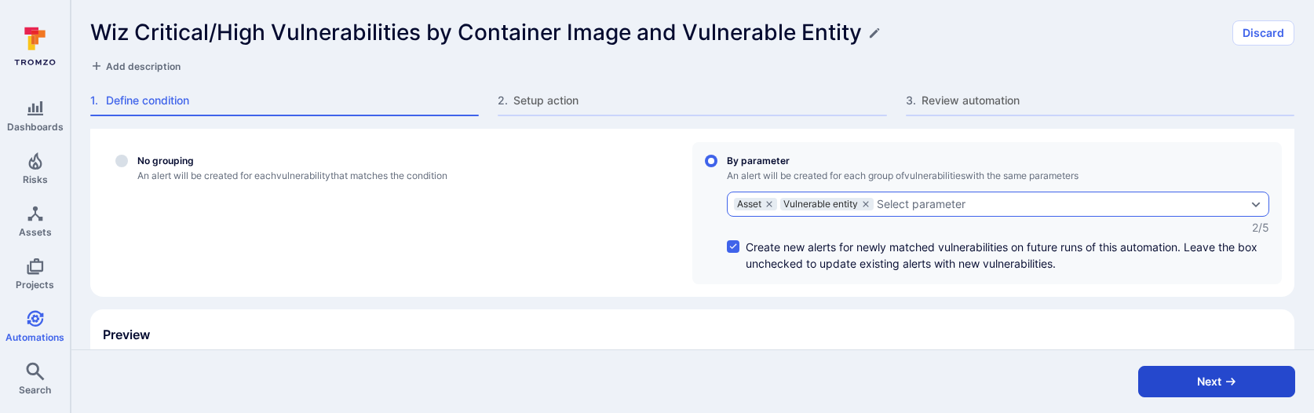
click at [1191, 385] on button "Next" at bounding box center [1216, 381] width 157 height 31
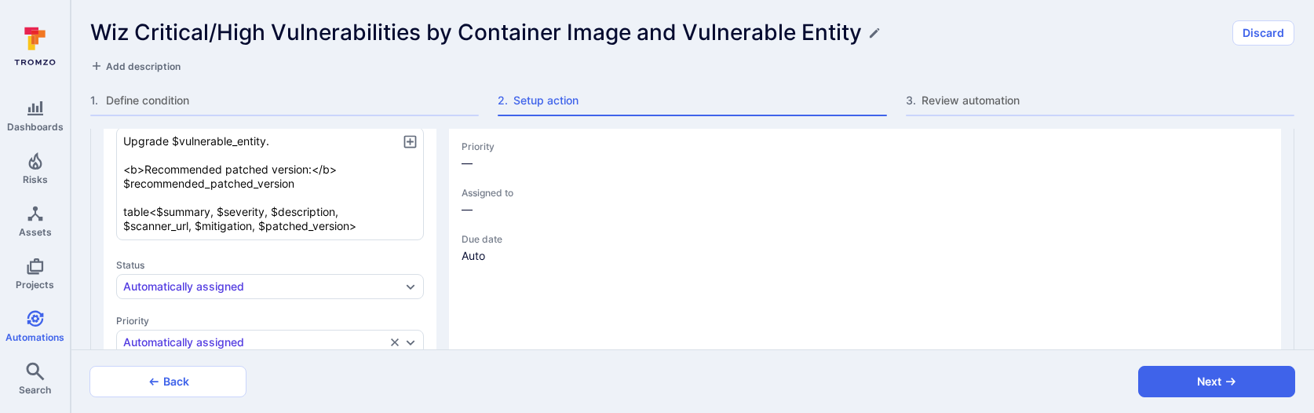
scroll to position [298, 0]
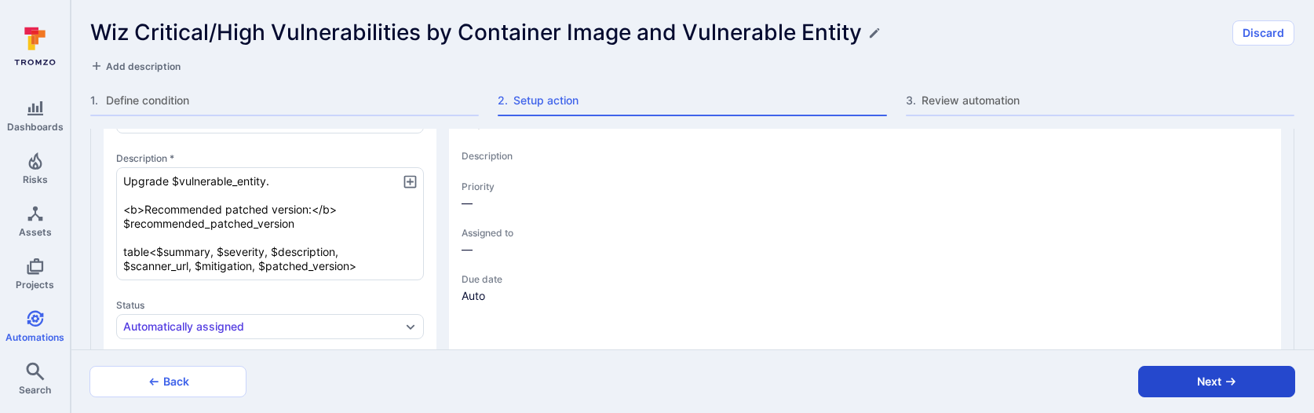
click at [1152, 370] on button "Next" at bounding box center [1216, 381] width 157 height 31
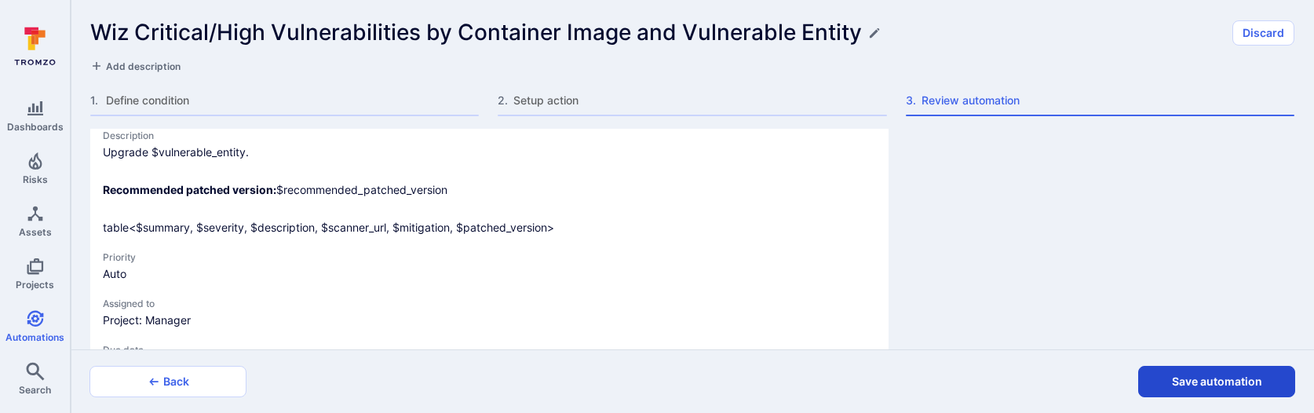
click at [1152, 378] on button "Save automation" at bounding box center [1216, 381] width 157 height 31
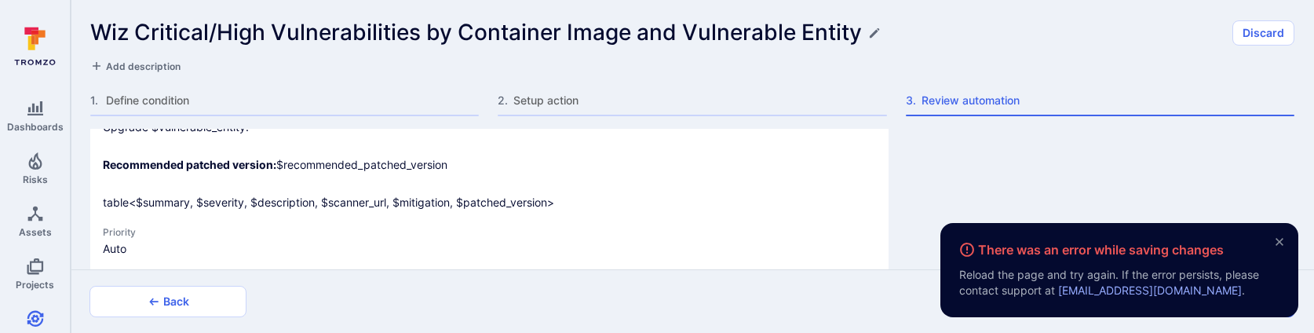
scroll to position [432, 0]
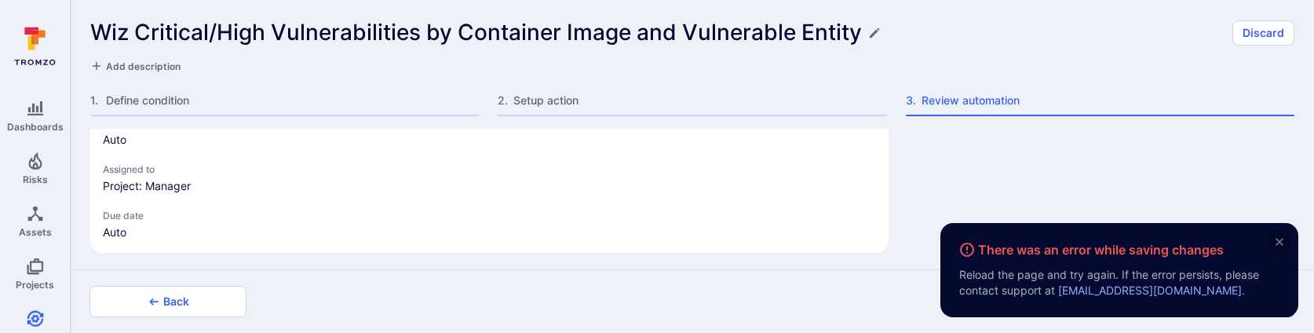
click at [1276, 238] on icon "close" at bounding box center [1279, 242] width 8 height 8
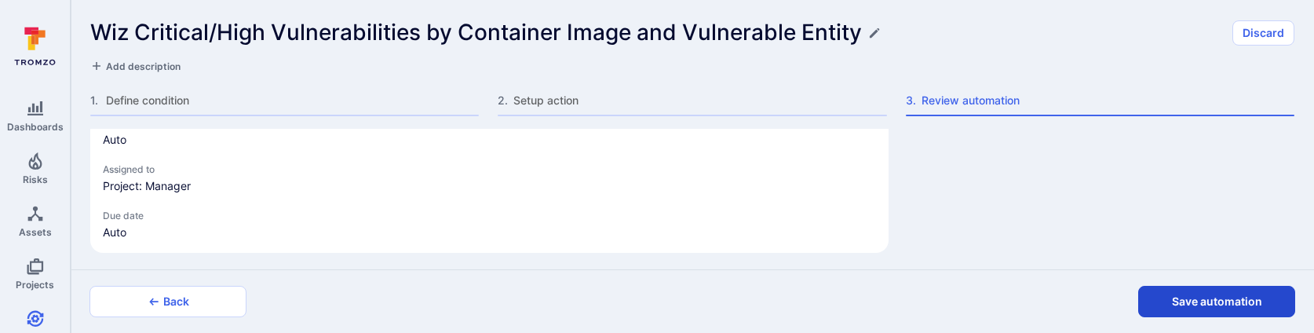
click at [1181, 302] on button "Save automation" at bounding box center [1216, 301] width 157 height 31
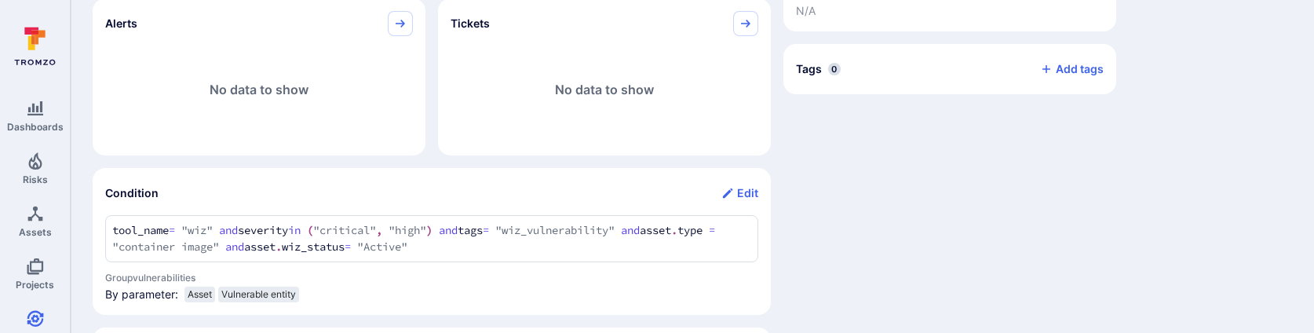
scroll to position [440, 0]
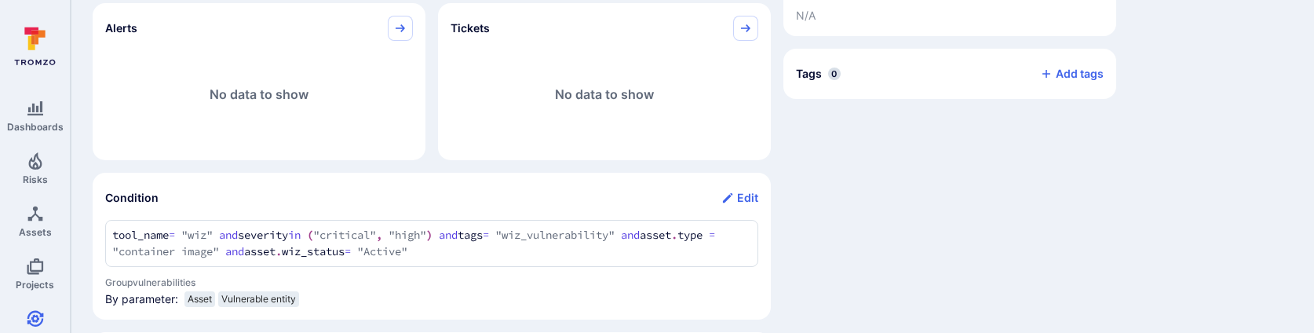
click at [105, 226] on div "tool_name = "wiz" and severity in ("critical", "high") and tags = "wiz_vulnerab…" at bounding box center [431, 243] width 653 height 47
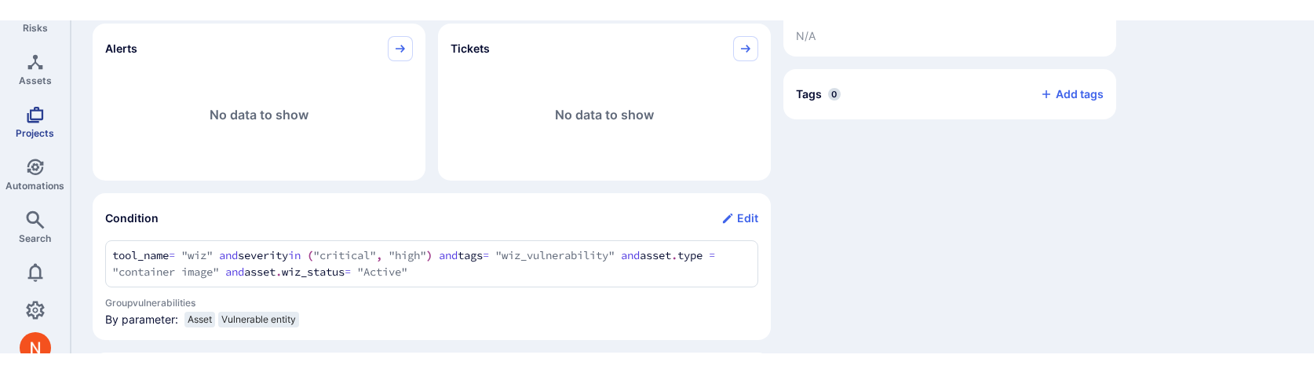
scroll to position [180, 0]
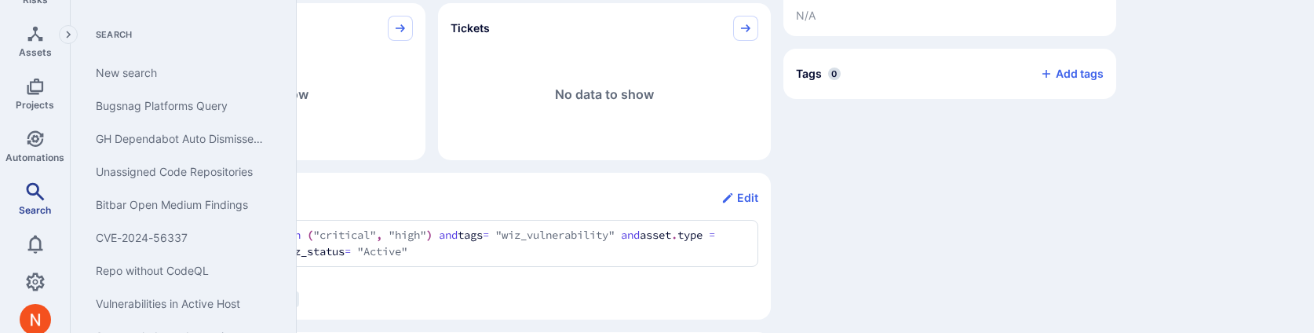
click at [35, 200] on link "Search" at bounding box center [35, 199] width 70 height 46
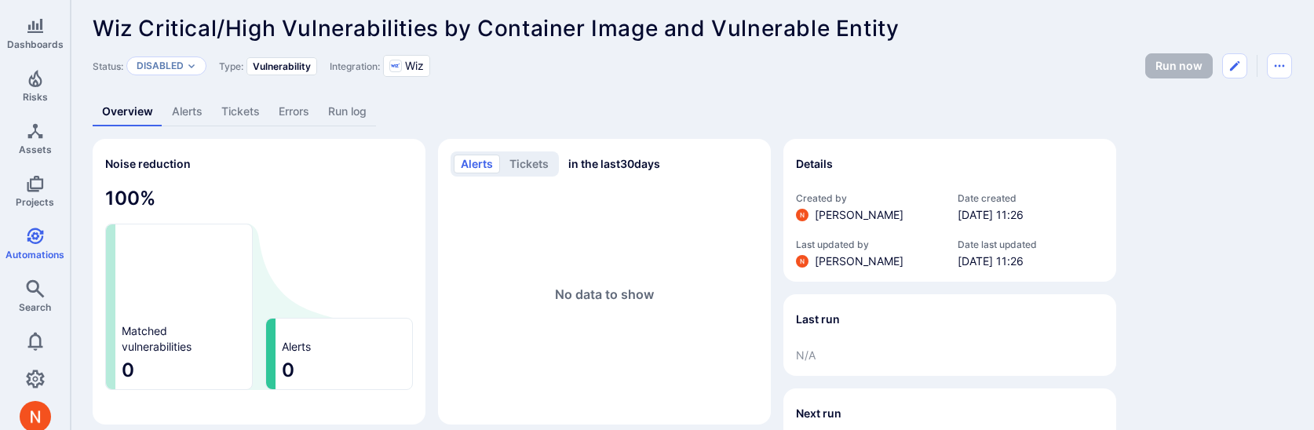
scroll to position [0, 0]
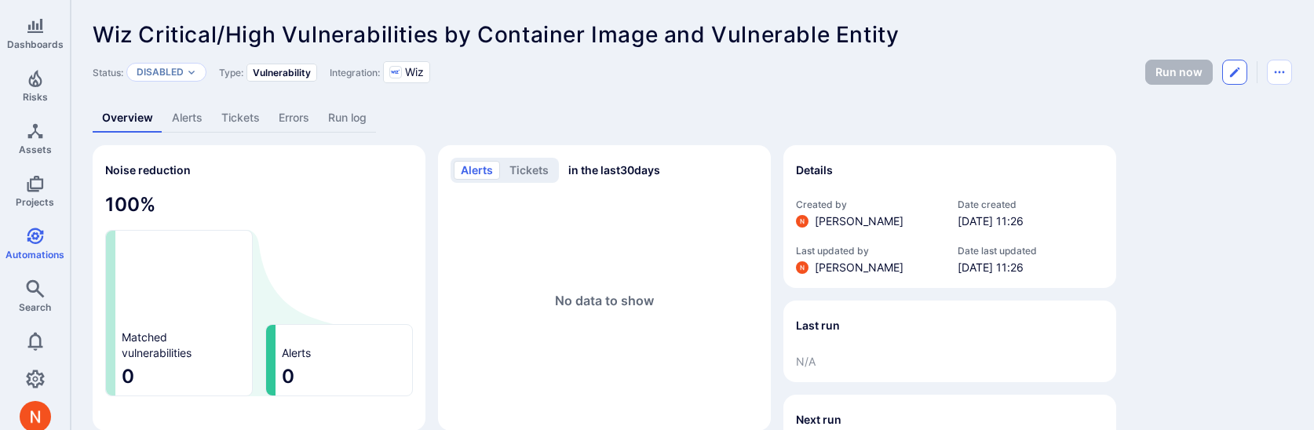
click at [1236, 70] on icon "Edit automation" at bounding box center [1234, 71] width 9 height 9
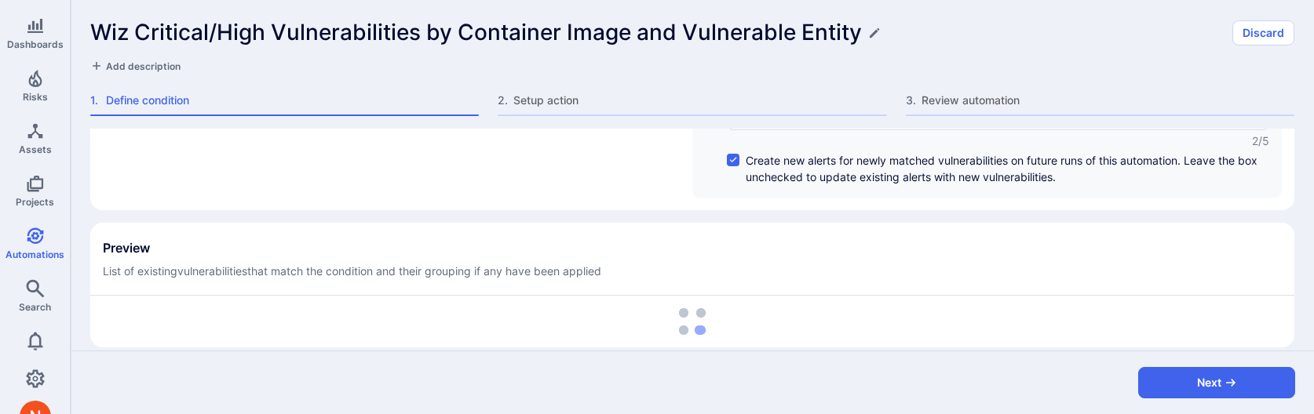
scroll to position [426, 0]
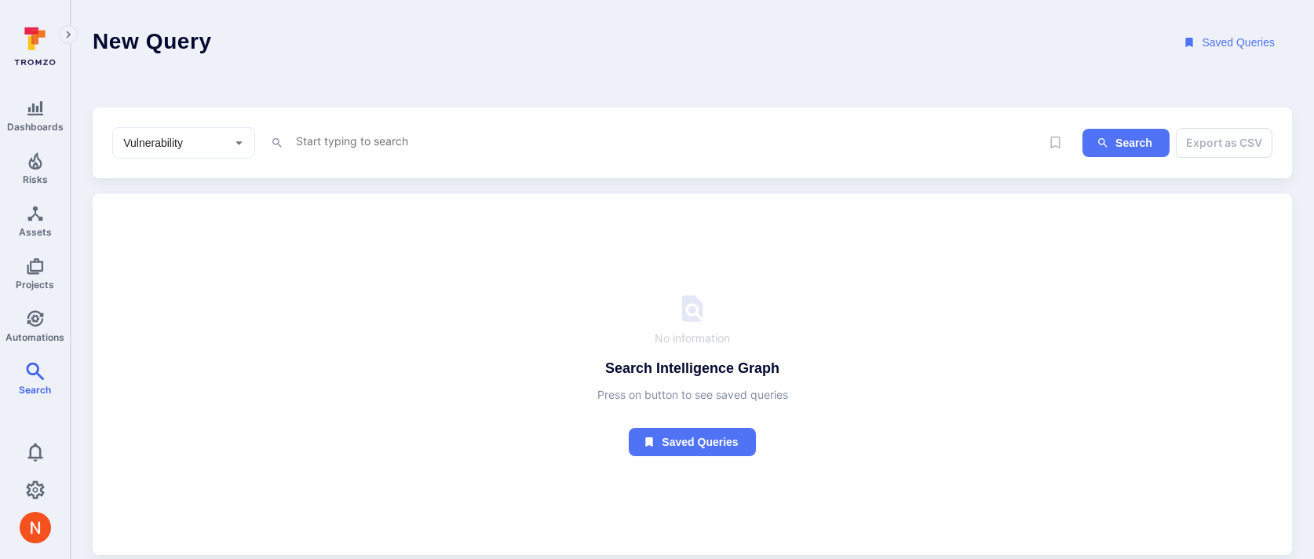
click at [349, 151] on div "x" at bounding box center [667, 143] width 746 height 24
click at [349, 145] on textarea "Intelligence Graph search area" at bounding box center [667, 141] width 746 height 20
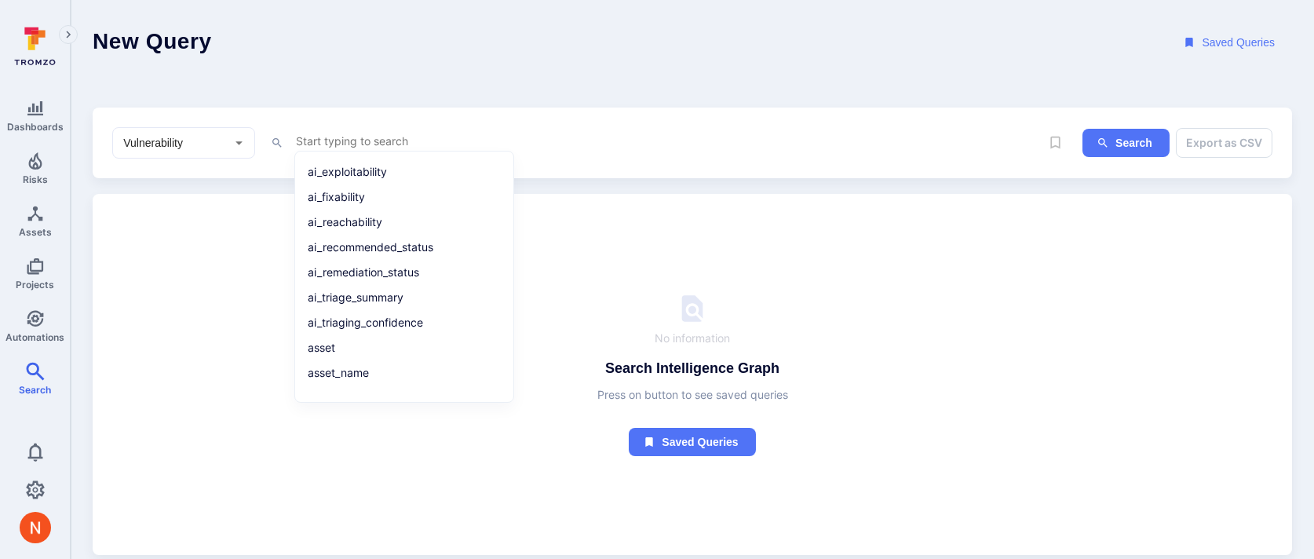
paste textarea "tool_name = "wiz" and severity in ("critical", "high") and tags = "wiz_vulnerab…"
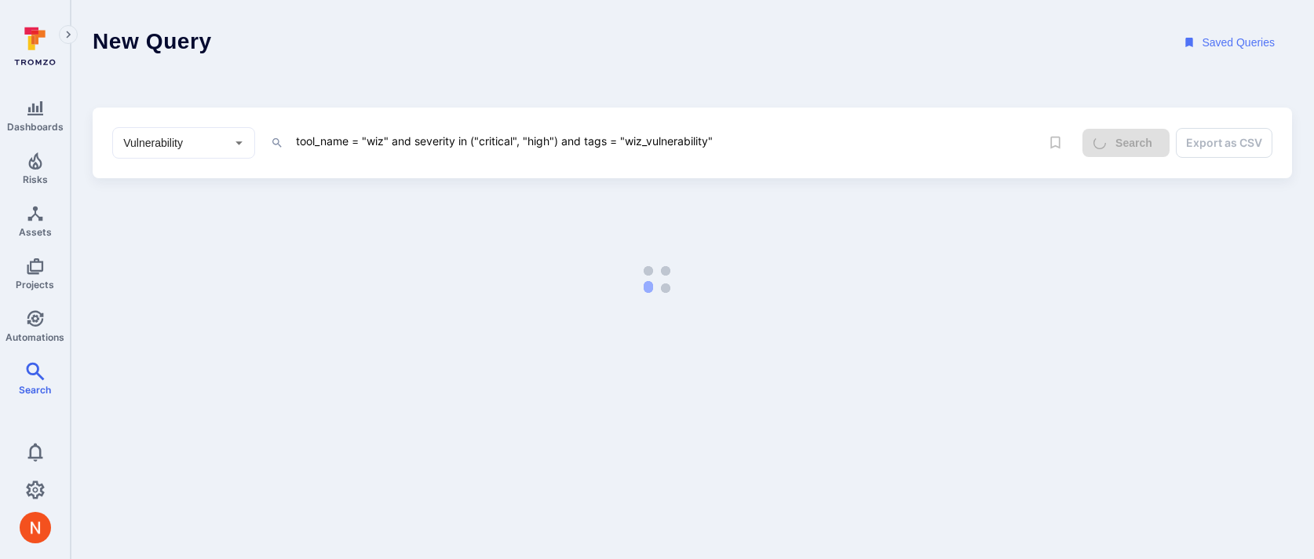
type textarea "tool_name = "wiz" and severity in ("critical", "high") and tags = "wiz_vulnerab…"
